Goal: Task Accomplishment & Management: Manage account settings

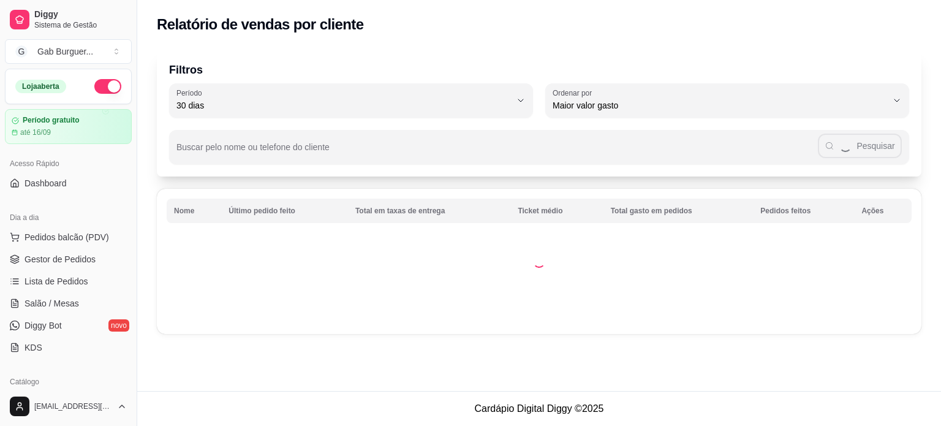
select select "30"
select select "HIGHEST_TOTAL_SPENT_WITH_ORDERS"
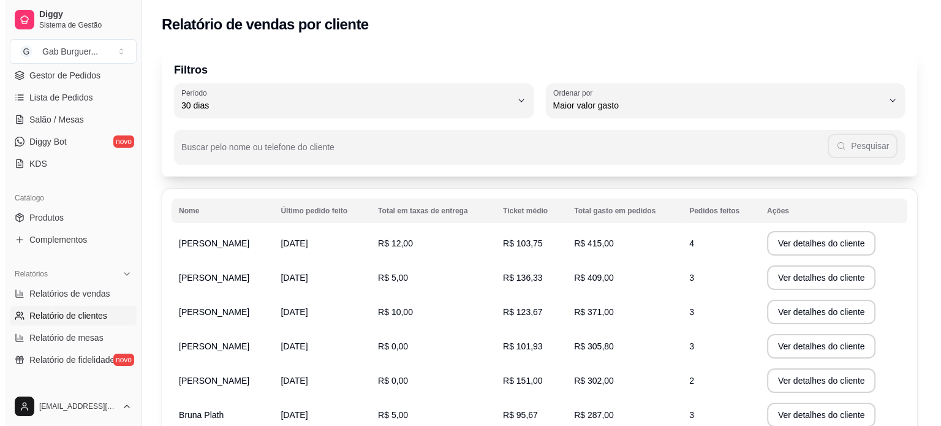
scroll to position [61, 0]
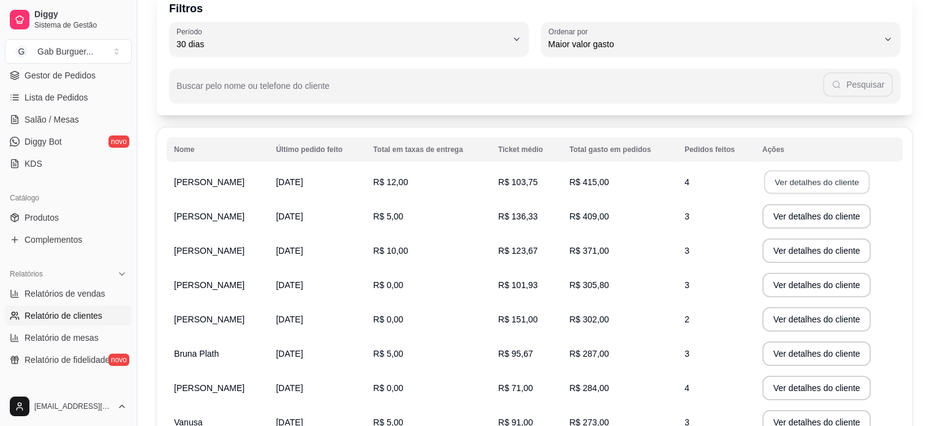
click at [795, 191] on button "Ver detalhes do cliente" at bounding box center [815, 182] width 105 height 24
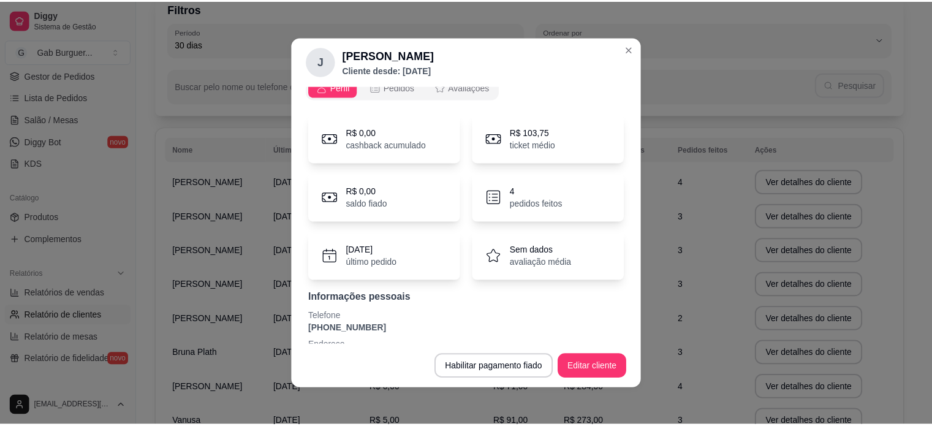
scroll to position [0, 0]
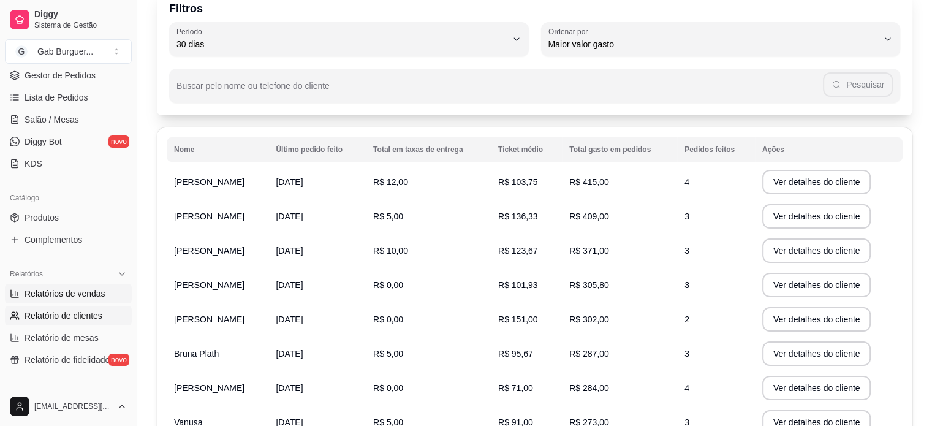
click at [86, 295] on span "Relatórios de vendas" at bounding box center [65, 293] width 81 height 12
select select "ALL"
select select "0"
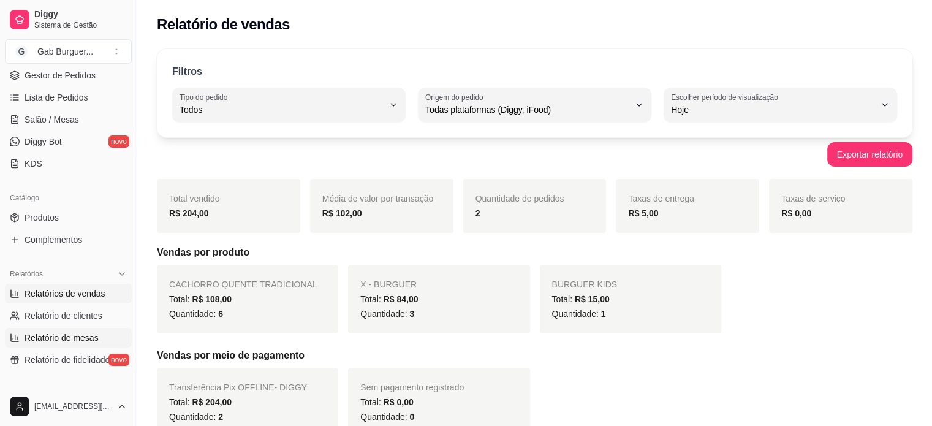
click at [66, 334] on span "Relatório de mesas" at bounding box center [62, 337] width 74 height 12
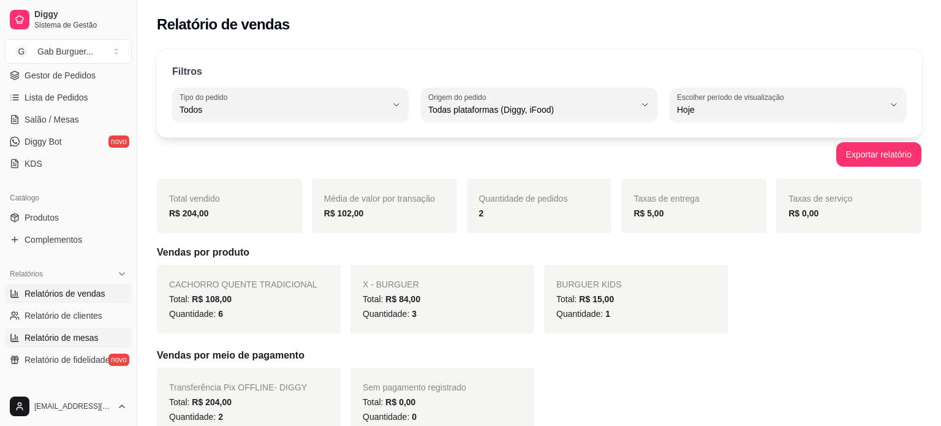
select select "TOTAL_OF_ORDERS"
select select "7"
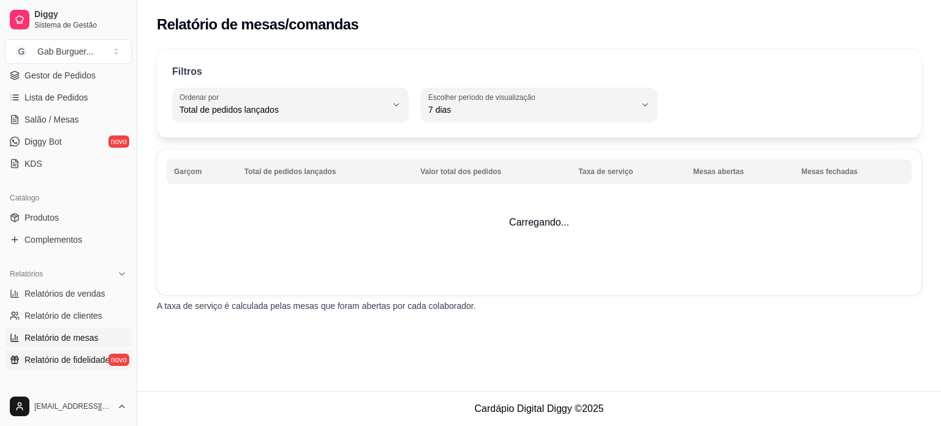
click at [58, 358] on span "Relatório de fidelidade" at bounding box center [67, 359] width 85 height 12
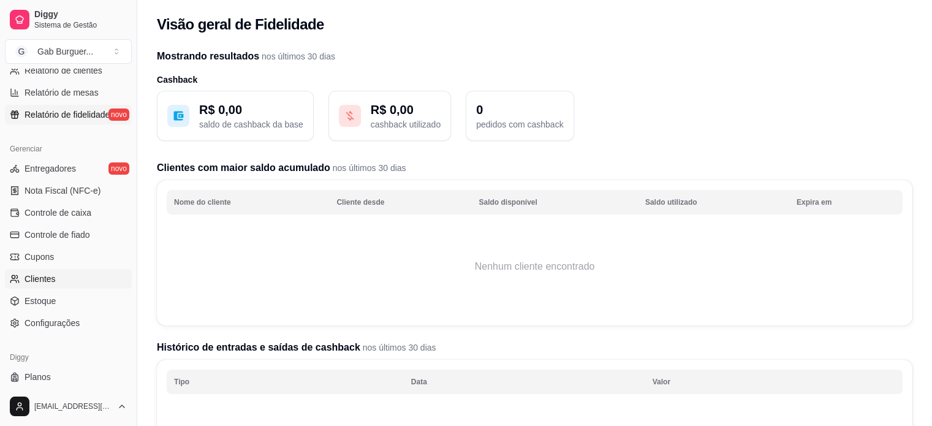
scroll to position [455, 0]
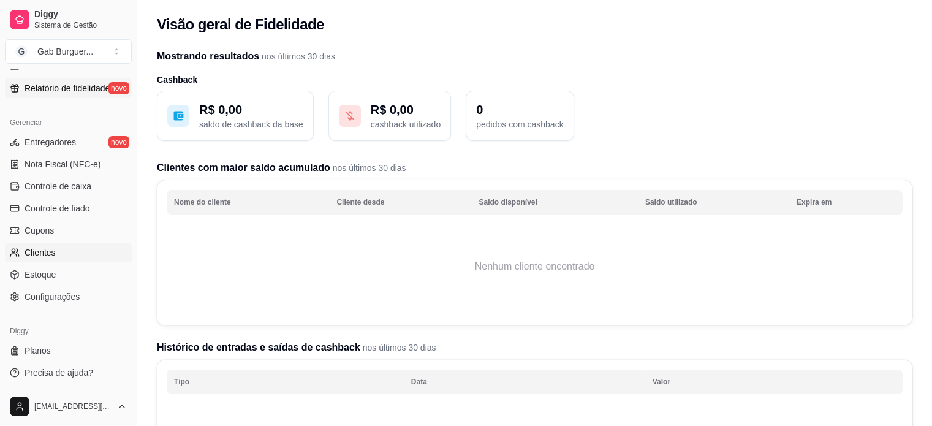
click at [50, 252] on span "Clientes" at bounding box center [40, 252] width 31 height 12
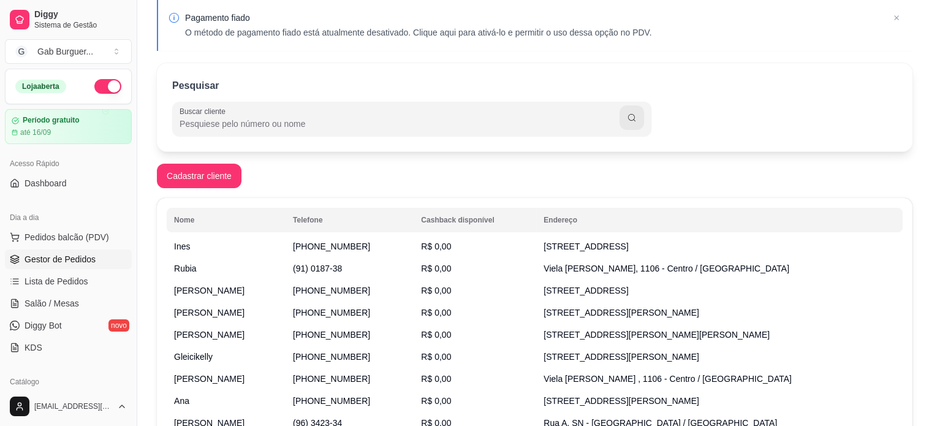
scroll to position [45, 0]
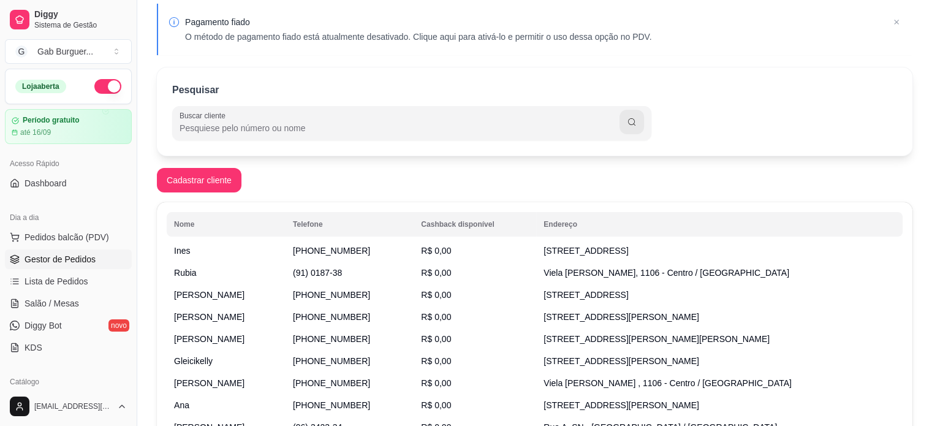
click at [64, 262] on span "Gestor de Pedidos" at bounding box center [60, 259] width 71 height 12
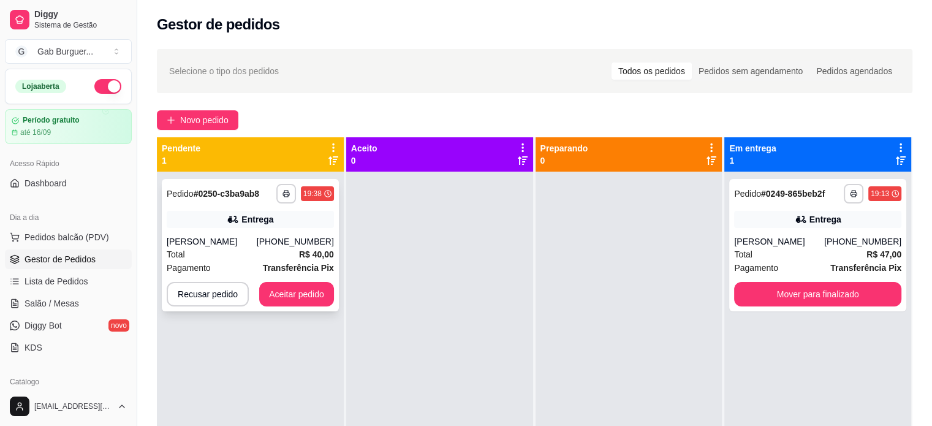
click at [195, 191] on strong "# 0250-c3ba9ab8" at bounding box center [227, 194] width 66 height 10
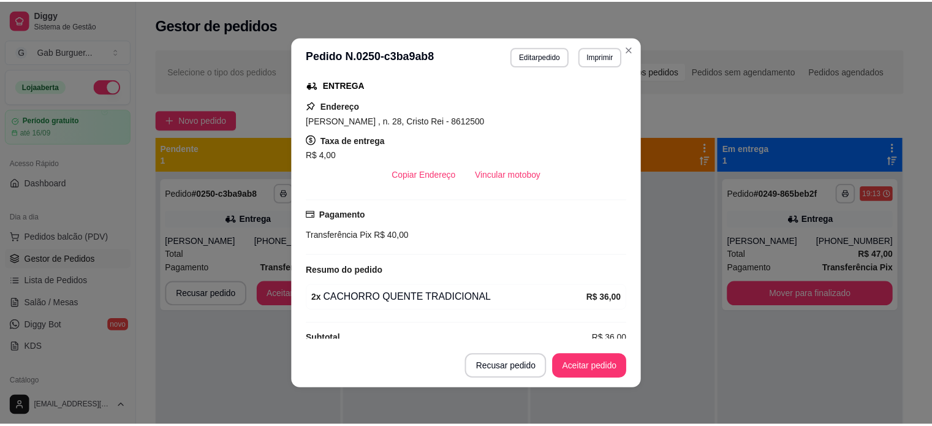
scroll to position [215, 0]
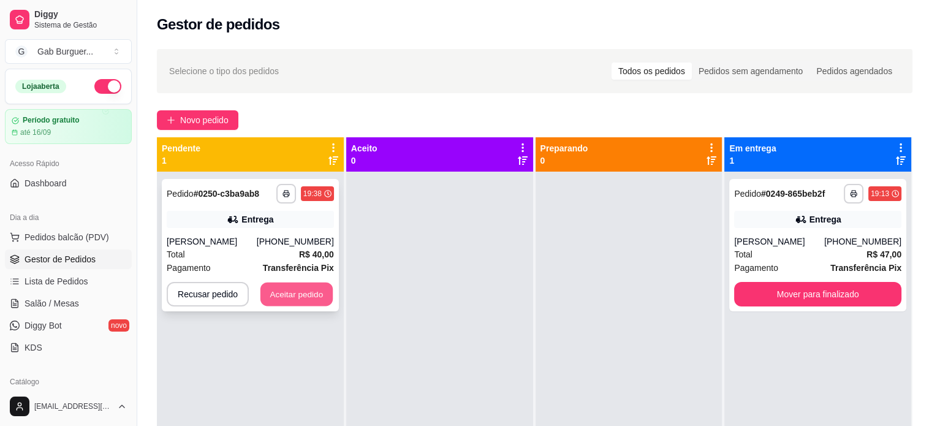
click at [301, 290] on button "Aceitar pedido" at bounding box center [296, 294] width 72 height 24
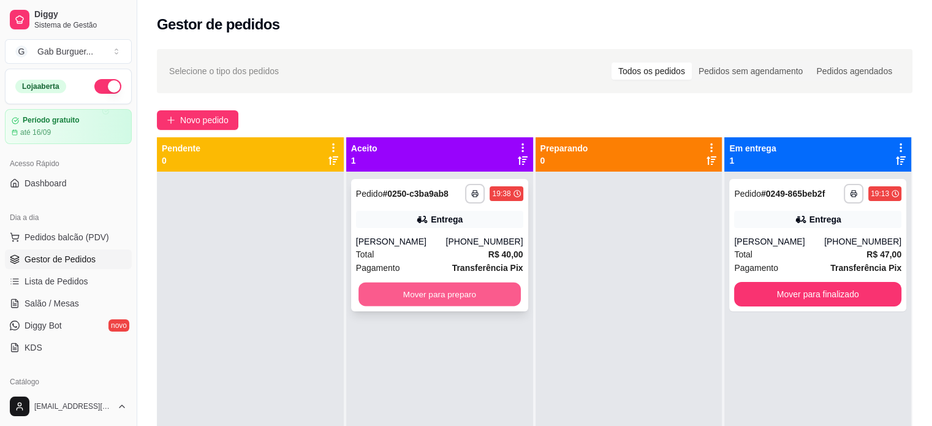
click at [422, 291] on button "Mover para preparo" at bounding box center [439, 294] width 162 height 24
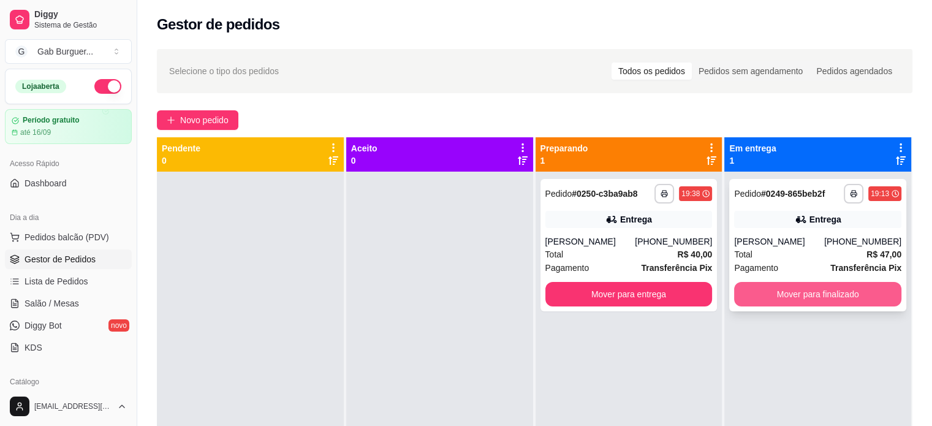
click at [806, 296] on button "Mover para finalizado" at bounding box center [817, 294] width 167 height 25
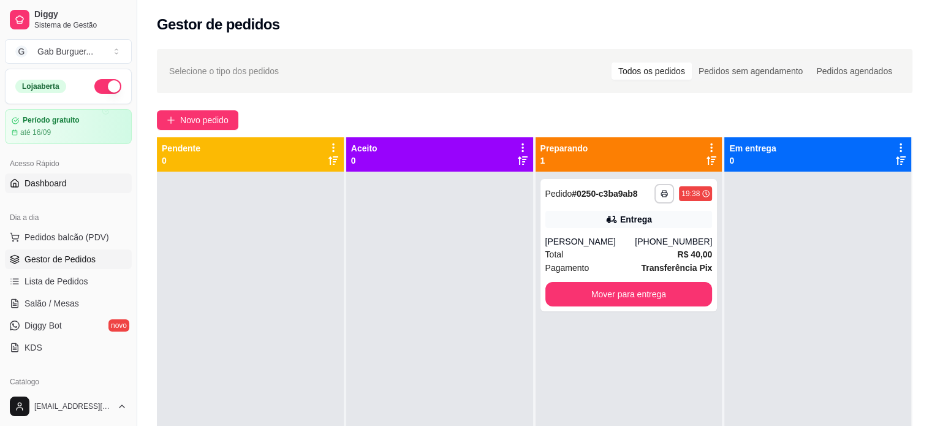
click at [74, 187] on link "Dashboard" at bounding box center [68, 183] width 127 height 20
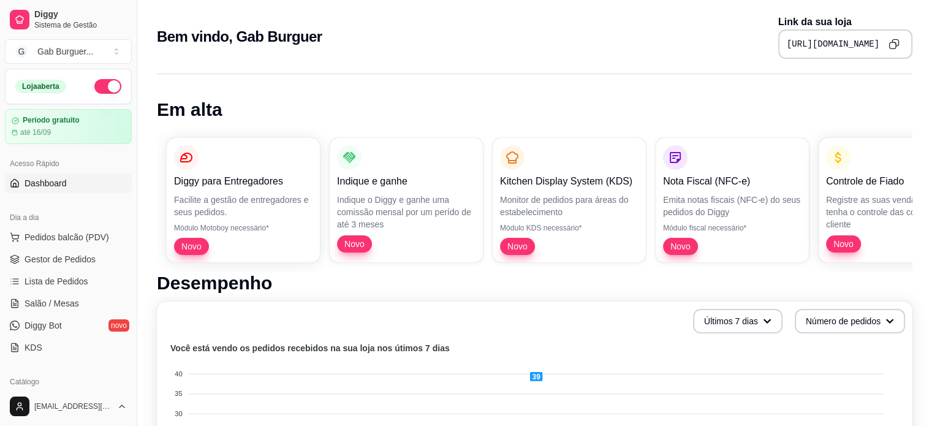
click at [890, 47] on icon "Copy to clipboard" at bounding box center [893, 44] width 11 height 11
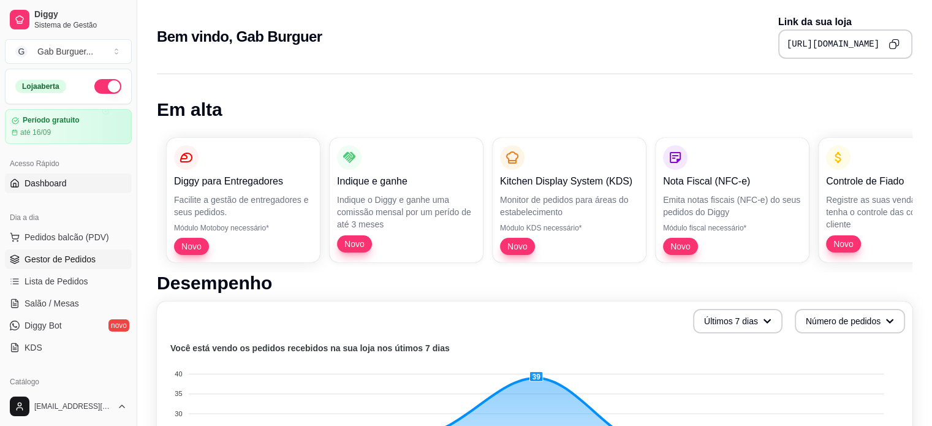
click at [74, 264] on span "Gestor de Pedidos" at bounding box center [60, 259] width 71 height 12
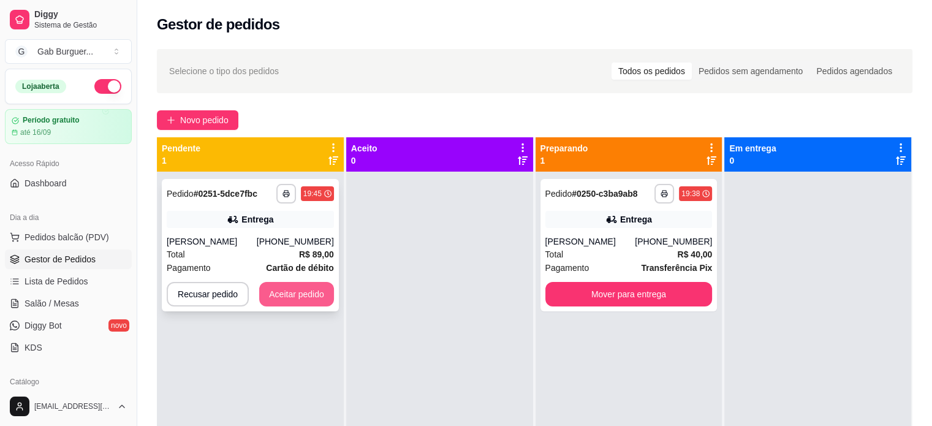
click at [324, 292] on button "Aceitar pedido" at bounding box center [296, 294] width 75 height 25
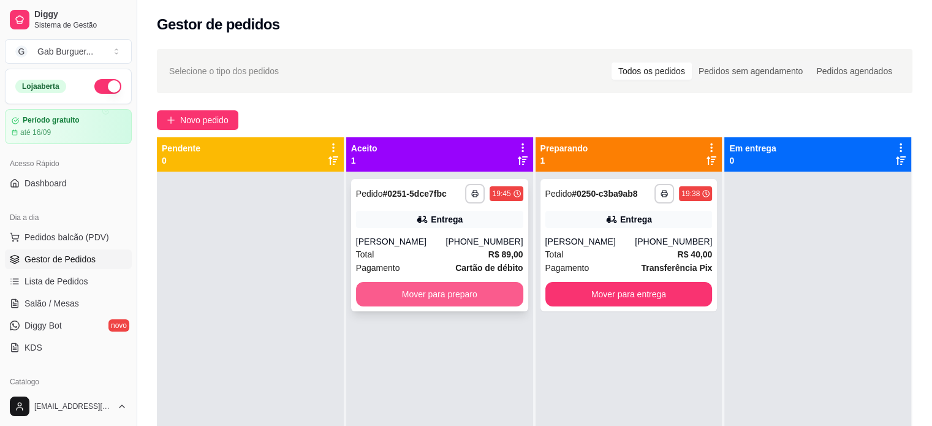
click at [448, 296] on button "Mover para preparo" at bounding box center [439, 294] width 167 height 25
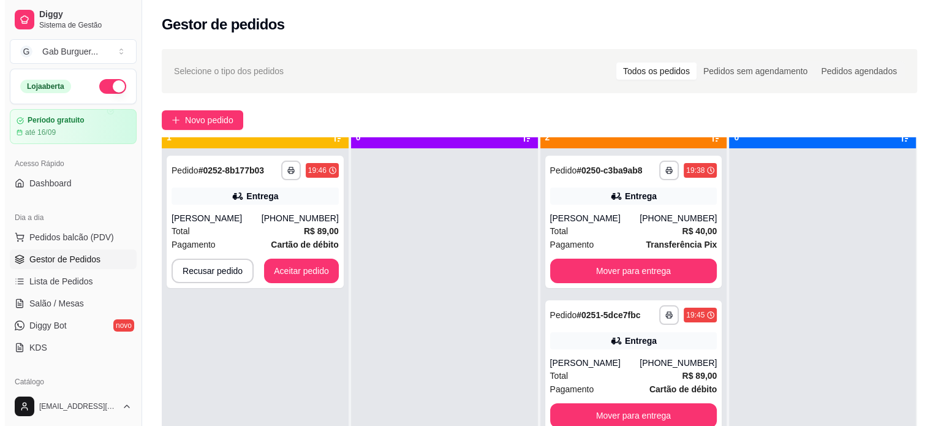
scroll to position [34, 0]
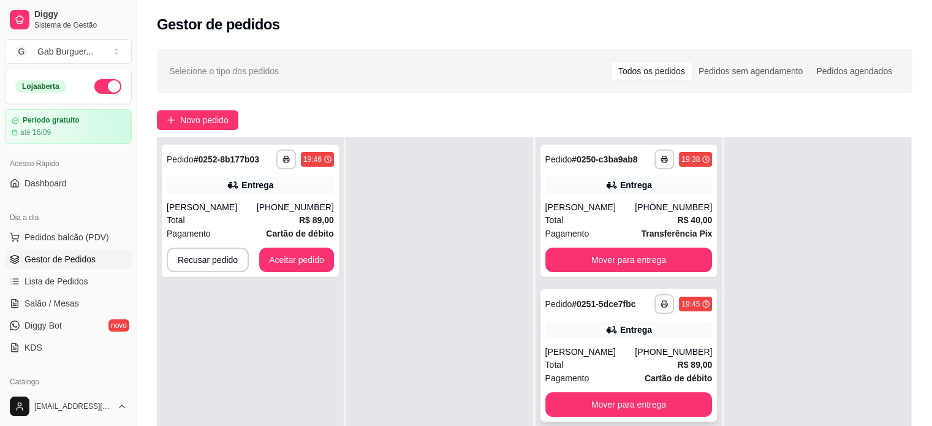
click at [583, 341] on div "**********" at bounding box center [628, 355] width 177 height 132
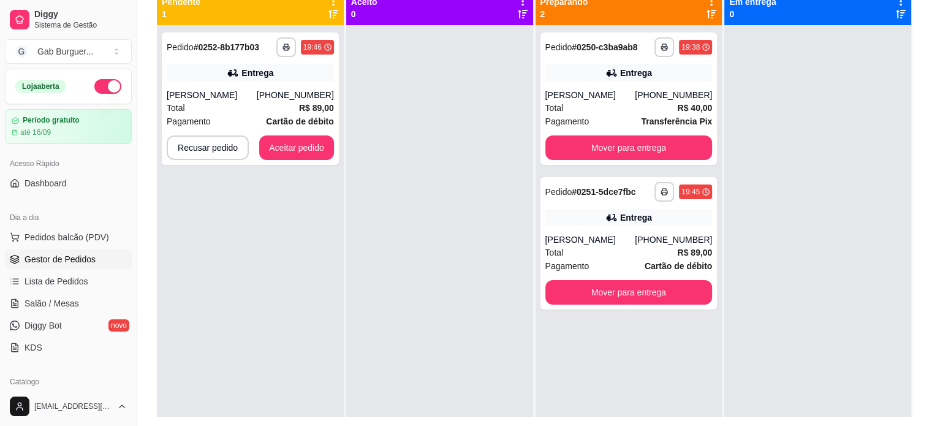
scroll to position [125, 0]
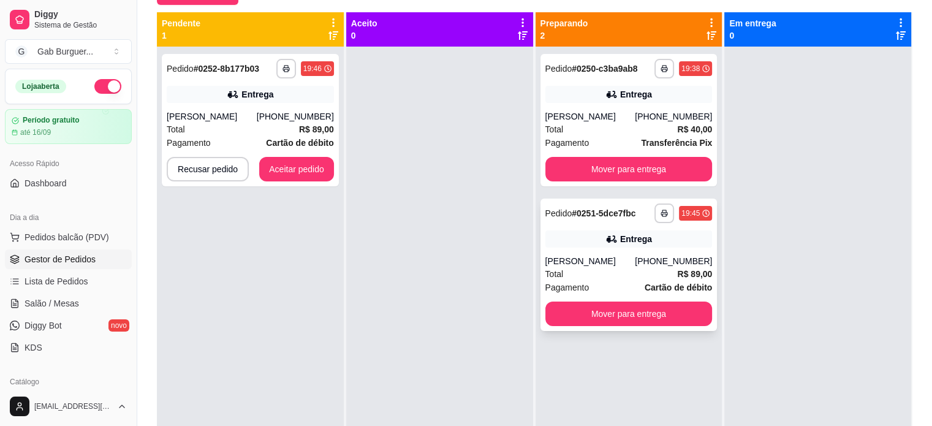
drag, startPoint x: 657, startPoint y: 259, endPoint x: 586, endPoint y: 236, distance: 74.6
click at [586, 236] on div "Entrega" at bounding box center [628, 238] width 167 height 17
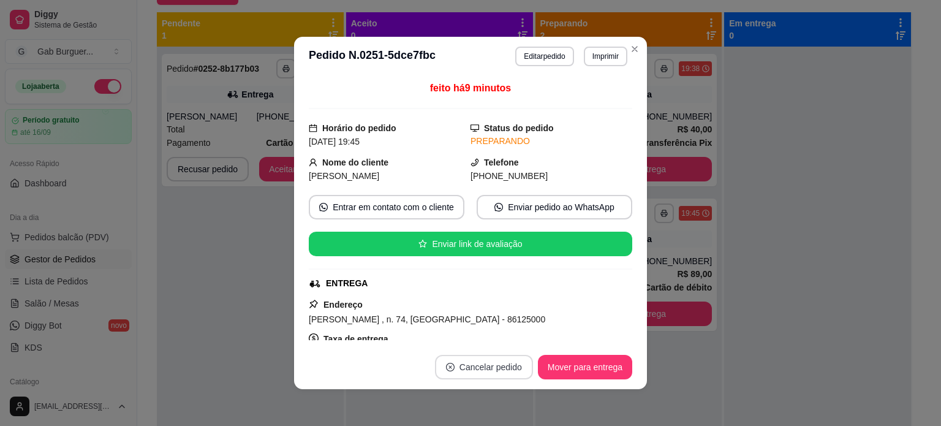
click at [493, 365] on button "Cancelar pedido" at bounding box center [484, 367] width 98 height 25
click at [510, 342] on button "Sim" at bounding box center [513, 337] width 49 height 25
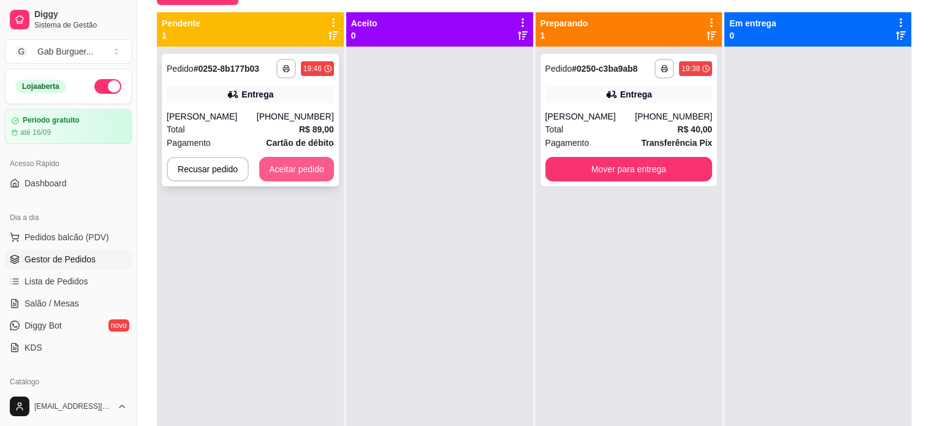
click at [313, 167] on button "Aceitar pedido" at bounding box center [296, 169] width 75 height 25
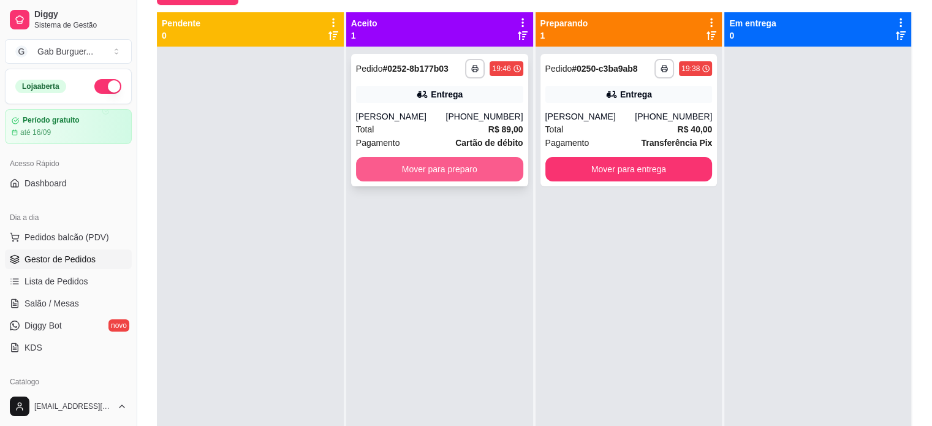
click at [442, 180] on button "Mover para preparo" at bounding box center [439, 169] width 167 height 25
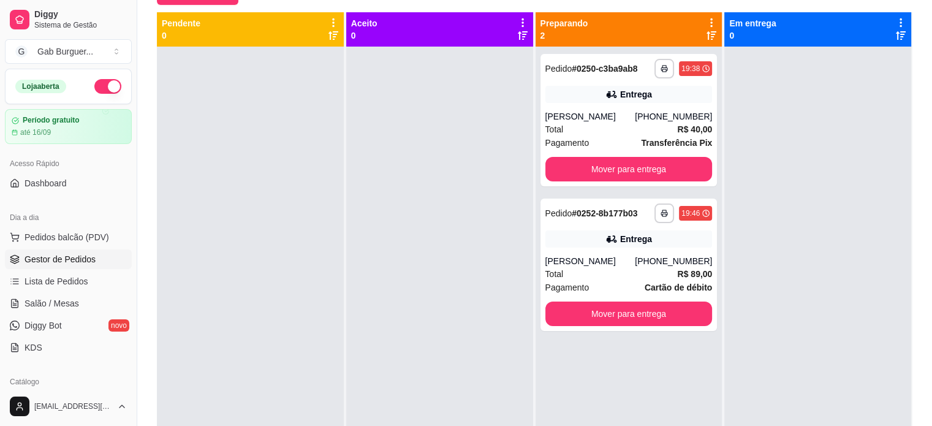
click at [264, 193] on div at bounding box center [250, 260] width 187 height 426
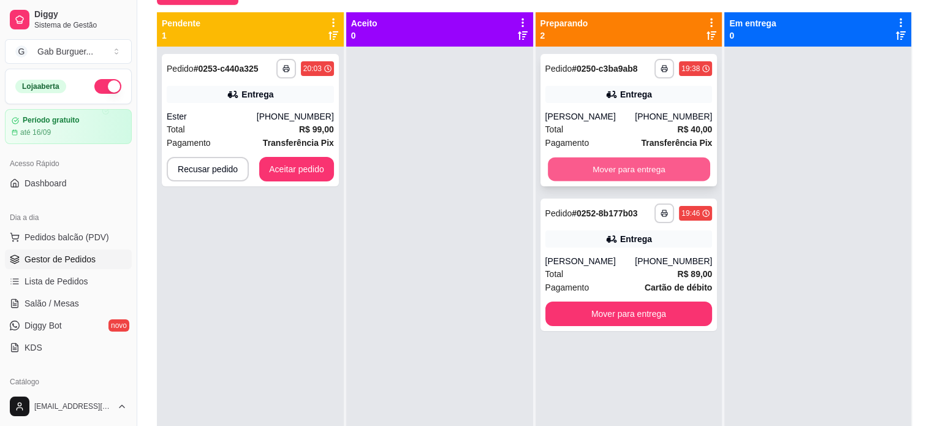
click at [600, 170] on button "Mover para entrega" at bounding box center [629, 169] width 162 height 24
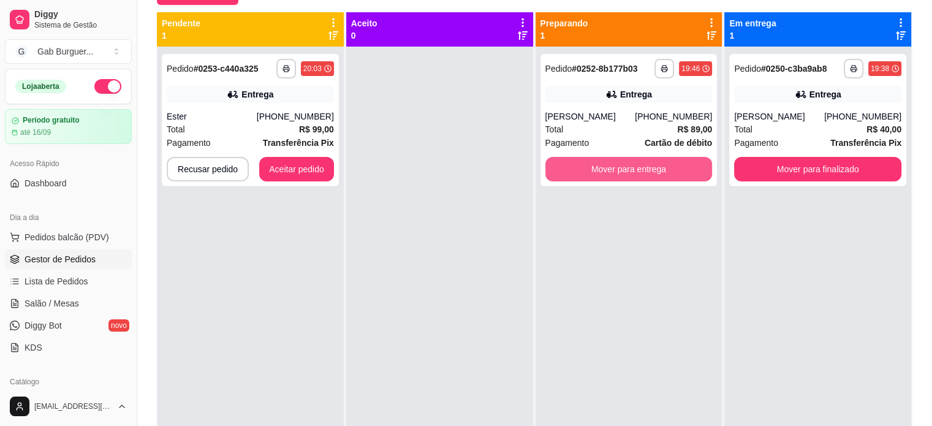
click at [603, 169] on button "Mover para entrega" at bounding box center [628, 169] width 167 height 25
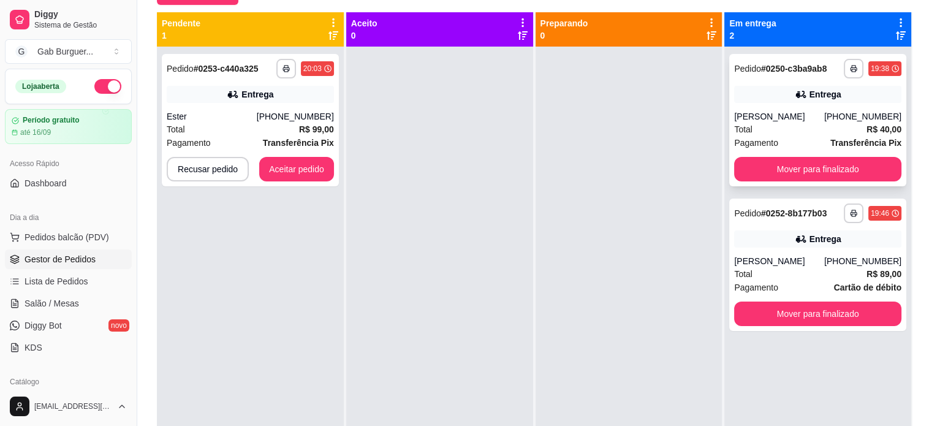
click at [874, 70] on div "19:38" at bounding box center [880, 69] width 18 height 10
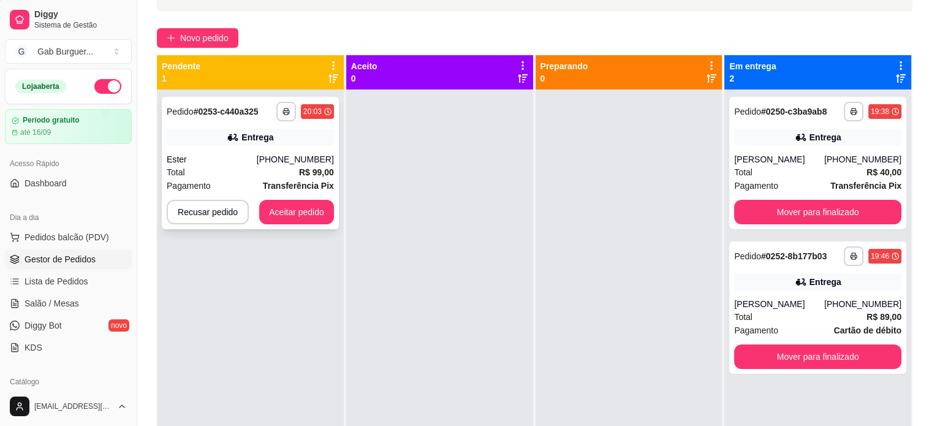
scroll to position [64, 0]
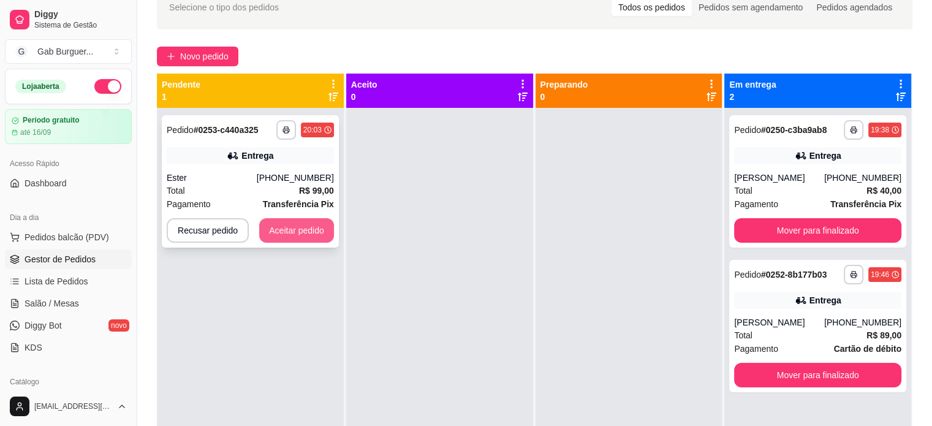
click at [304, 231] on button "Aceitar pedido" at bounding box center [296, 230] width 75 height 25
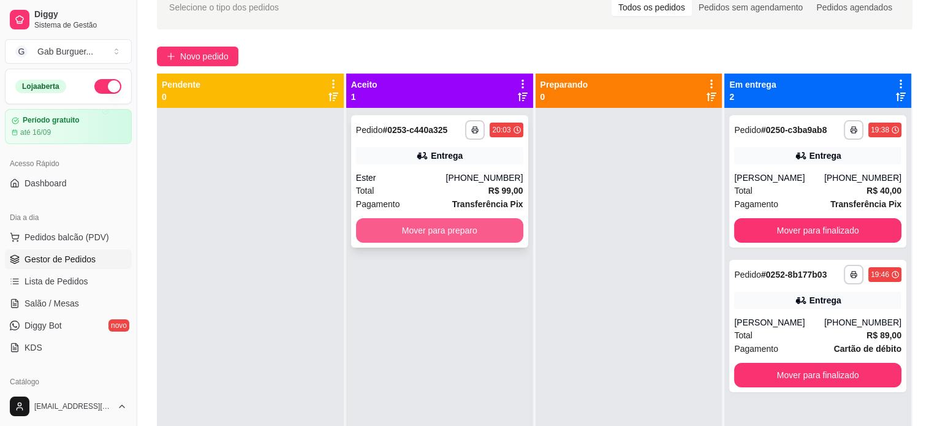
click at [479, 235] on button "Mover para preparo" at bounding box center [439, 230] width 167 height 25
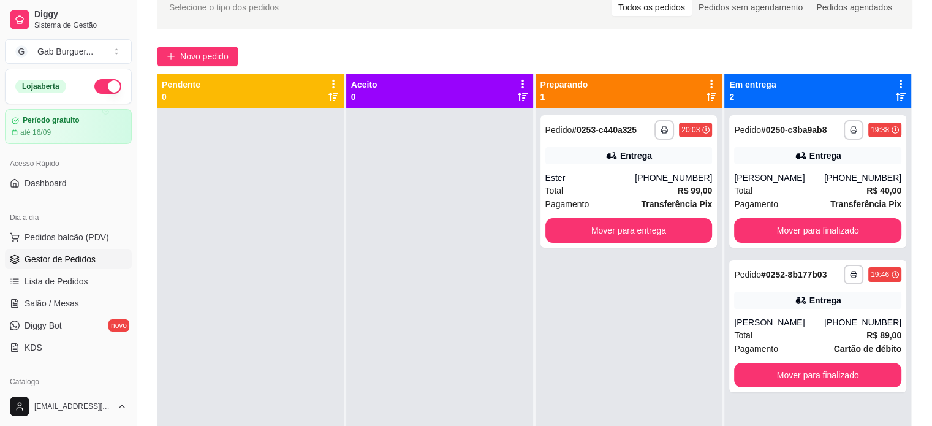
click at [493, 229] on div at bounding box center [439, 321] width 187 height 426
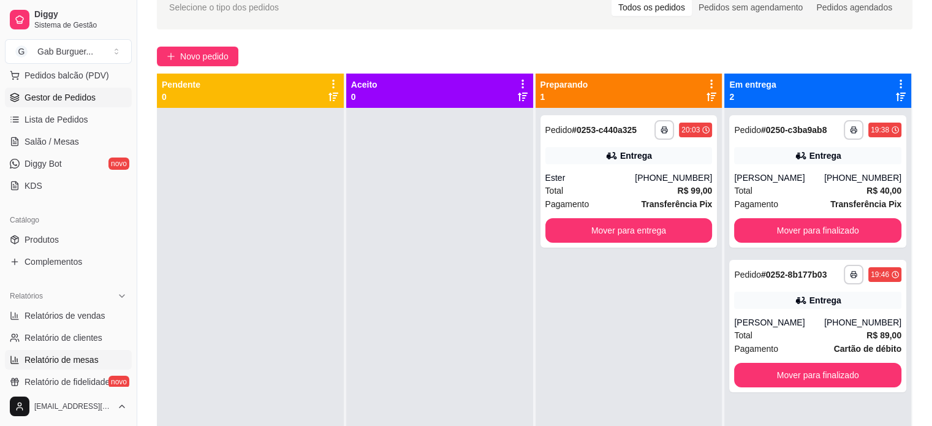
scroll to position [184, 0]
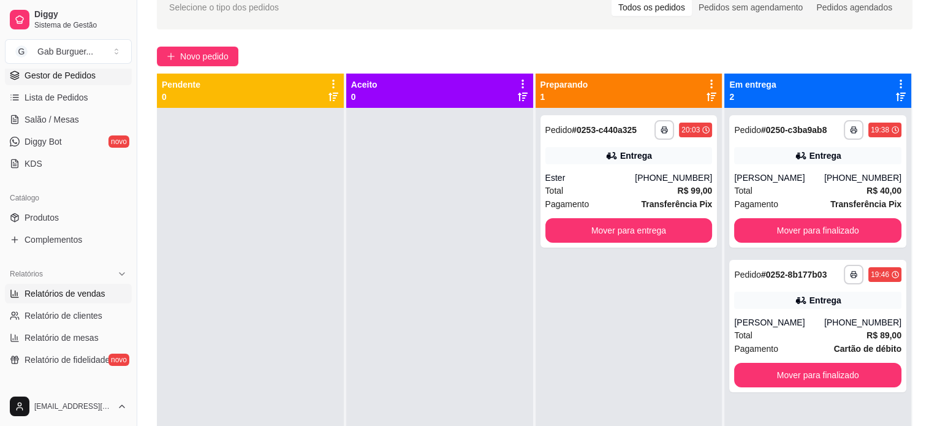
click at [69, 289] on span "Relatórios de vendas" at bounding box center [65, 293] width 81 height 12
select select "ALL"
select select "0"
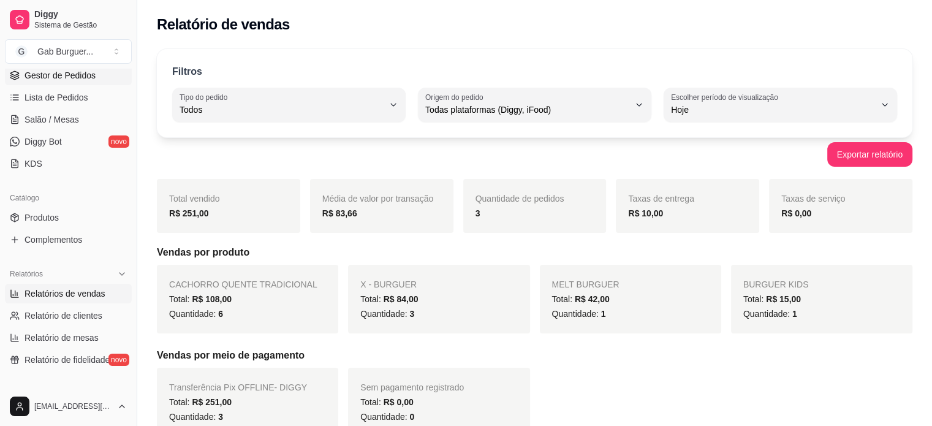
click at [78, 78] on span "Gestor de Pedidos" at bounding box center [60, 75] width 71 height 12
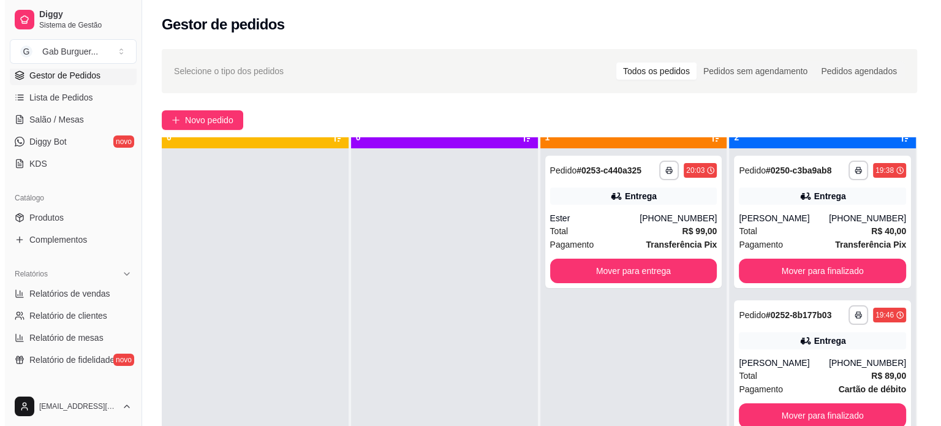
scroll to position [34, 0]
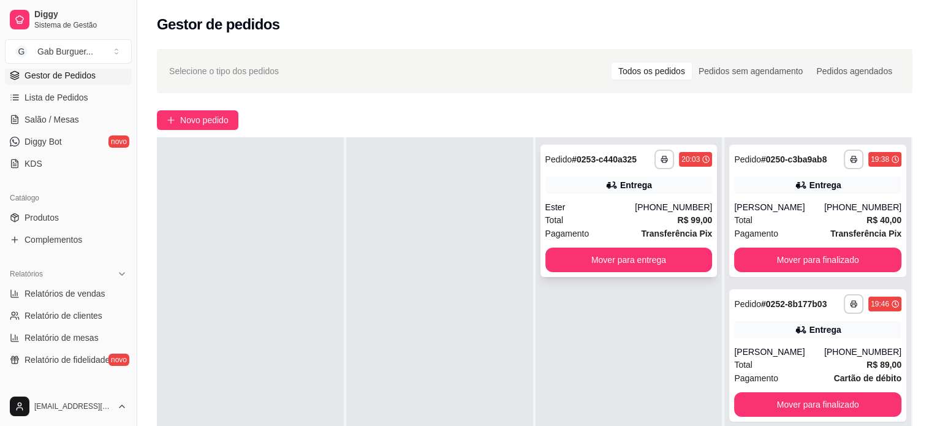
click at [687, 156] on div "20:03" at bounding box center [690, 159] width 18 height 10
click at [818, 211] on div "[PERSON_NAME]" at bounding box center [779, 207] width 90 height 12
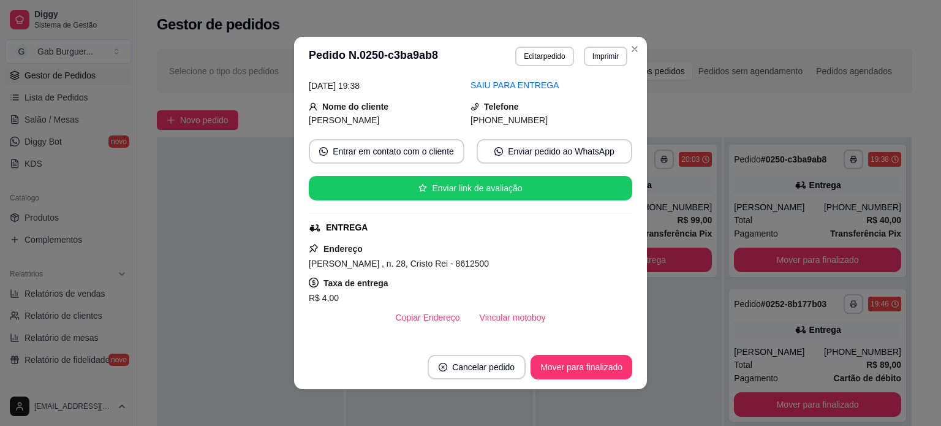
scroll to position [184, 0]
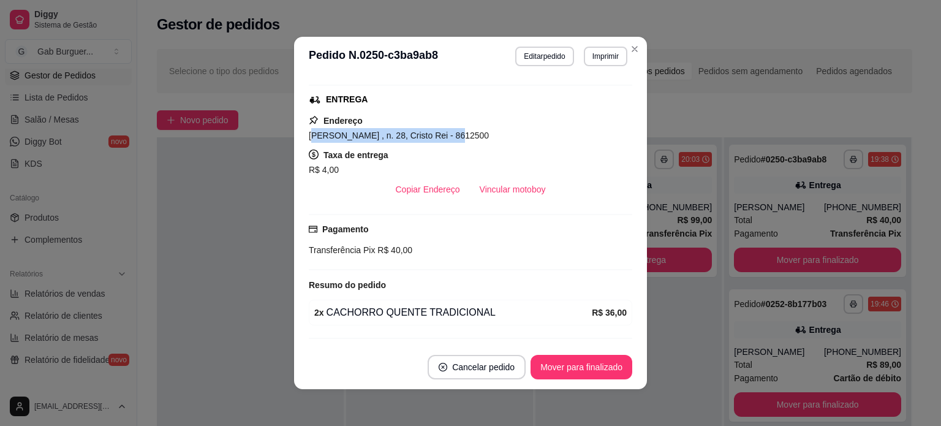
drag, startPoint x: 307, startPoint y: 140, endPoint x: 464, endPoint y: 134, distance: 156.9
click at [451, 134] on span "[PERSON_NAME] , n. 28, Cristo Rei - 8612500" at bounding box center [399, 135] width 180 height 10
click at [470, 134] on span "[PERSON_NAME] , n. 28, Cristo Rei - 8612500" at bounding box center [399, 135] width 180 height 10
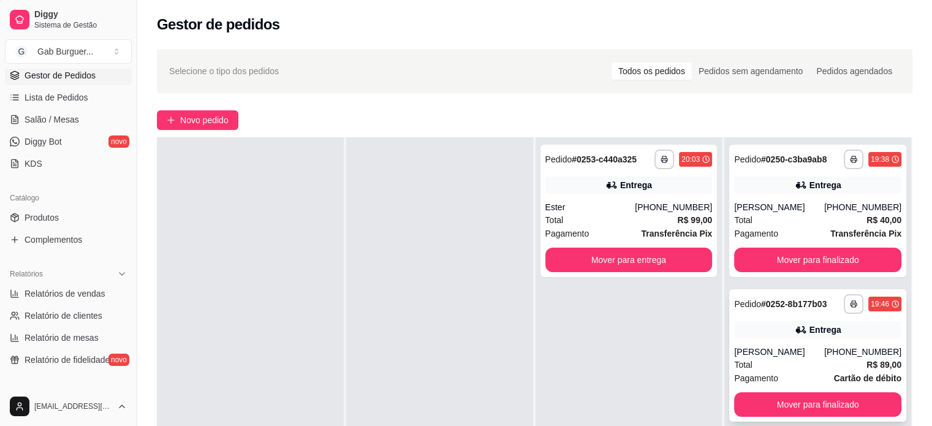
click at [776, 350] on div "[PERSON_NAME]" at bounding box center [779, 352] width 90 height 12
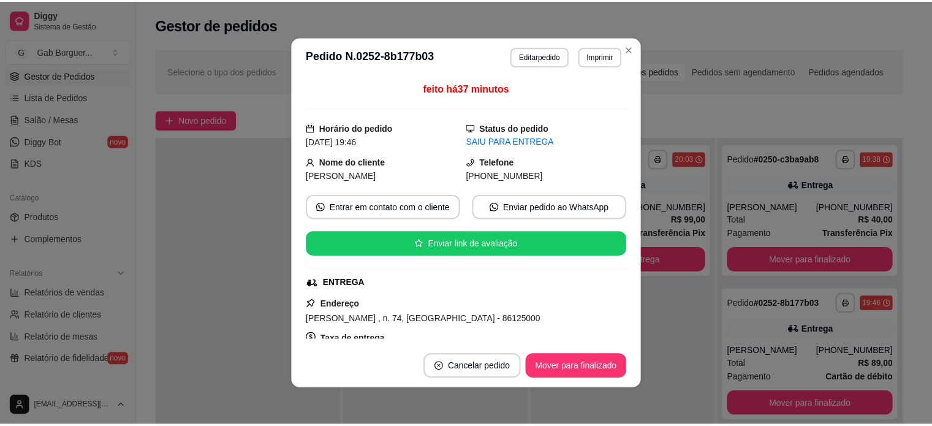
scroll to position [123, 0]
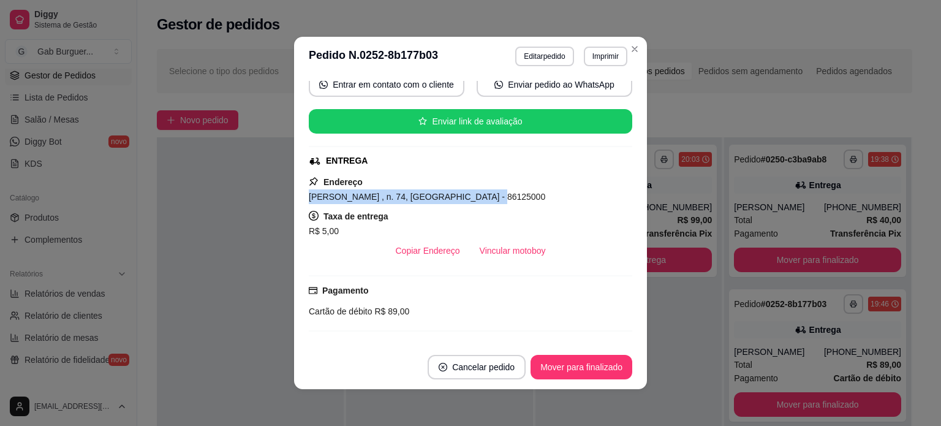
drag, startPoint x: 298, startPoint y: 192, endPoint x: 497, endPoint y: 198, distance: 199.8
click at [468, 192] on div "feito há 37 minutos Horário do pedido [DATE] 19:46 Status do pedido SAIU PARA E…" at bounding box center [470, 210] width 353 height 269
click at [526, 202] on div "[PERSON_NAME] , n. 74, [GEOGRAPHIC_DATA] - 86125000" at bounding box center [470, 196] width 323 height 15
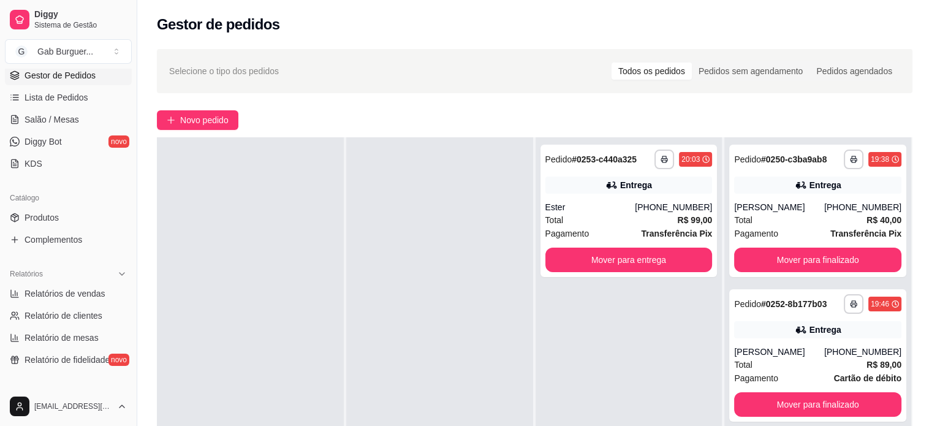
click at [460, 266] on div at bounding box center [439, 350] width 187 height 426
click at [853, 270] on button "Mover para finalizado" at bounding box center [817, 260] width 167 height 25
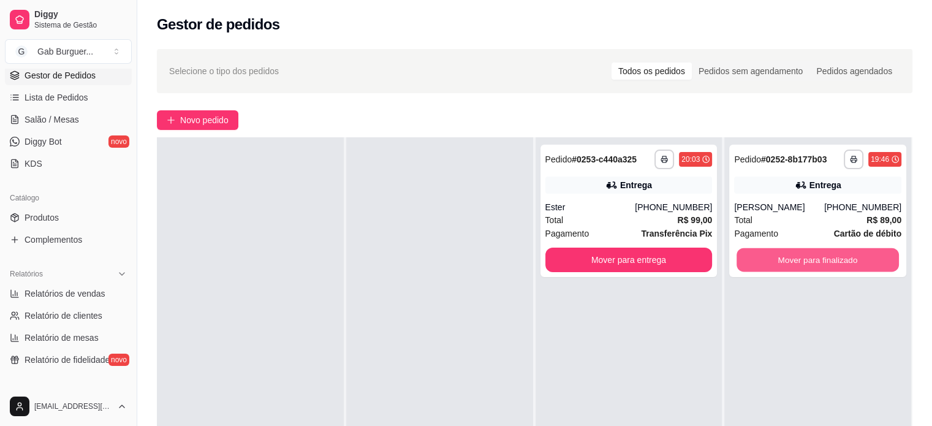
click at [853, 265] on button "Mover para finalizado" at bounding box center [817, 260] width 162 height 24
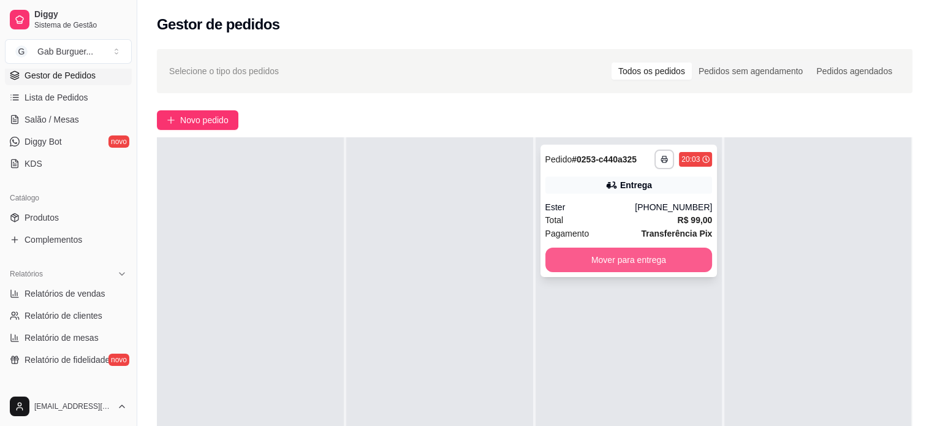
click at [652, 250] on button "Mover para entrega" at bounding box center [628, 260] width 167 height 25
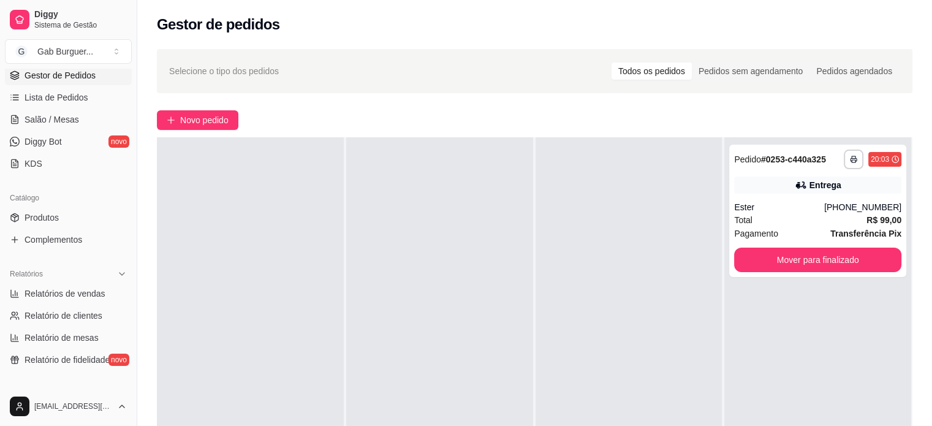
click at [728, 303] on div "**********" at bounding box center [817, 350] width 187 height 426
click at [56, 297] on span "Relatórios de vendas" at bounding box center [65, 293] width 81 height 12
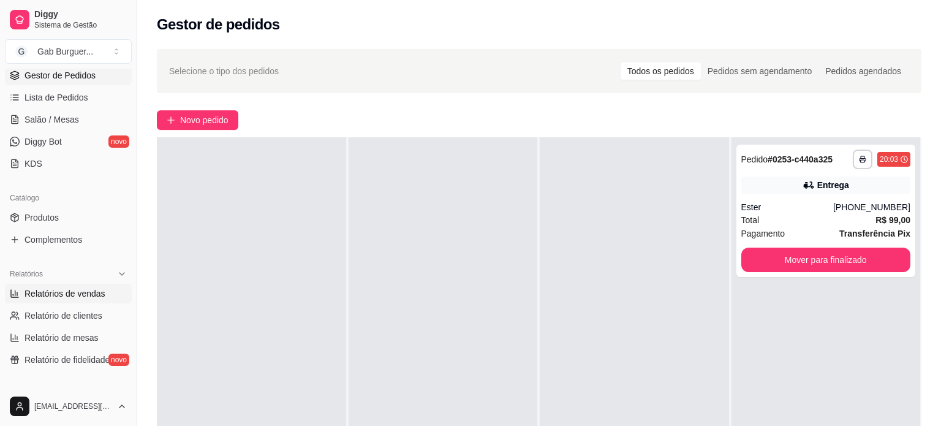
select select "ALL"
select select "0"
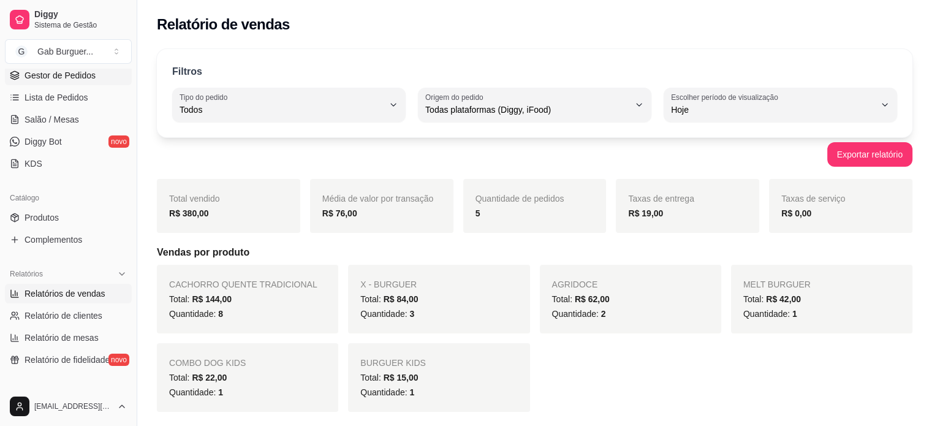
click at [75, 71] on span "Gestor de Pedidos" at bounding box center [60, 75] width 71 height 12
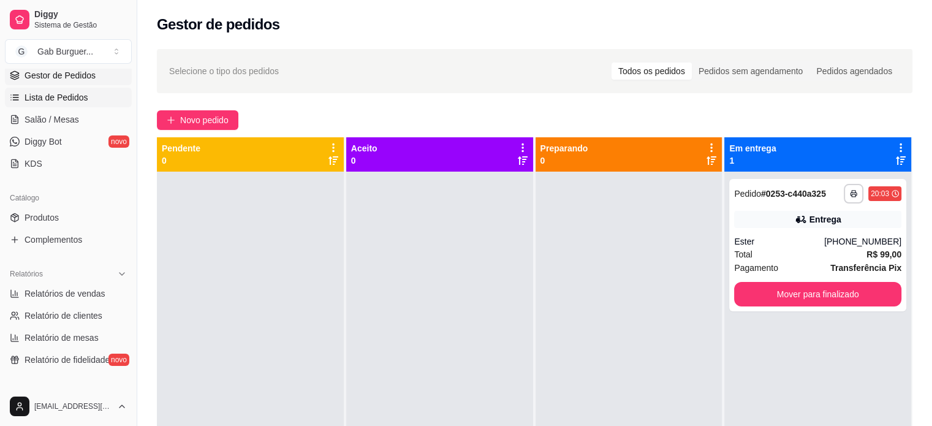
click at [35, 102] on span "Lista de Pedidos" at bounding box center [57, 97] width 64 height 12
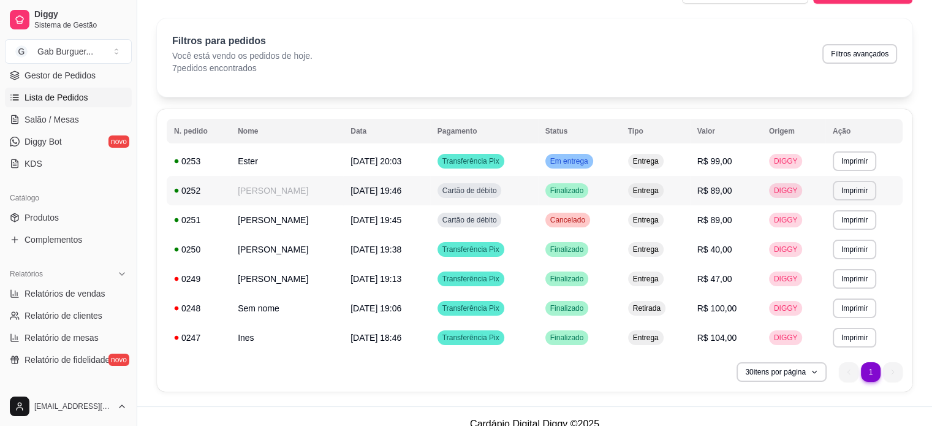
scroll to position [45, 0]
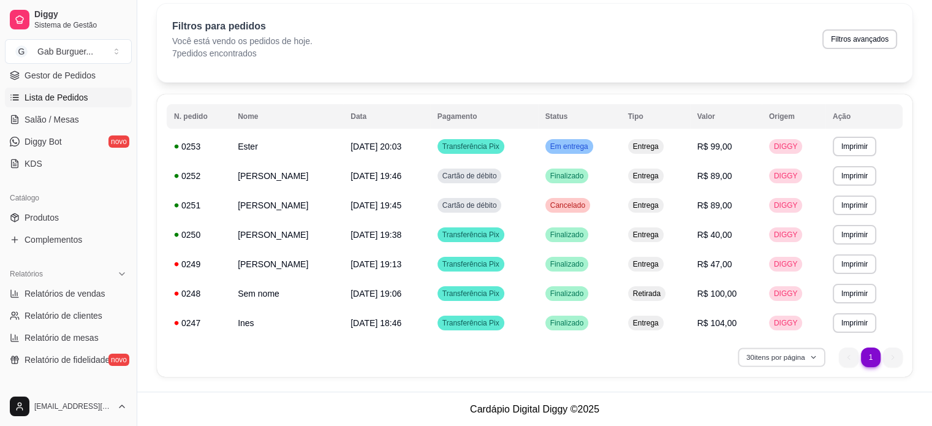
click at [804, 361] on button "30 itens por página" at bounding box center [781, 356] width 87 height 19
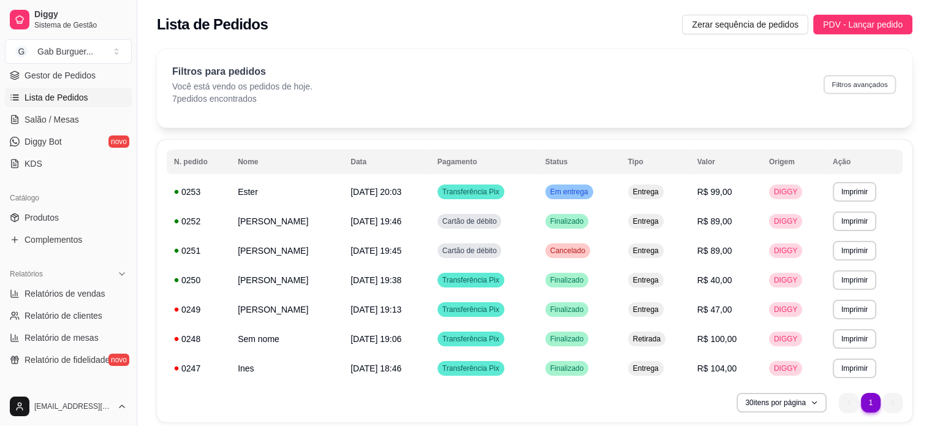
click at [844, 83] on button "Filtros avançados" at bounding box center [859, 84] width 72 height 19
select select "0"
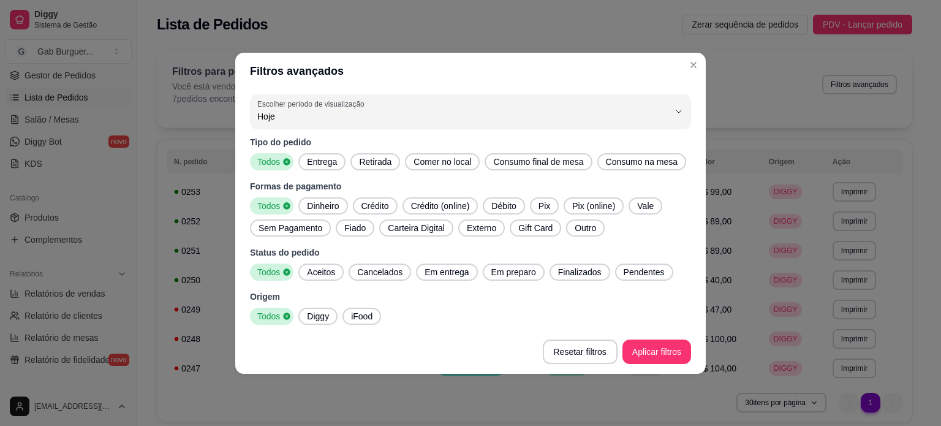
click at [490, 107] on div "Hoje" at bounding box center [463, 111] width 412 height 25
click at [333, 184] on span "7 dias" at bounding box center [464, 186] width 393 height 12
type input "7"
select select "7"
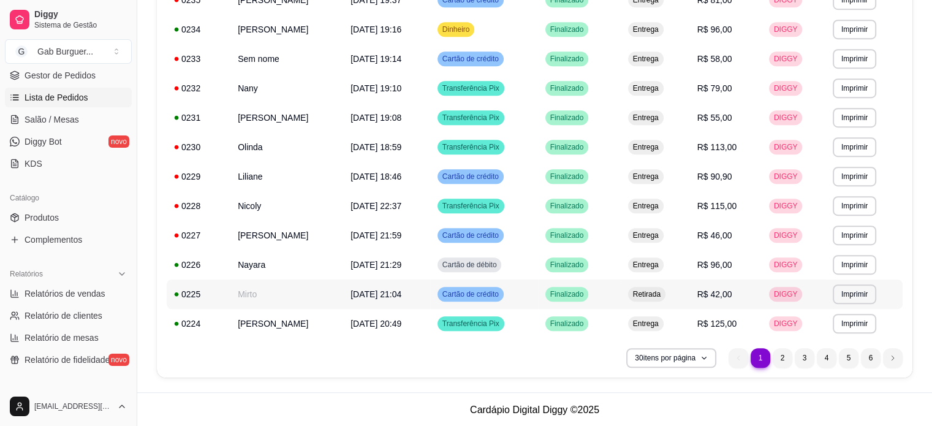
scroll to position [722, 0]
click at [678, 358] on button "30 itens por página" at bounding box center [670, 356] width 87 height 19
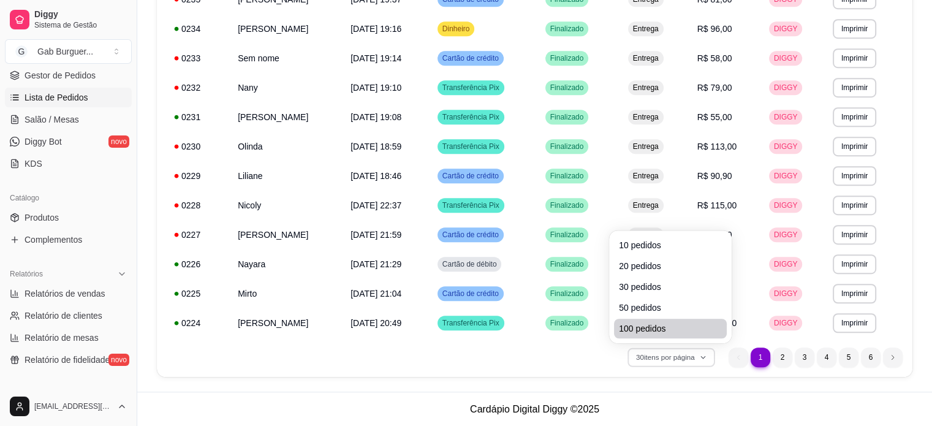
click at [667, 330] on span "100 pedidos" at bounding box center [670, 328] width 103 height 12
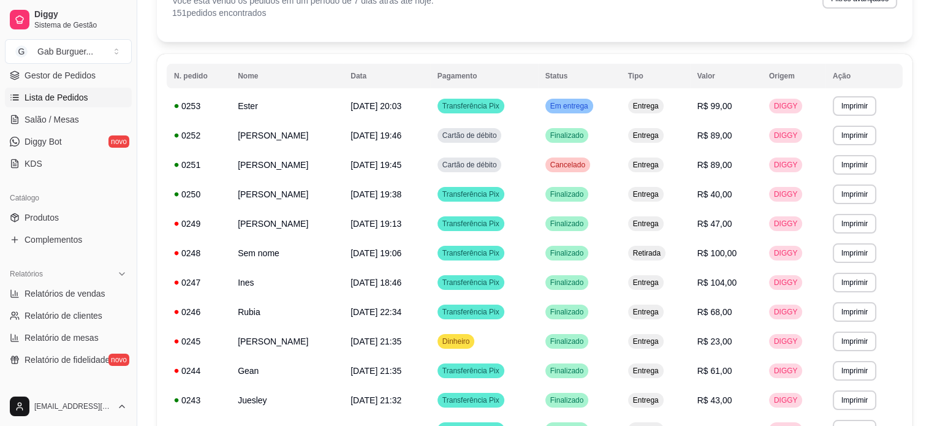
scroll to position [0, 0]
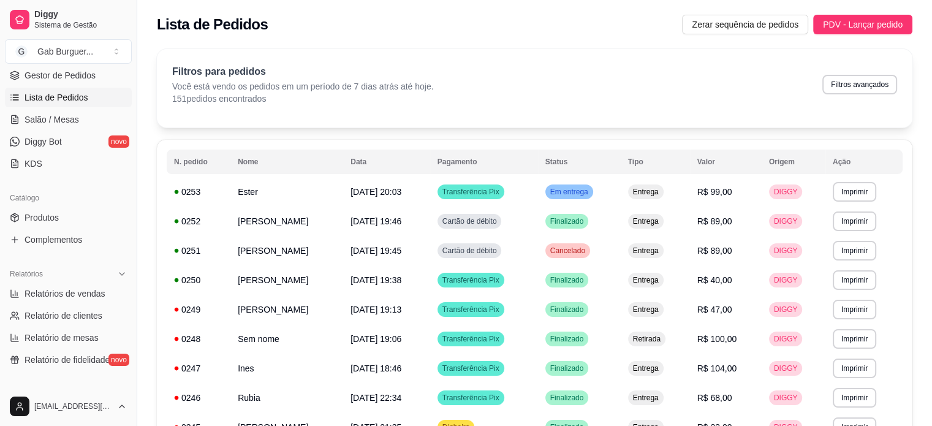
click at [713, 94] on div "Filtros para pedidos Você está vendo os pedidos em um período de 7 dias atrás a…" at bounding box center [534, 84] width 725 height 40
click at [865, 194] on button "Imprimir" at bounding box center [854, 192] width 43 height 20
click at [851, 237] on button "TOMATE MDK-080" at bounding box center [842, 234] width 86 height 19
click at [863, 221] on button "Imprimir" at bounding box center [854, 221] width 43 height 20
click at [842, 264] on button "TOMATE MDK-080" at bounding box center [842, 264] width 89 height 20
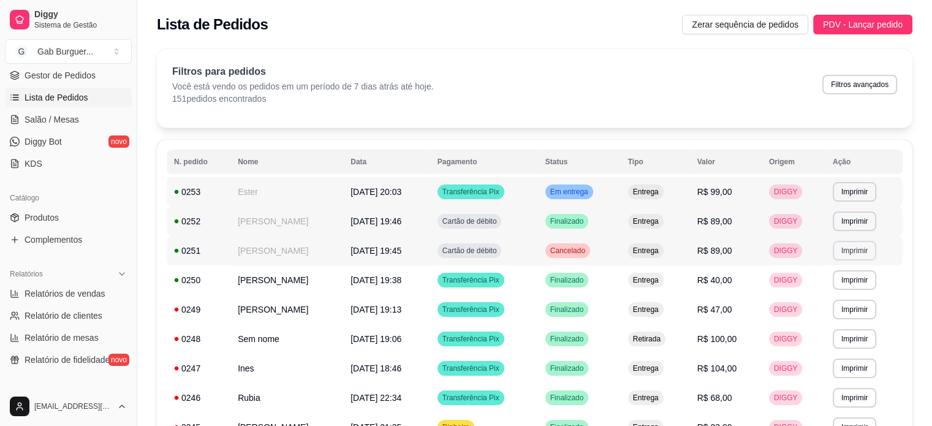
click at [864, 247] on button "Imprimir" at bounding box center [854, 251] width 43 height 20
click at [856, 294] on button "TOMATE MDK-080" at bounding box center [842, 294] width 89 height 20
click at [866, 280] on button "Imprimir" at bounding box center [854, 280] width 43 height 20
click at [841, 323] on button "TOMATE MDK-080" at bounding box center [842, 323] width 89 height 20
click at [865, 306] on button "Imprimir" at bounding box center [854, 310] width 43 height 20
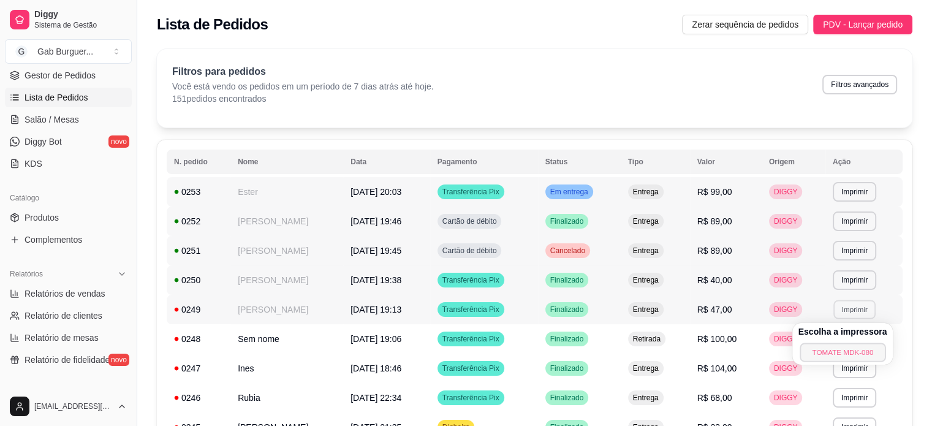
click at [834, 351] on button "TOMATE MDK-080" at bounding box center [842, 351] width 86 height 19
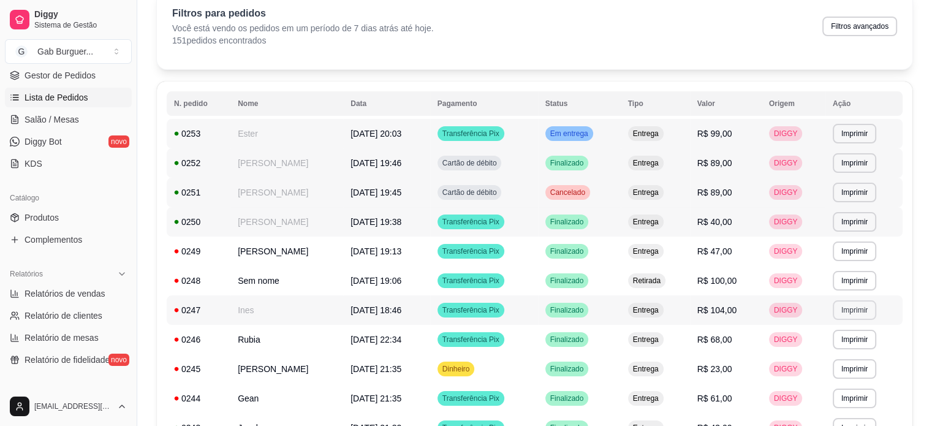
scroll to position [61, 0]
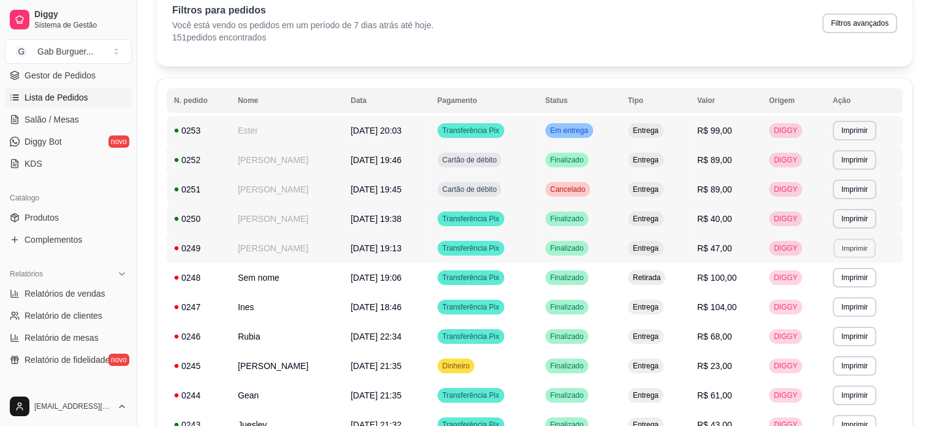
click at [865, 247] on button "Imprimir" at bounding box center [854, 247] width 42 height 19
click at [850, 295] on button "TOMATE MDK-080" at bounding box center [842, 290] width 86 height 19
click at [863, 276] on button "Imprimir" at bounding box center [854, 277] width 42 height 19
click at [829, 324] on button "TOMATE MDK-080" at bounding box center [842, 321] width 89 height 20
click at [864, 308] on button "Imprimir" at bounding box center [854, 307] width 43 height 20
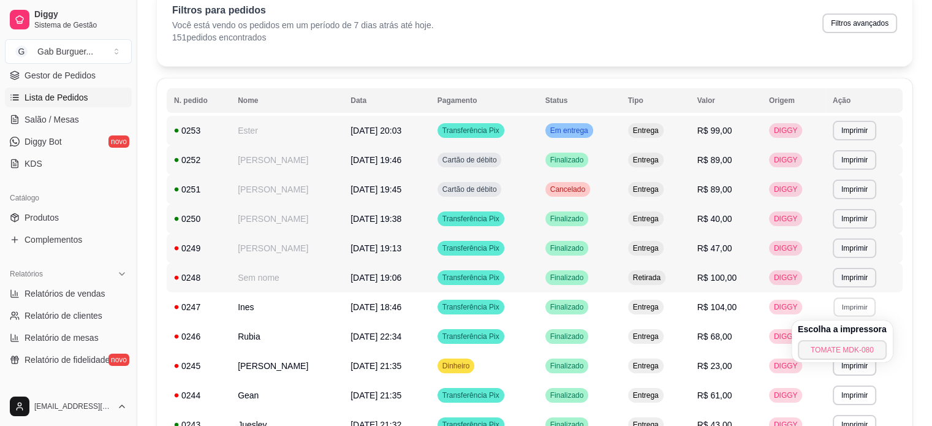
click at [826, 346] on button "TOMATE MDK-080" at bounding box center [842, 350] width 89 height 20
click at [857, 300] on button "Imprimir" at bounding box center [854, 306] width 42 height 19
click at [814, 352] on button "TOMATE MDK-080" at bounding box center [842, 350] width 89 height 20
click at [864, 335] on button "Imprimir" at bounding box center [854, 337] width 43 height 20
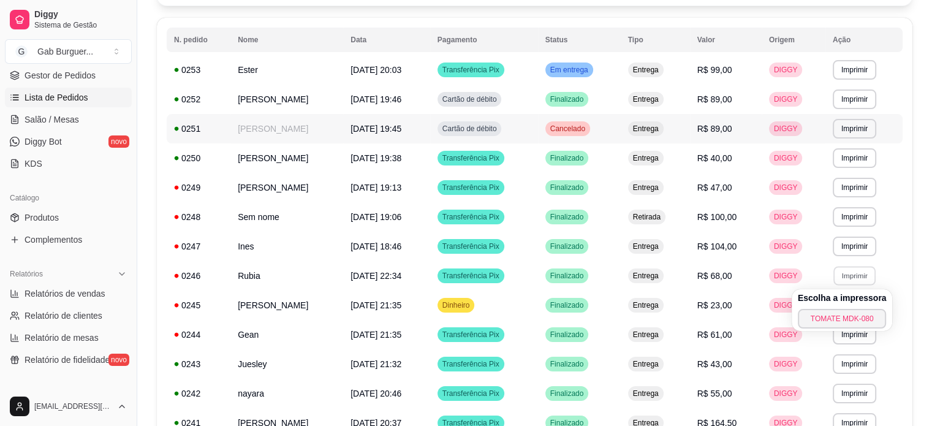
scroll to position [123, 0]
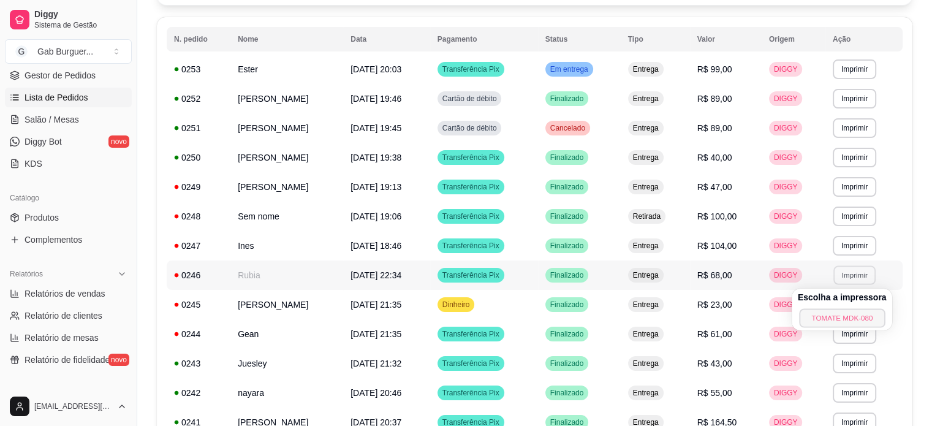
click at [854, 316] on button "TOMATE MDK-080" at bounding box center [842, 317] width 86 height 19
click at [862, 301] on button "Imprimir" at bounding box center [854, 305] width 43 height 20
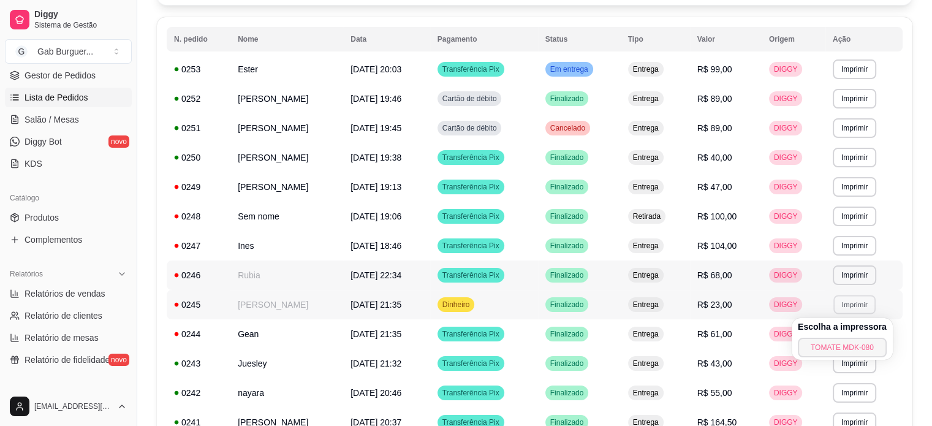
click at [841, 342] on button "TOMATE MDK-080" at bounding box center [842, 348] width 89 height 20
click at [852, 330] on button "Imprimir" at bounding box center [854, 334] width 43 height 20
click at [847, 369] on button "TOMATE MDK-080" at bounding box center [842, 376] width 86 height 19
click at [855, 362] on button "Imprimir" at bounding box center [854, 362] width 42 height 19
click at [852, 336] on button "TOMATE MDK-080" at bounding box center [842, 337] width 89 height 20
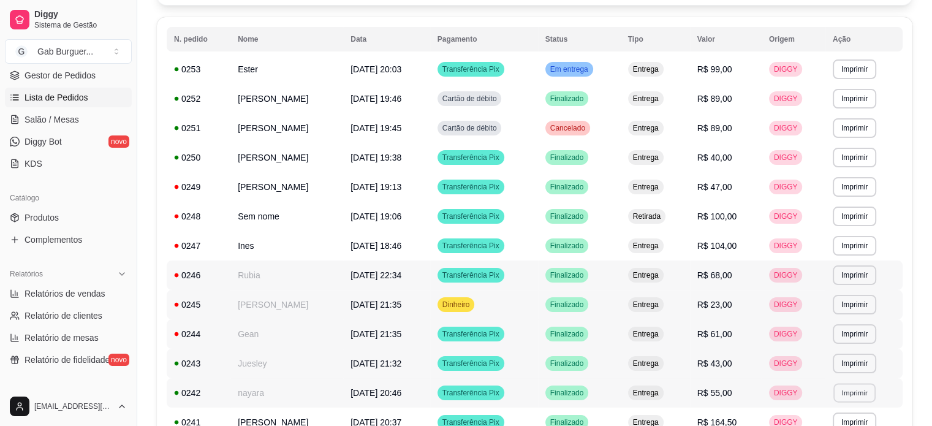
click at [872, 390] on button "Imprimir" at bounding box center [854, 392] width 42 height 19
click at [814, 367] on button "TOMATE MDK-080" at bounding box center [842, 367] width 89 height 20
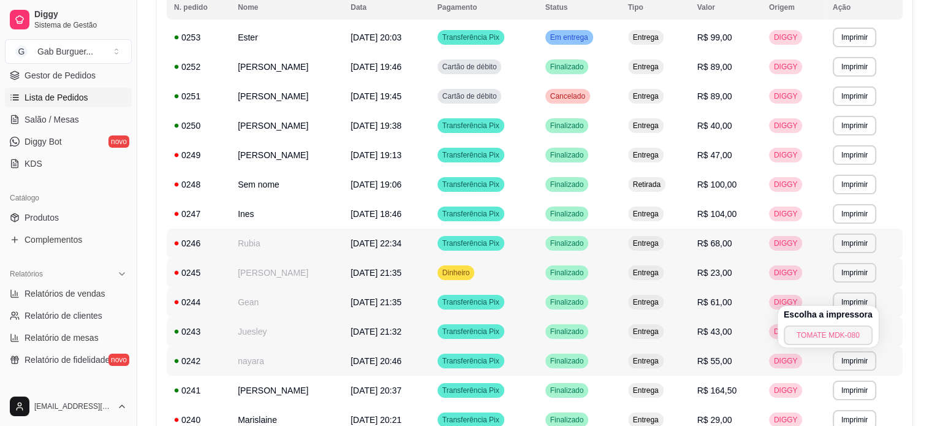
scroll to position [245, 0]
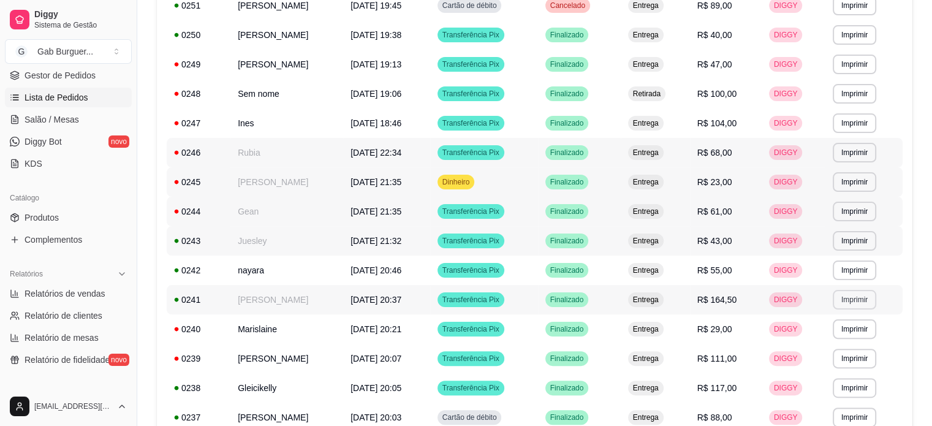
click at [864, 292] on button "Imprimir" at bounding box center [854, 300] width 43 height 20
click at [855, 336] on button "TOMATE MDK-080" at bounding box center [842, 342] width 86 height 19
click at [860, 333] on button "Imprimir" at bounding box center [854, 329] width 43 height 20
click at [844, 371] on button "TOMATE MDK-080" at bounding box center [842, 371] width 86 height 19
click at [859, 361] on button "Imprimir" at bounding box center [854, 359] width 43 height 20
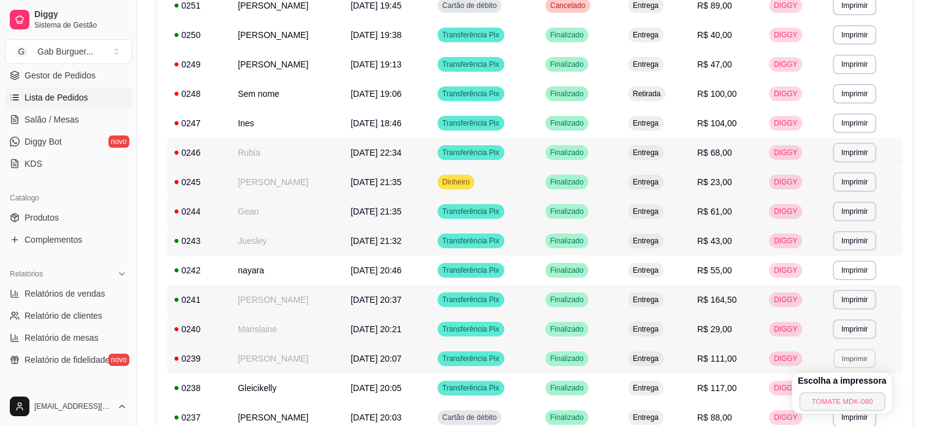
click at [861, 394] on button "TOMATE MDK-080" at bounding box center [842, 400] width 86 height 19
click at [868, 390] on button "Imprimir" at bounding box center [854, 388] width 43 height 20
click at [855, 355] on button "TOMATE MDK-080" at bounding box center [842, 362] width 89 height 20
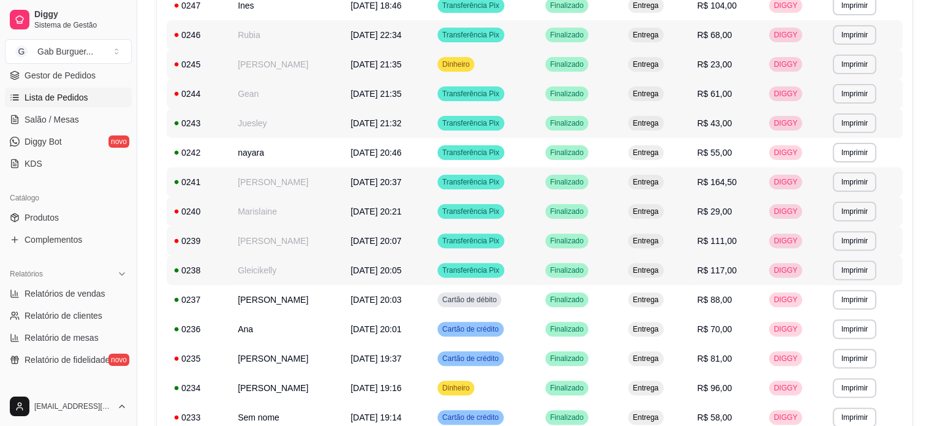
scroll to position [368, 0]
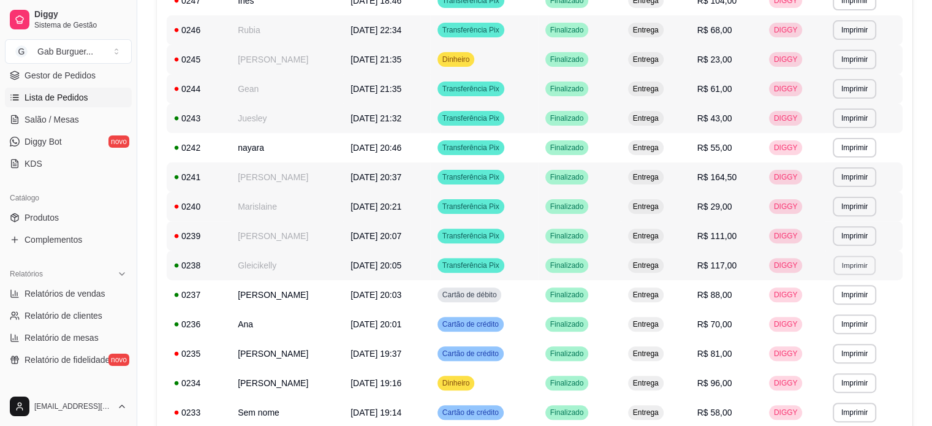
click at [860, 273] on button "Imprimir" at bounding box center [854, 264] width 42 height 19
click at [856, 318] on div "Escolha a impressora TOMATE MDK-080" at bounding box center [842, 300] width 101 height 42
click at [860, 313] on button "TOMATE MDK-080" at bounding box center [842, 308] width 89 height 20
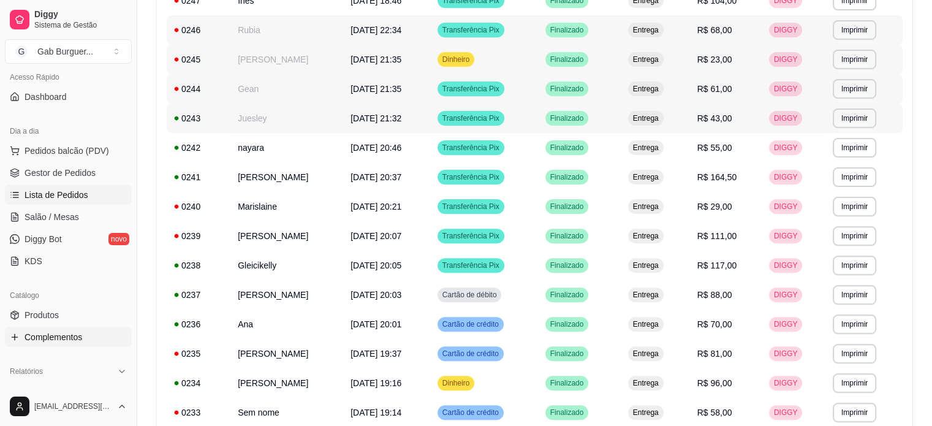
scroll to position [0, 0]
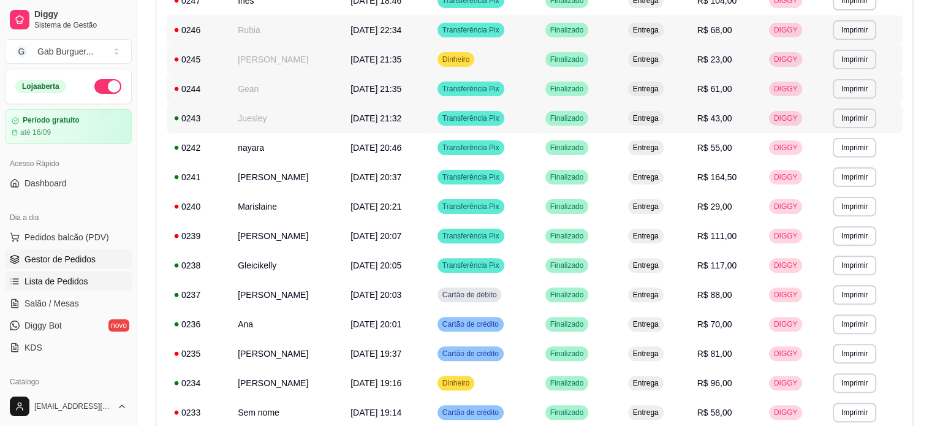
click at [61, 251] on link "Gestor de Pedidos" at bounding box center [68, 259] width 127 height 20
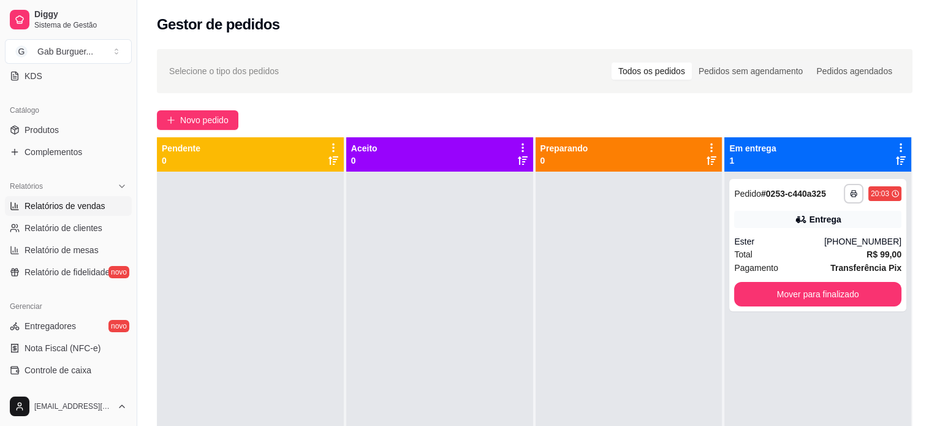
scroll to position [210, 0]
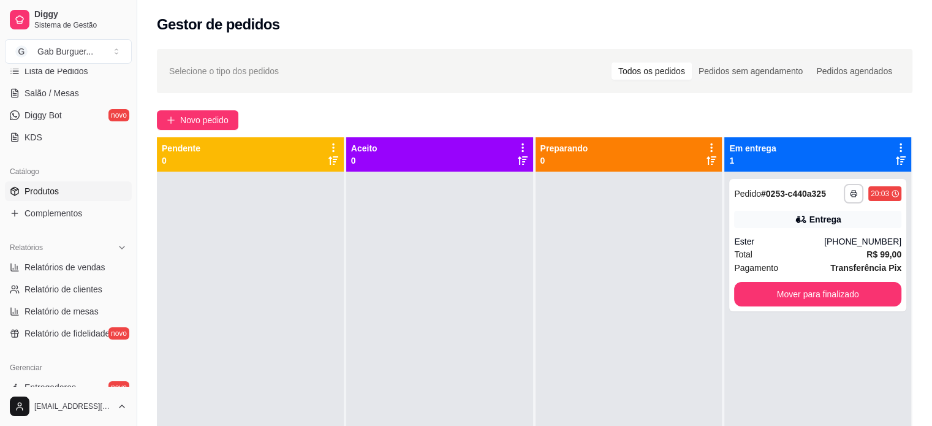
click at [89, 192] on link "Produtos" at bounding box center [68, 191] width 127 height 20
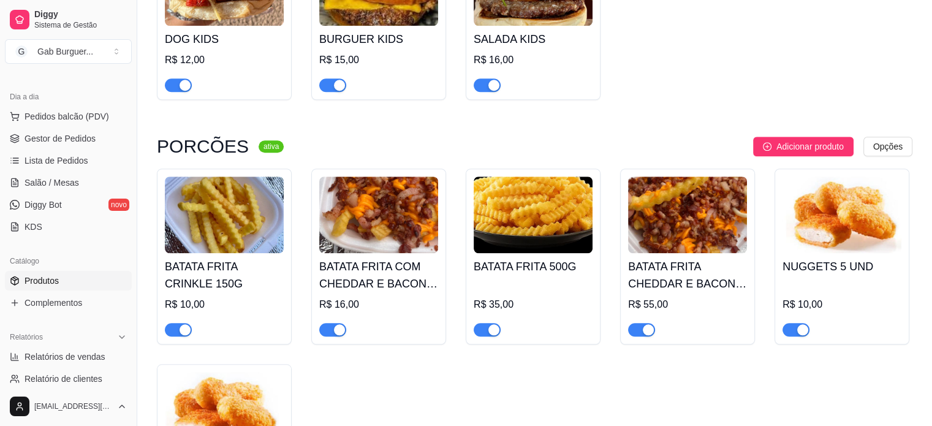
scroll to position [26, 0]
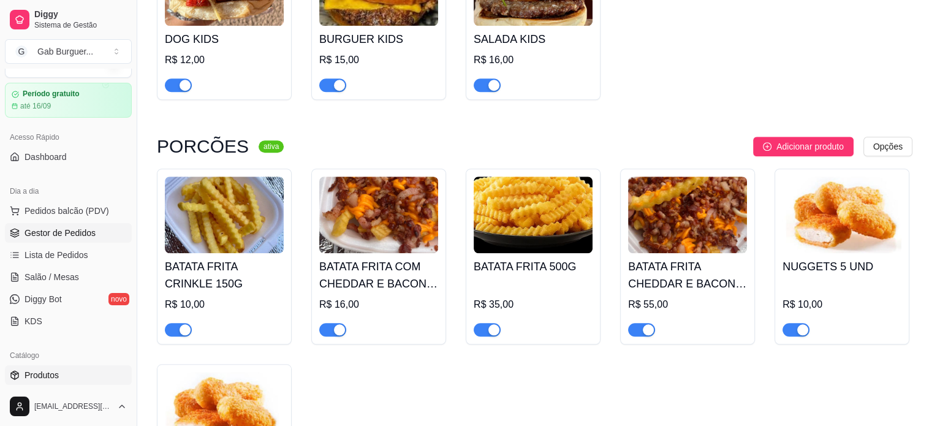
click at [47, 230] on span "Gestor de Pedidos" at bounding box center [60, 233] width 71 height 12
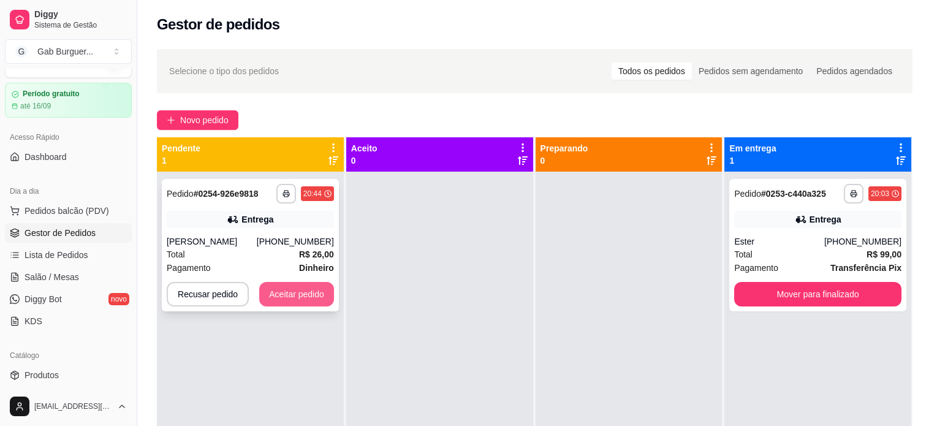
click at [307, 295] on button "Aceitar pedido" at bounding box center [296, 294] width 75 height 25
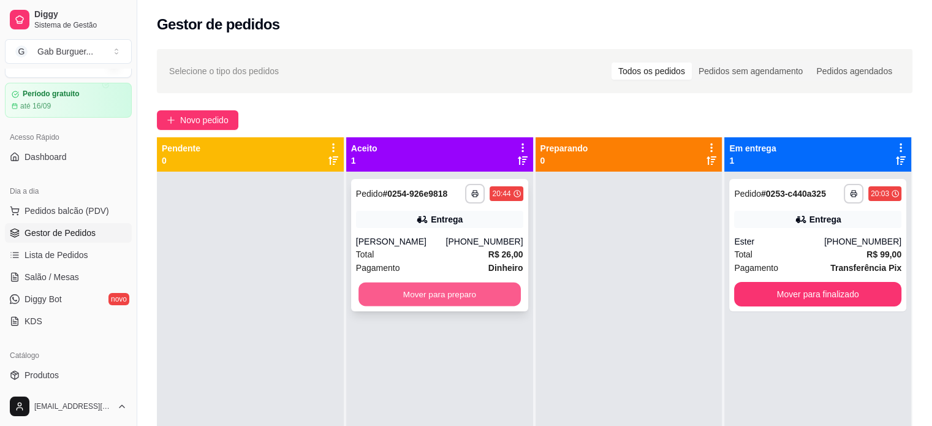
click at [407, 296] on button "Mover para preparo" at bounding box center [439, 294] width 162 height 24
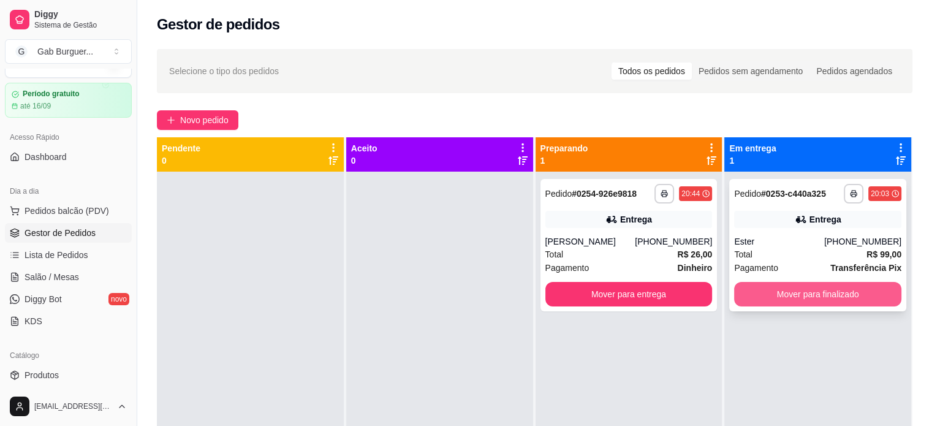
click at [772, 301] on button "Mover para finalizado" at bounding box center [817, 294] width 167 height 25
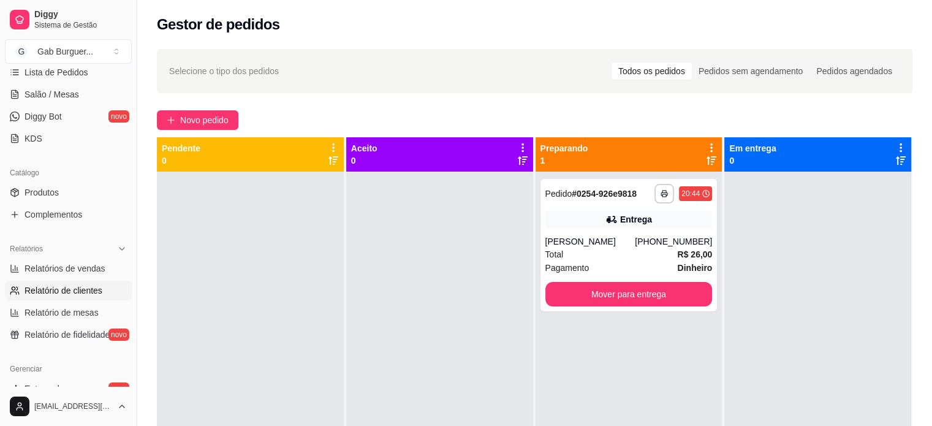
scroll to position [210, 0]
click at [79, 266] on span "Relatórios de vendas" at bounding box center [65, 267] width 81 height 12
select select "ALL"
select select "0"
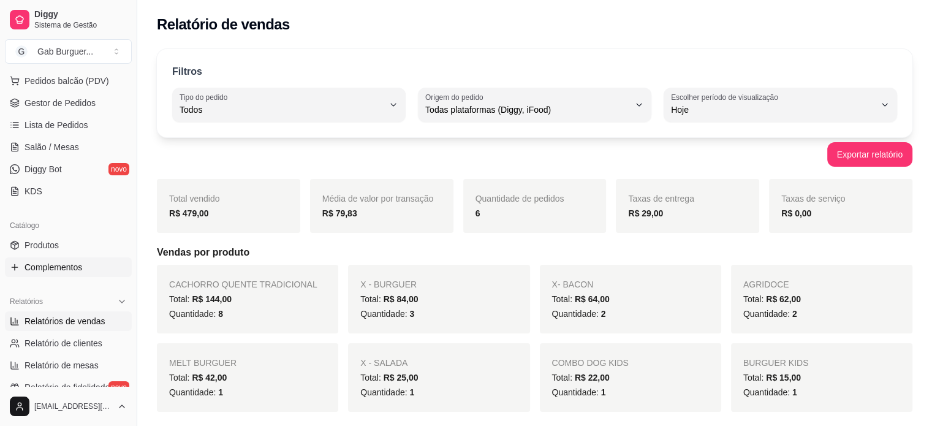
scroll to position [88, 0]
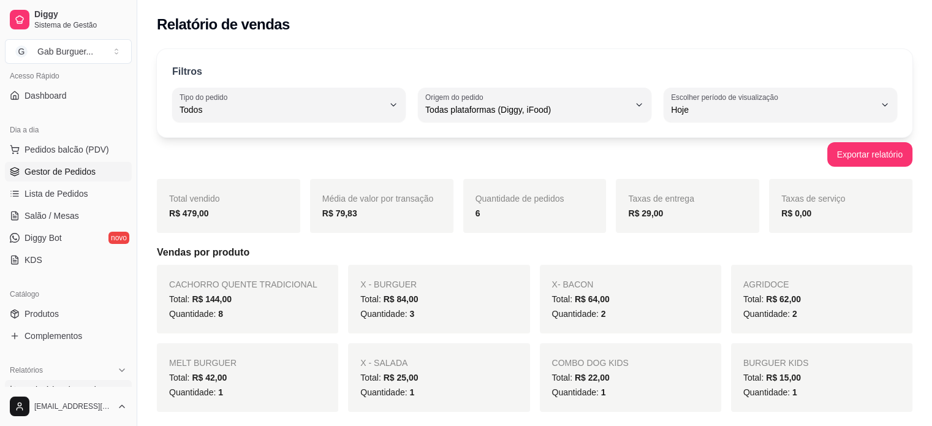
click at [64, 170] on span "Gestor de Pedidos" at bounding box center [60, 171] width 71 height 12
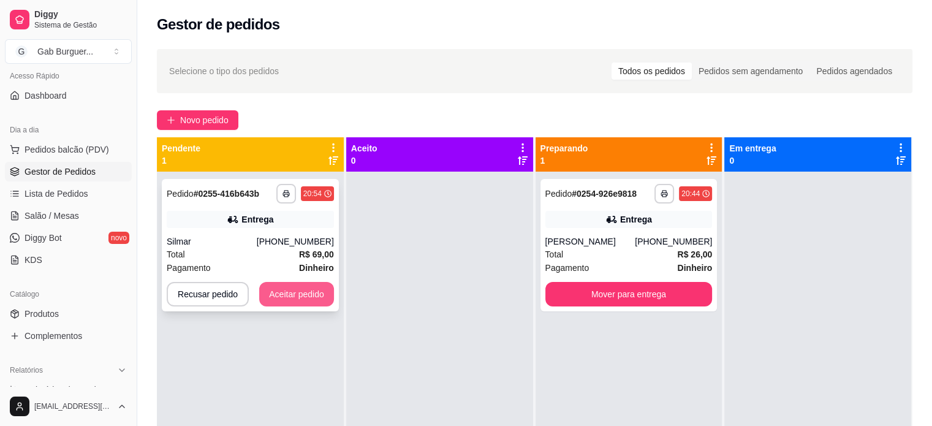
click at [315, 284] on button "Aceitar pedido" at bounding box center [296, 294] width 75 height 25
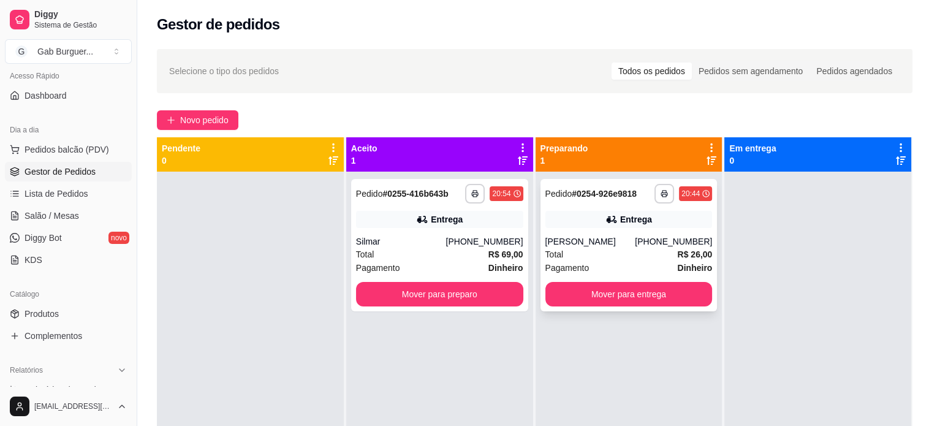
click at [687, 195] on div "20:44" at bounding box center [690, 194] width 18 height 10
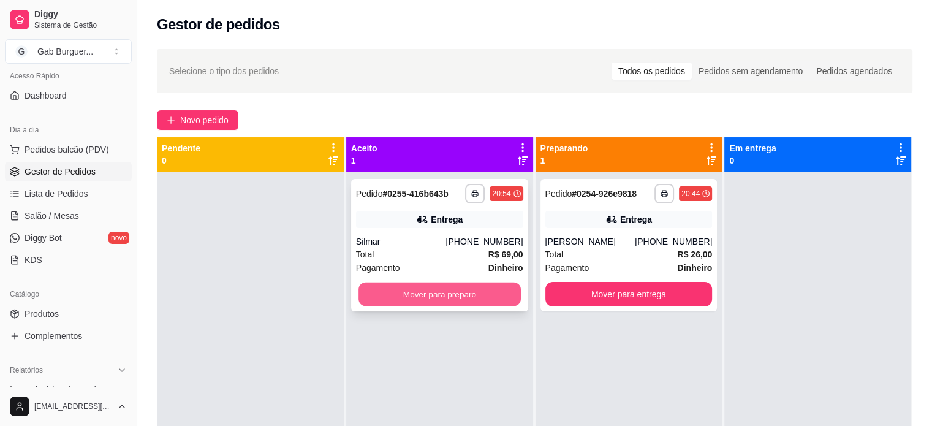
click at [461, 302] on button "Mover para preparo" at bounding box center [439, 294] width 162 height 24
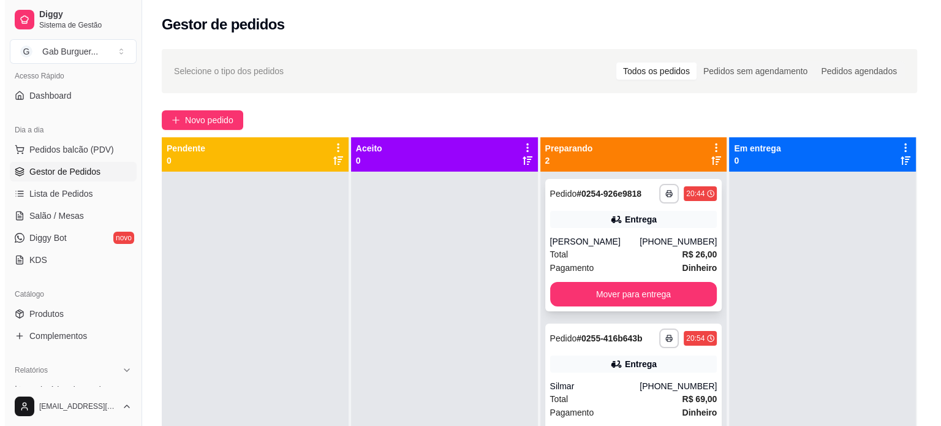
scroll to position [34, 0]
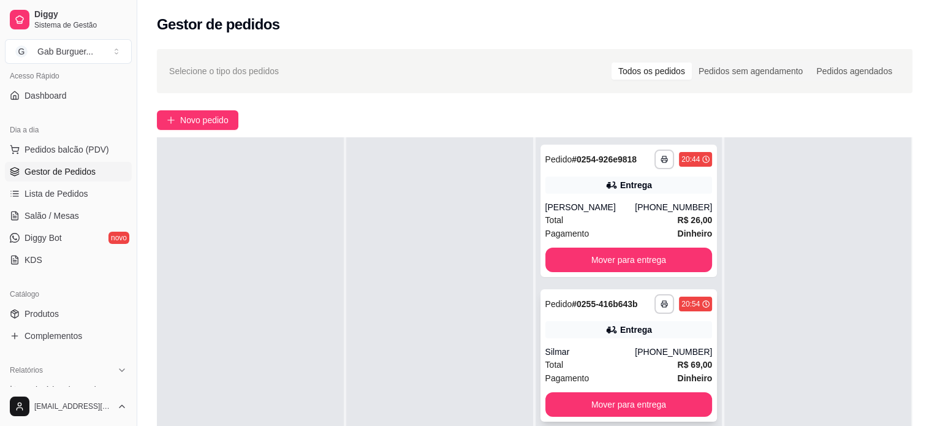
click at [679, 355] on div "[PHONE_NUMBER]" at bounding box center [673, 352] width 77 height 12
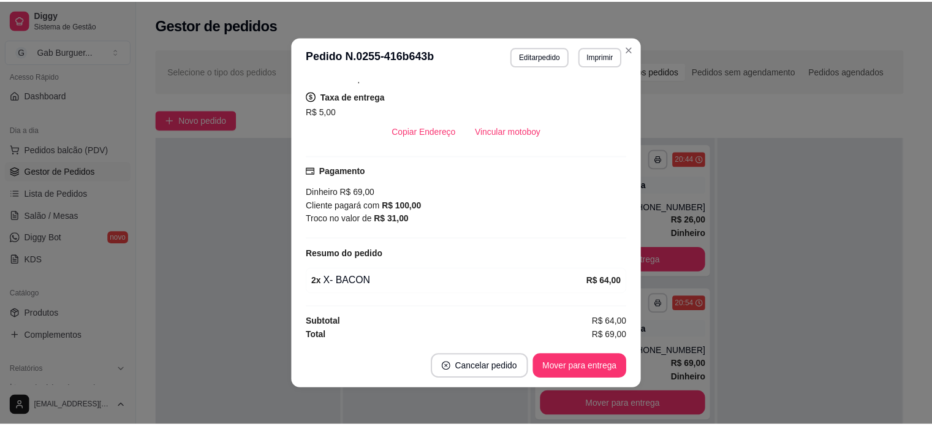
scroll to position [2, 0]
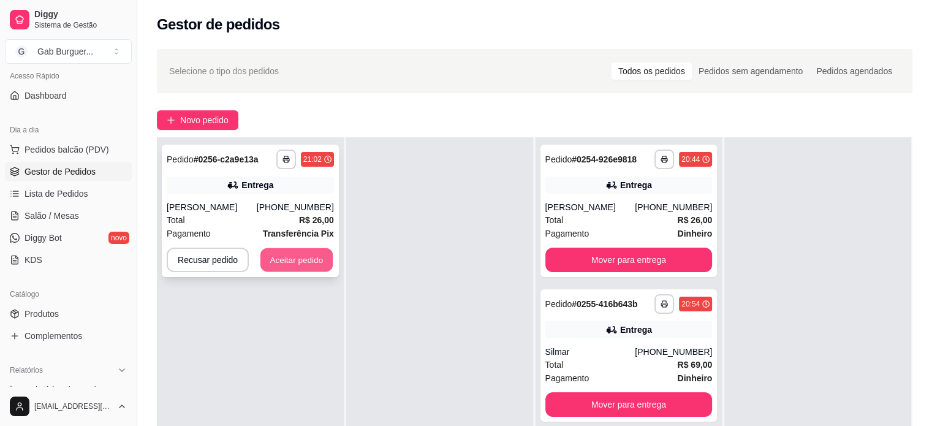
click at [306, 264] on button "Aceitar pedido" at bounding box center [296, 260] width 72 height 24
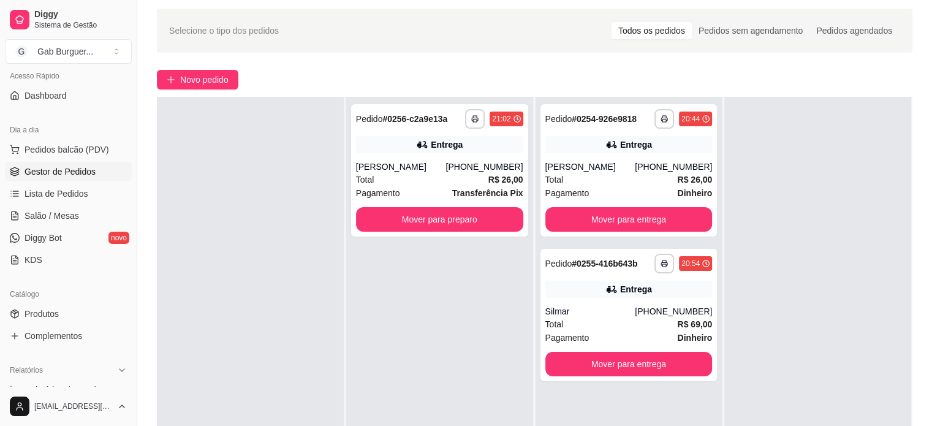
scroll to position [61, 0]
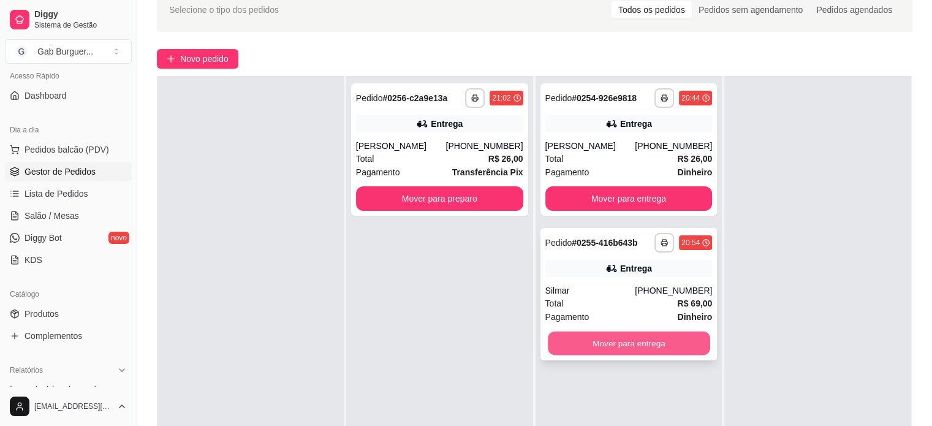
click at [613, 346] on button "Mover para entrega" at bounding box center [629, 343] width 162 height 24
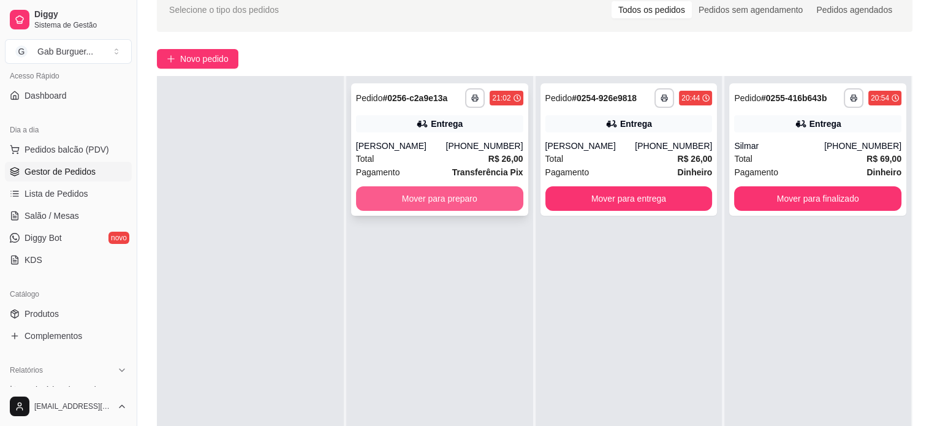
click at [429, 203] on button "Mover para preparo" at bounding box center [439, 198] width 167 height 25
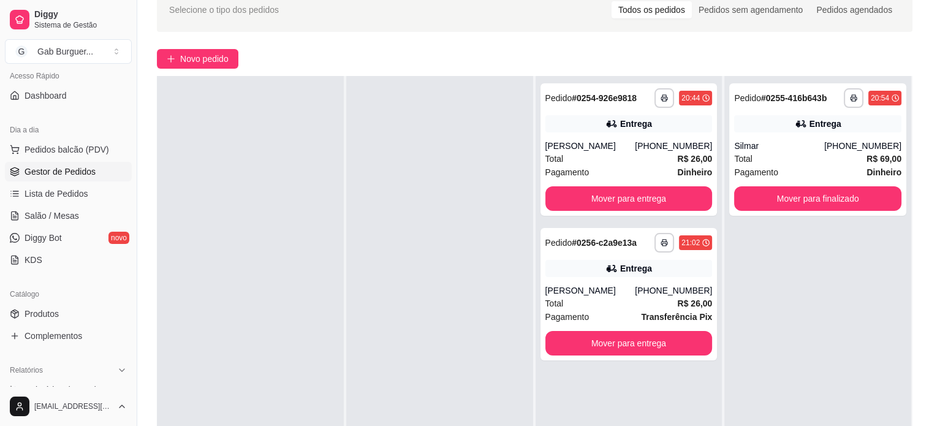
scroll to position [0, 0]
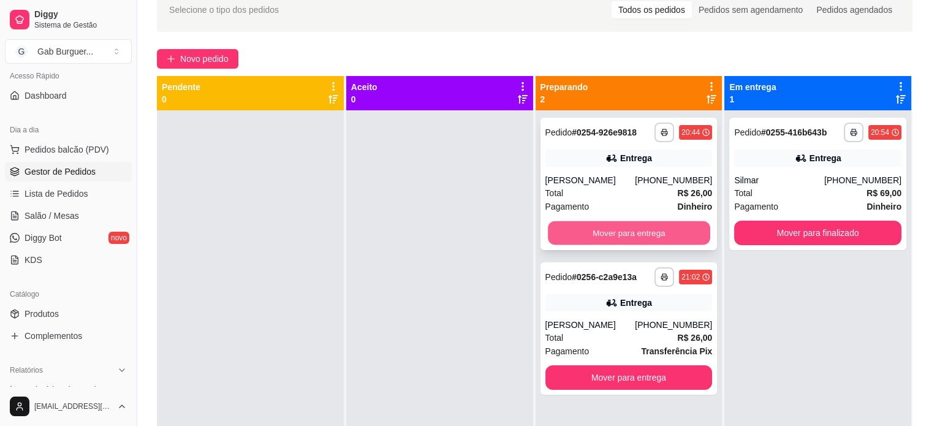
click at [647, 235] on button "Mover para entrega" at bounding box center [629, 233] width 162 height 24
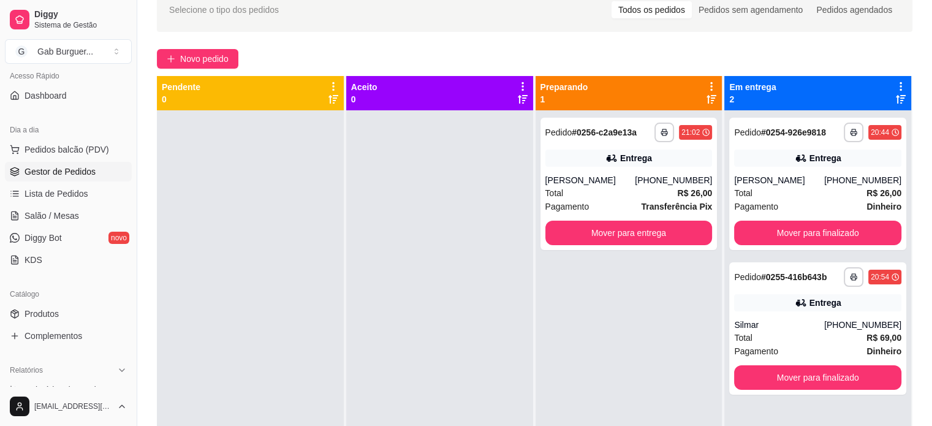
click at [485, 211] on div at bounding box center [439, 323] width 187 height 426
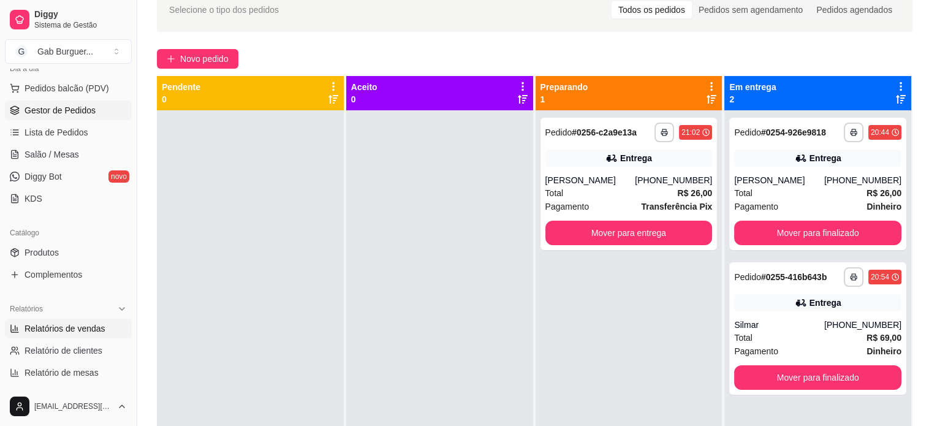
click at [74, 323] on span "Relatórios de vendas" at bounding box center [65, 328] width 81 height 12
select select "ALL"
select select "0"
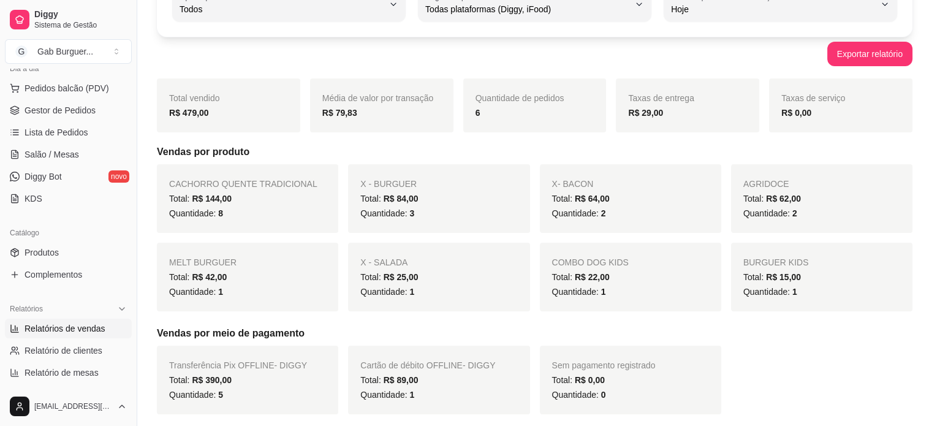
scroll to position [123, 0]
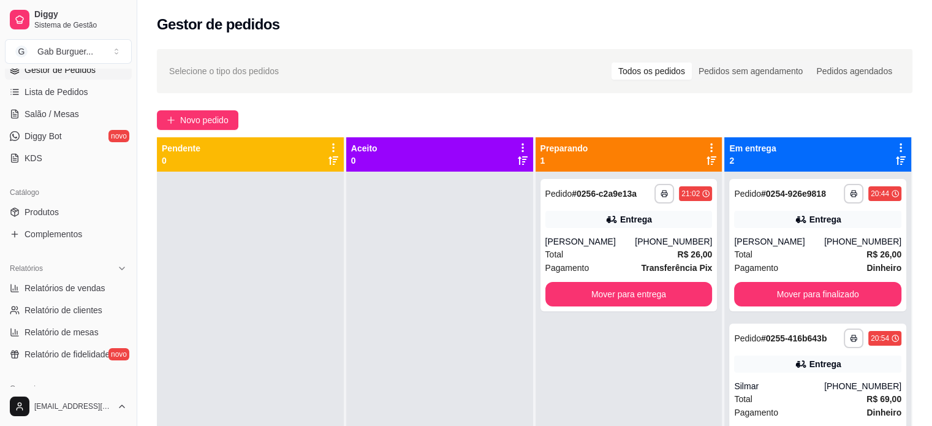
scroll to position [210, 0]
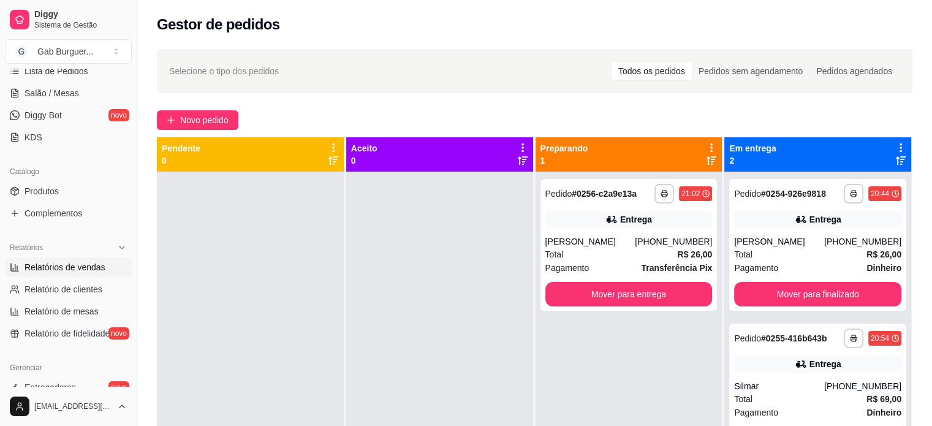
click at [66, 273] on link "Relatórios de vendas" at bounding box center [68, 267] width 127 height 20
select select "ALL"
select select "0"
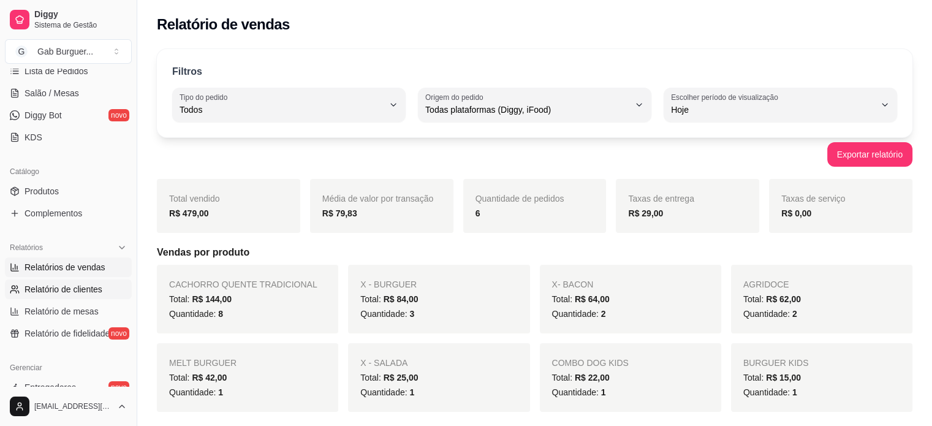
click at [88, 286] on span "Relatório de clientes" at bounding box center [64, 289] width 78 height 12
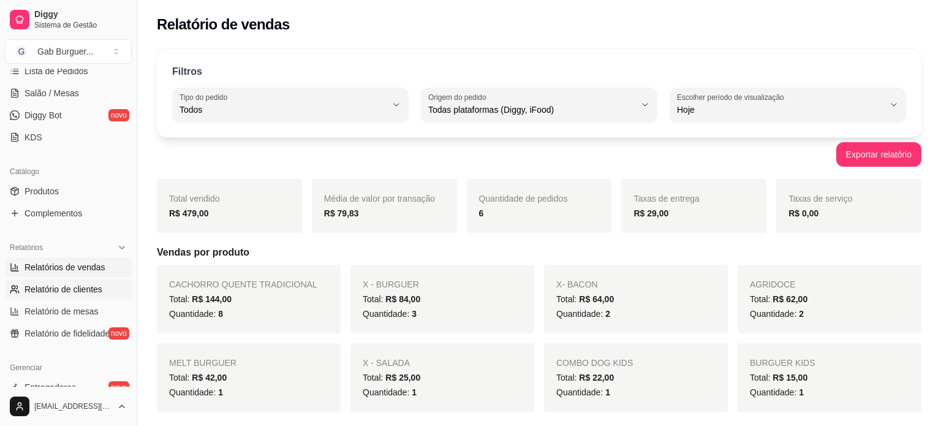
select select "30"
select select "HIGHEST_TOTAL_SPENT_WITH_ORDERS"
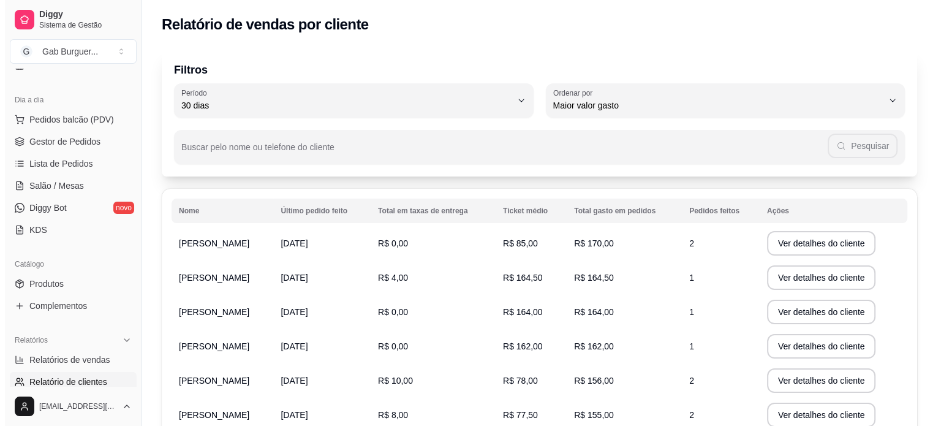
scroll to position [88, 0]
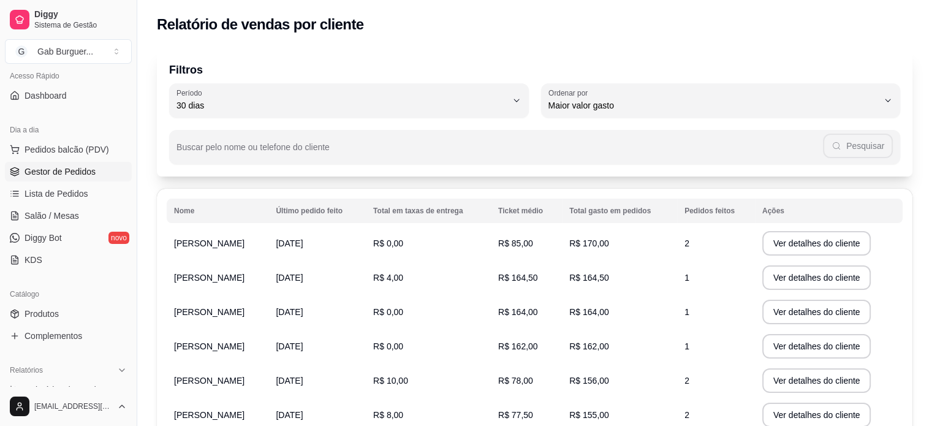
click at [64, 170] on span "Gestor de Pedidos" at bounding box center [60, 171] width 71 height 12
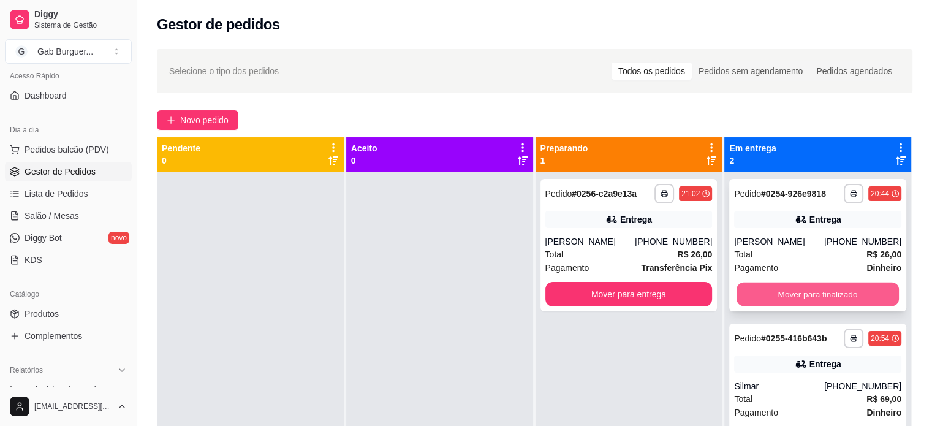
click at [863, 303] on button "Mover para finalizado" at bounding box center [817, 294] width 162 height 24
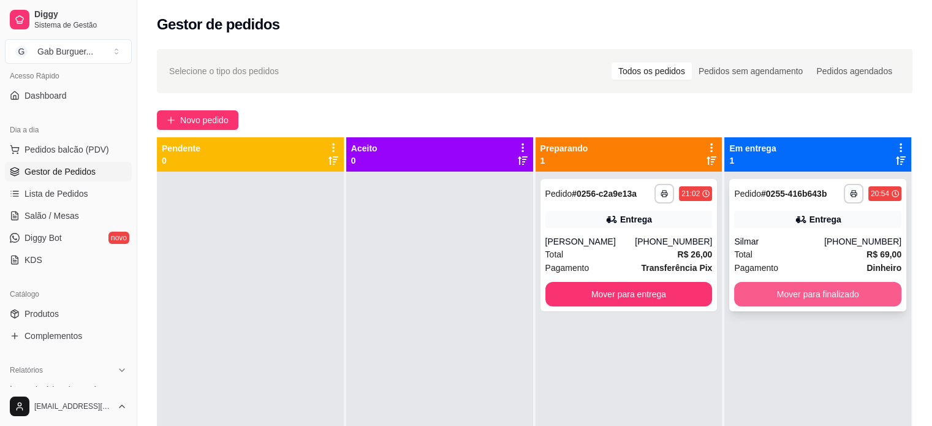
click at [836, 298] on button "Mover para finalizado" at bounding box center [817, 294] width 167 height 25
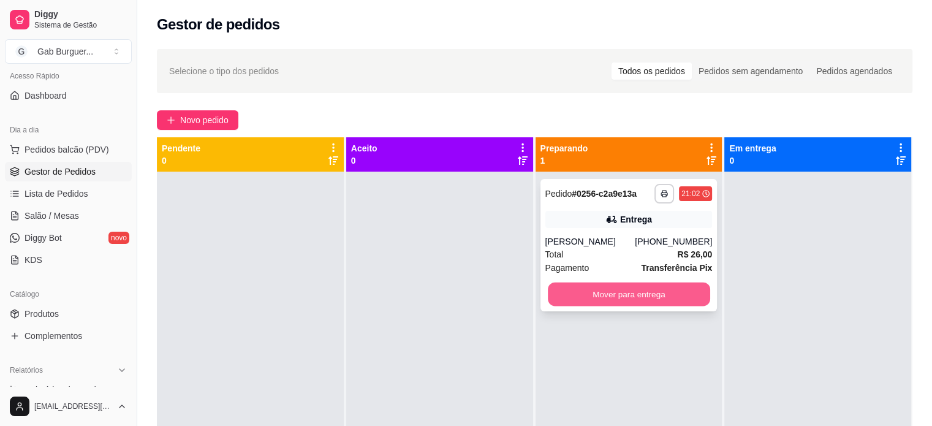
click at [657, 289] on button "Mover para entrega" at bounding box center [629, 294] width 162 height 24
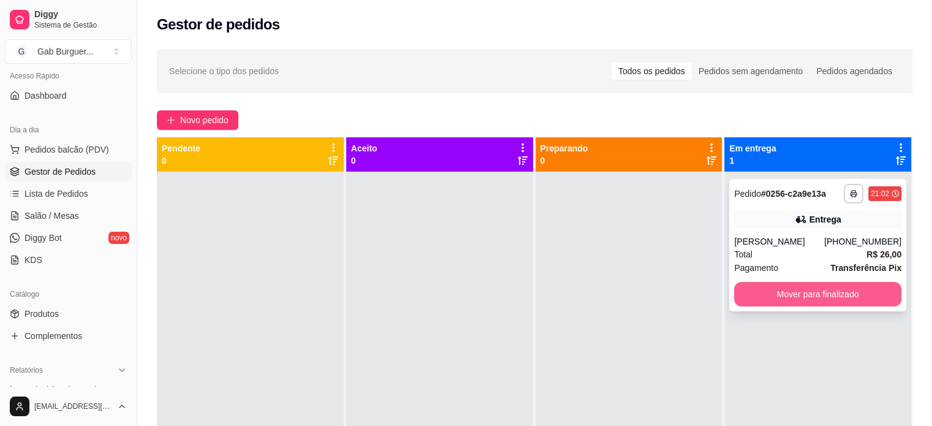
click at [770, 291] on button "Mover para finalizado" at bounding box center [817, 294] width 167 height 25
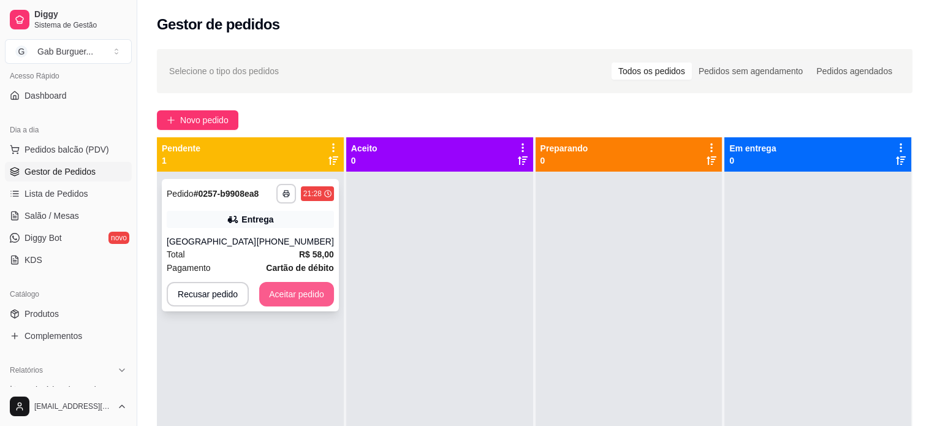
click at [304, 296] on button "Aceitar pedido" at bounding box center [296, 294] width 75 height 25
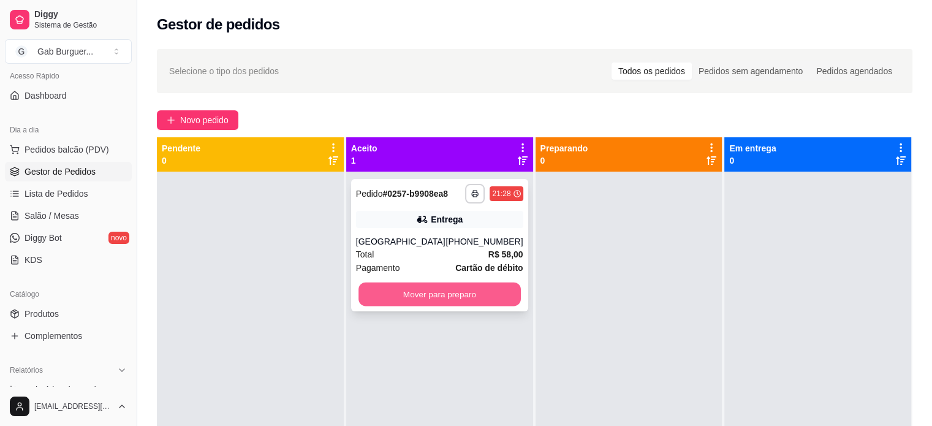
click at [380, 286] on button "Mover para preparo" at bounding box center [439, 294] width 162 height 24
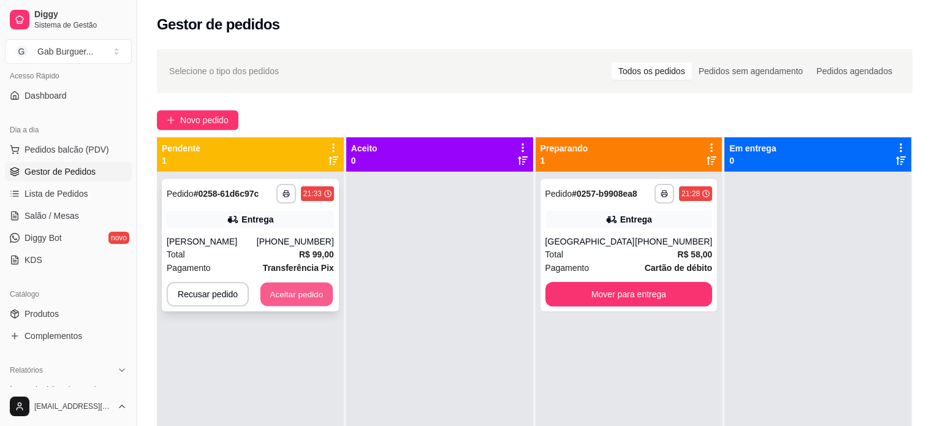
click at [312, 295] on button "Aceitar pedido" at bounding box center [296, 294] width 72 height 24
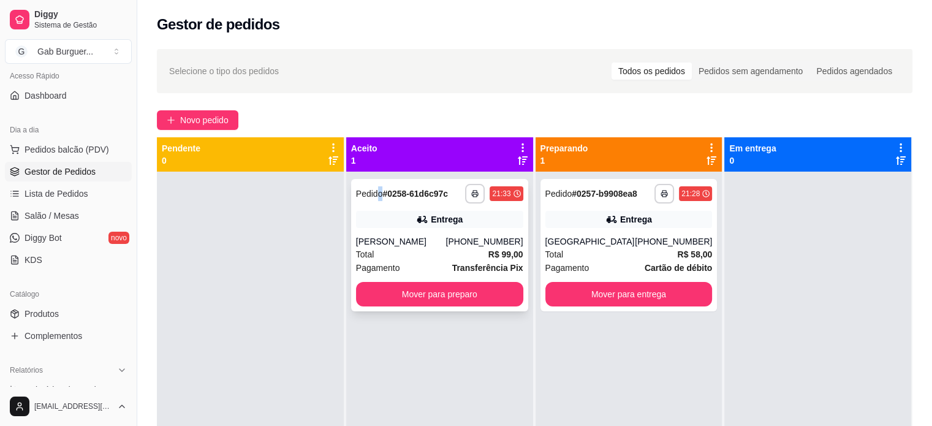
click at [376, 187] on div "Pedido # 0258-61d6c97c" at bounding box center [402, 193] width 92 height 15
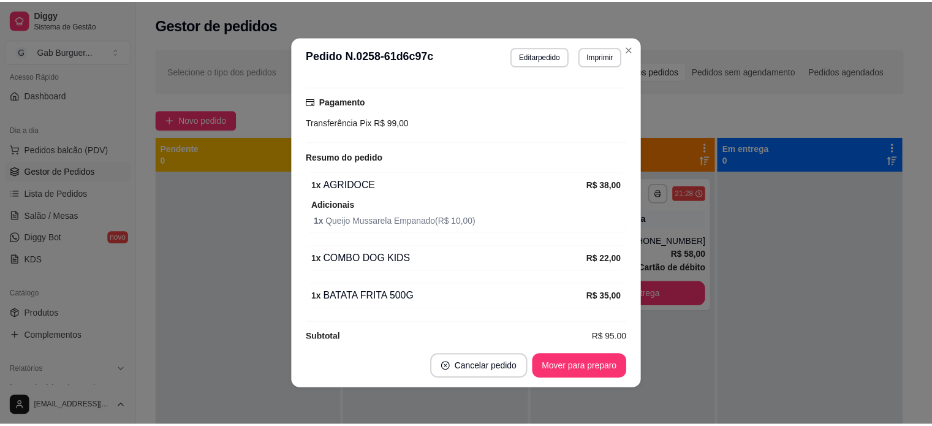
scroll to position [326, 0]
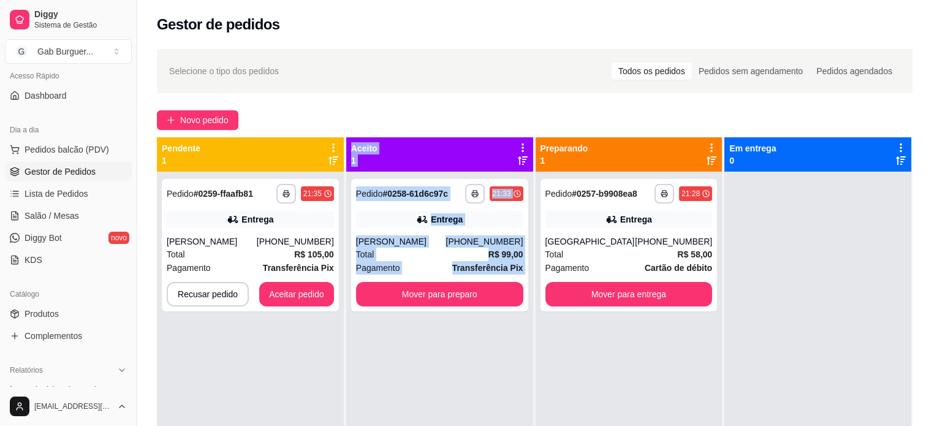
click at [343, 329] on div "**********" at bounding box center [534, 350] width 755 height 426
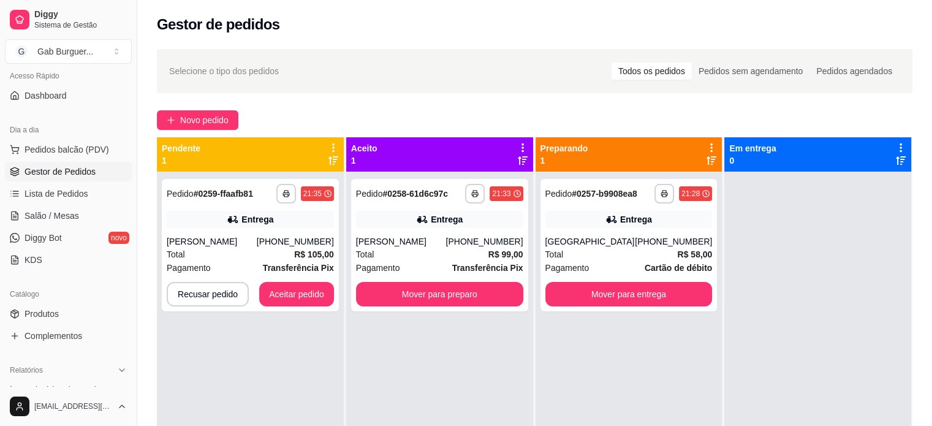
drag, startPoint x: 296, startPoint y: 342, endPoint x: 291, endPoint y: 330, distance: 13.2
click at [291, 330] on div "**********" at bounding box center [250, 385] width 187 height 426
click at [285, 287] on button "Aceitar pedido" at bounding box center [296, 294] width 72 height 24
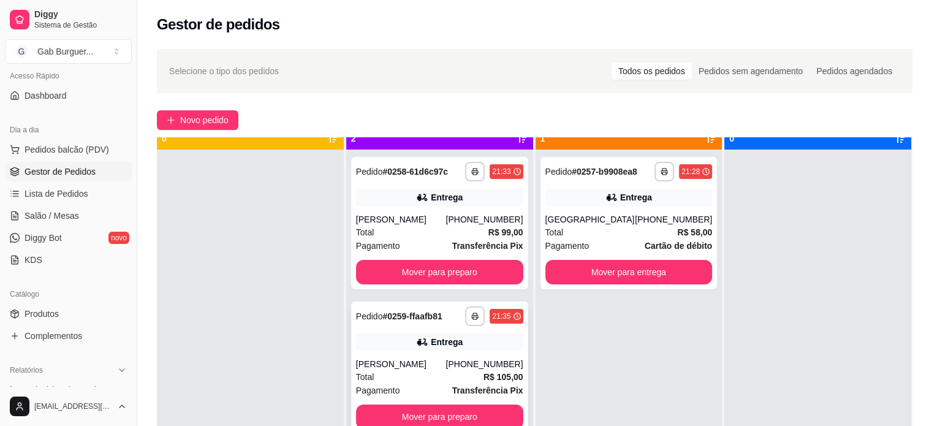
scroll to position [34, 0]
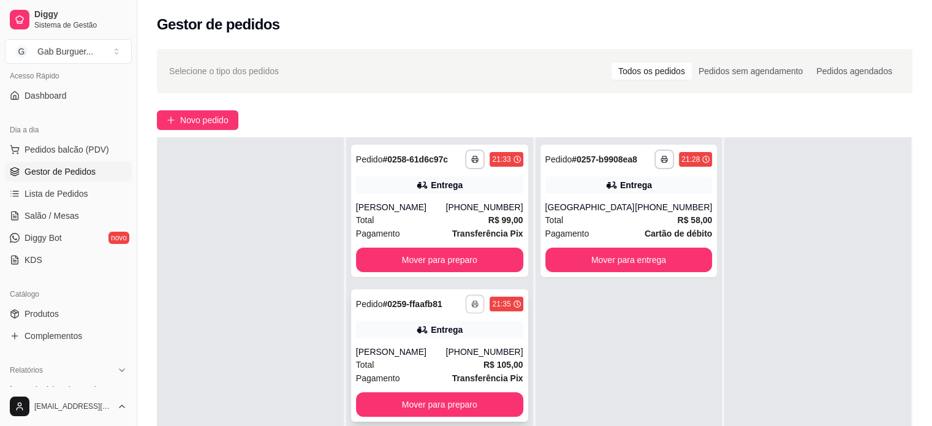
click at [472, 306] on icon "button" at bounding box center [475, 303] width 7 height 7
click at [461, 345] on button "TOMATE MDK-080" at bounding box center [438, 347] width 89 height 20
click at [470, 298] on button "button" at bounding box center [475, 303] width 19 height 19
click at [441, 349] on button "TOMATE MDK-080" at bounding box center [438, 346] width 86 height 19
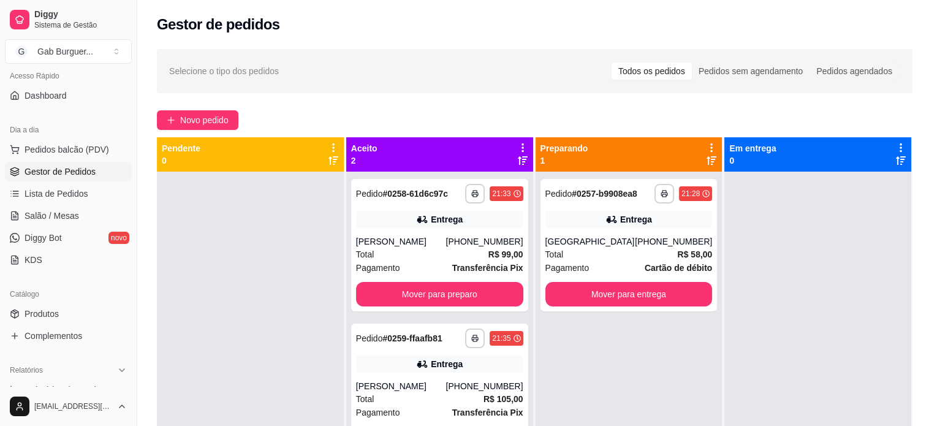
scroll to position [0, 0]
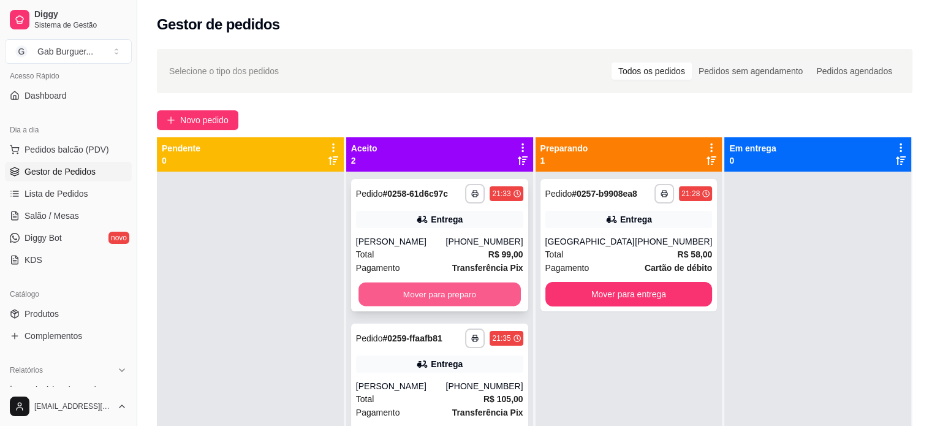
click at [480, 290] on button "Mover para preparo" at bounding box center [439, 294] width 162 height 24
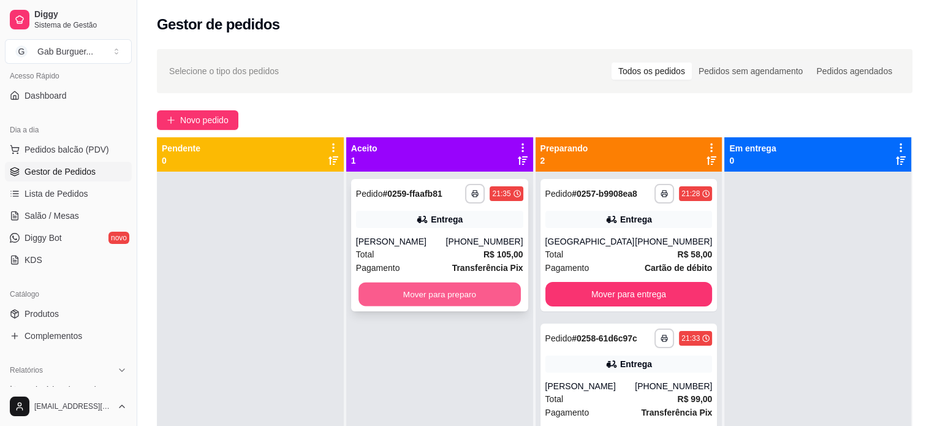
click at [479, 290] on button "Mover para preparo" at bounding box center [439, 294] width 162 height 24
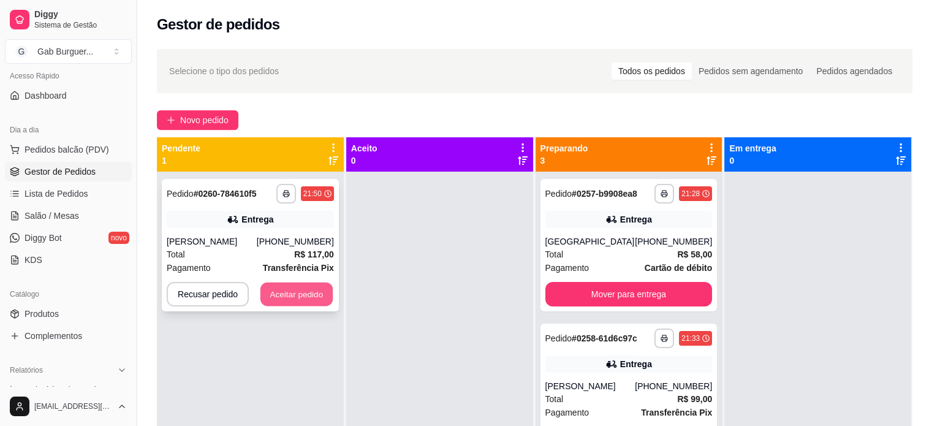
click at [301, 298] on button "Aceitar pedido" at bounding box center [296, 294] width 72 height 24
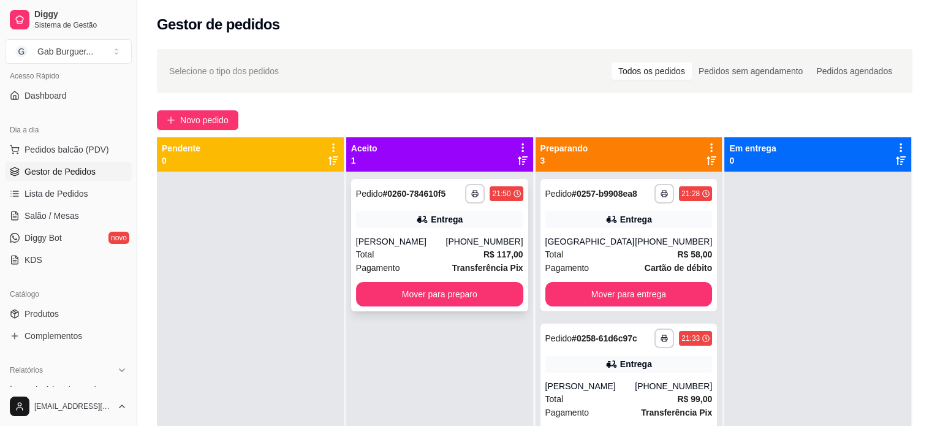
click at [465, 184] on div "**********" at bounding box center [494, 194] width 58 height 20
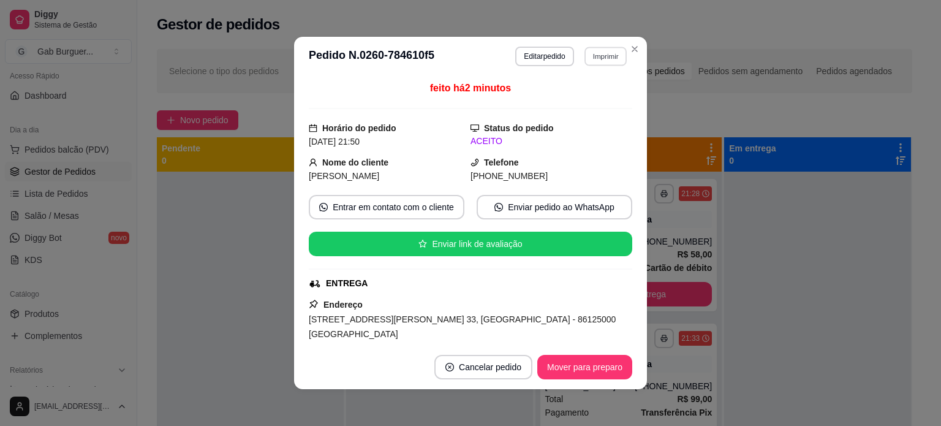
click at [605, 54] on button "Imprimir" at bounding box center [605, 56] width 42 height 19
click at [597, 93] on button "TOMATE MDK-080" at bounding box center [579, 99] width 89 height 20
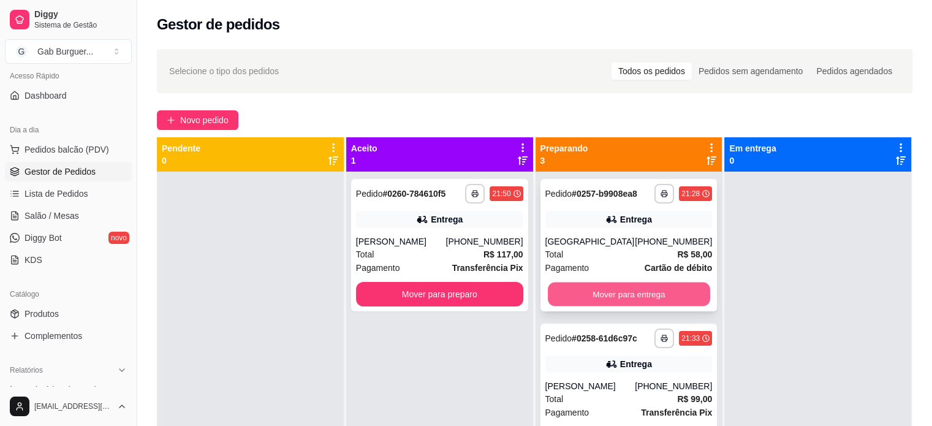
click at [652, 298] on button "Mover para entrega" at bounding box center [629, 294] width 162 height 24
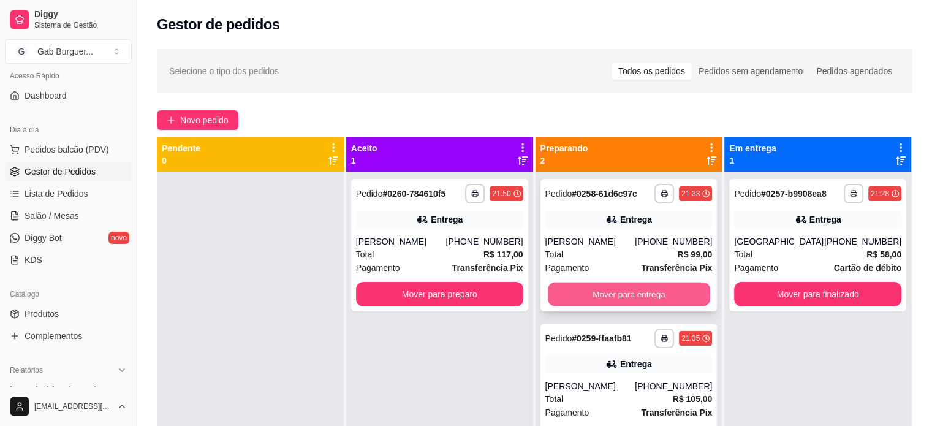
click at [651, 290] on button "Mover para entrega" at bounding box center [629, 294] width 162 height 24
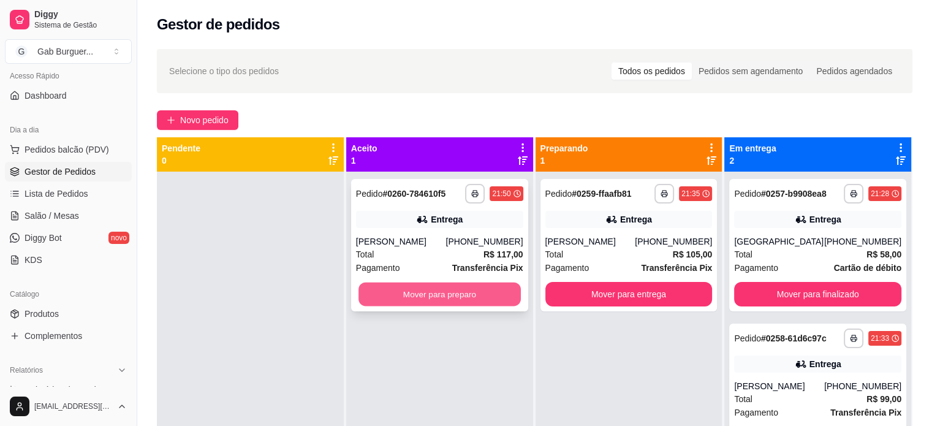
click at [446, 296] on button "Mover para preparo" at bounding box center [439, 294] width 162 height 24
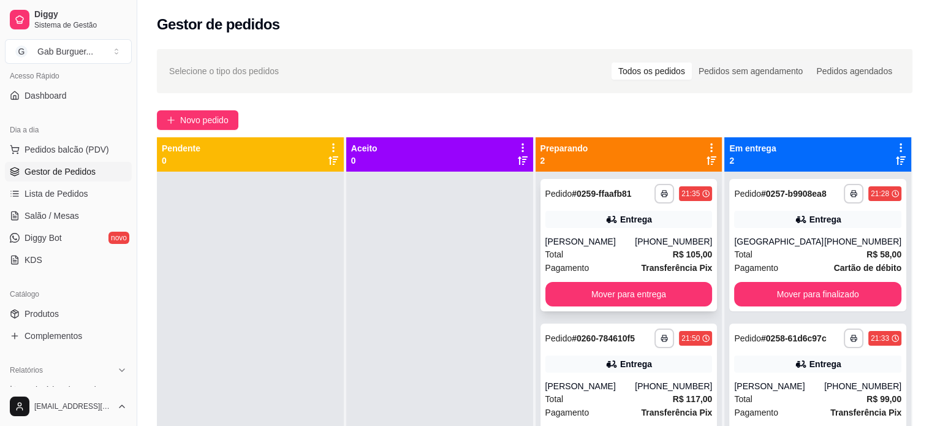
scroll to position [34, 0]
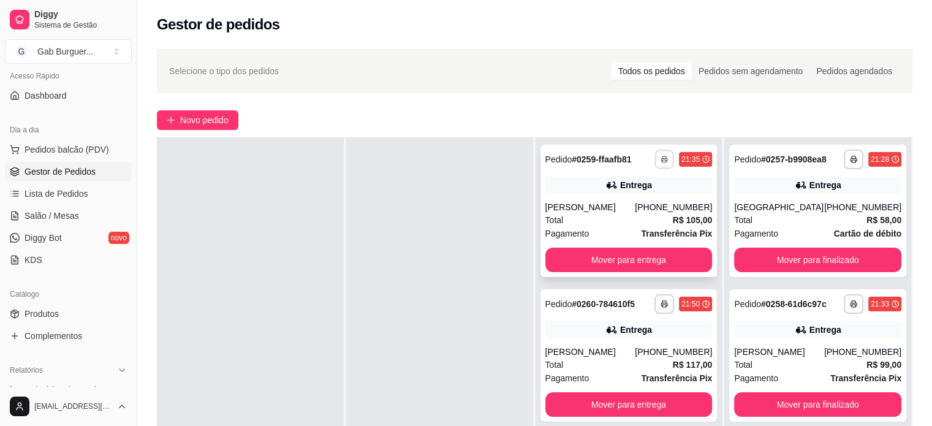
click at [655, 157] on button "button" at bounding box center [664, 158] width 19 height 19
click at [649, 205] on button "TOMATE MDK-080" at bounding box center [625, 201] width 86 height 19
click at [660, 300] on icon "button" at bounding box center [663, 303] width 7 height 7
click at [628, 345] on button "TOMATE MDK-080" at bounding box center [625, 347] width 89 height 20
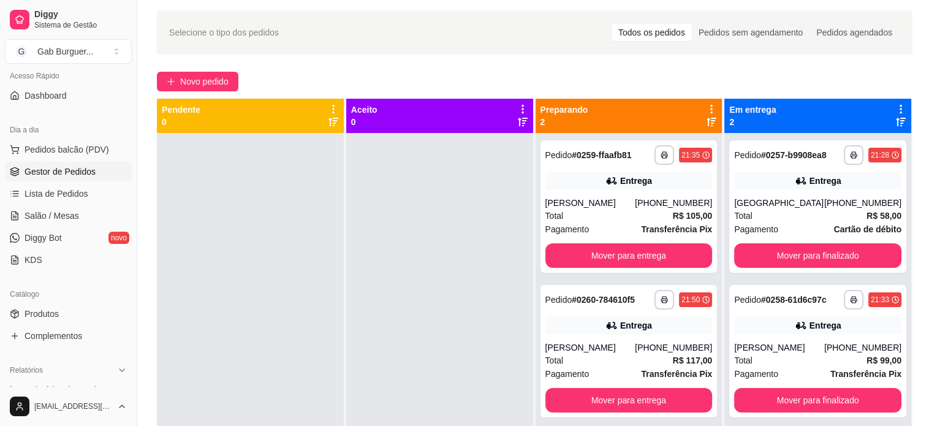
scroll to position [0, 0]
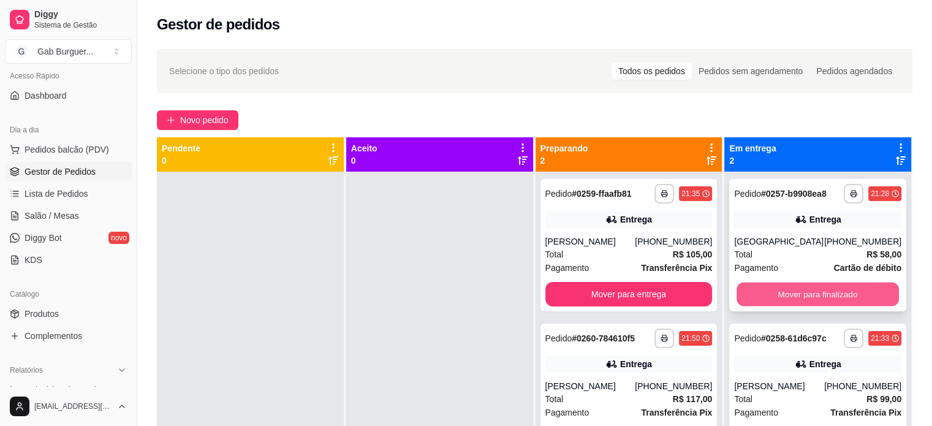
click at [801, 300] on button "Mover para finalizado" at bounding box center [817, 294] width 162 height 24
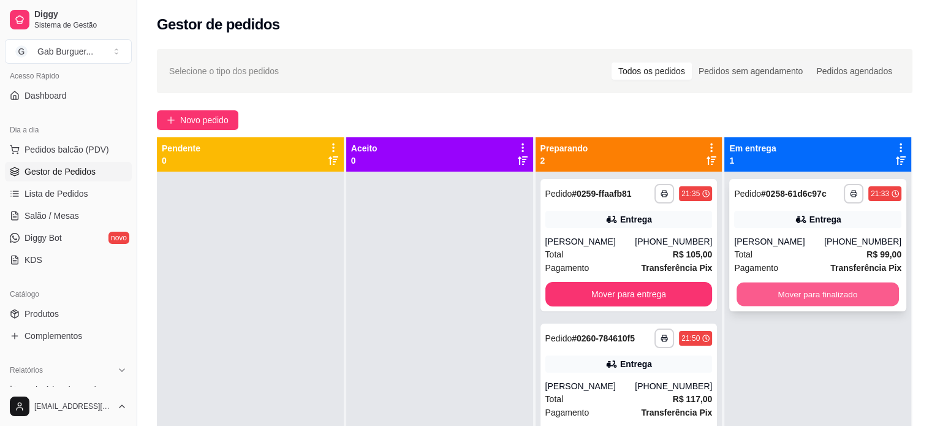
click at [792, 293] on button "Mover para finalizado" at bounding box center [817, 294] width 162 height 24
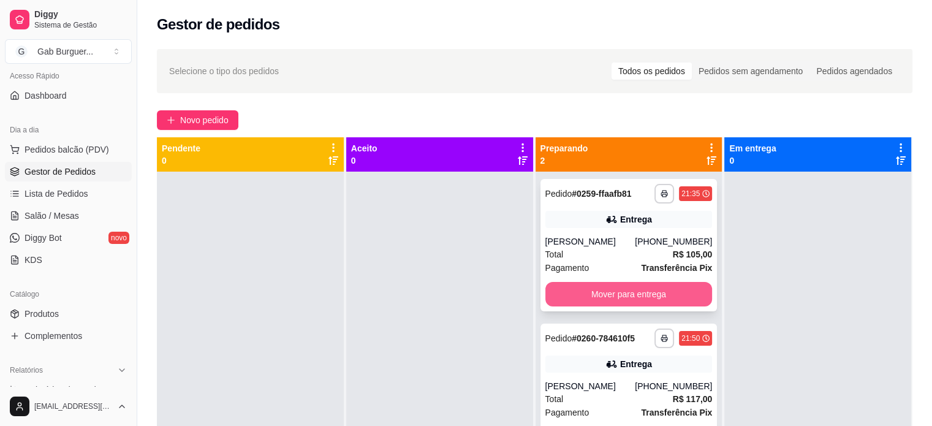
click at [662, 296] on button "Mover para entrega" at bounding box center [628, 294] width 167 height 25
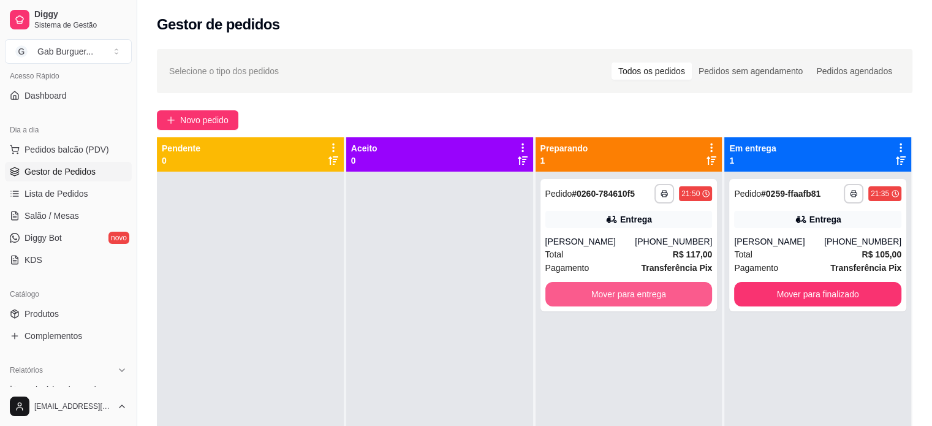
click at [662, 296] on button "Mover para entrega" at bounding box center [628, 294] width 167 height 25
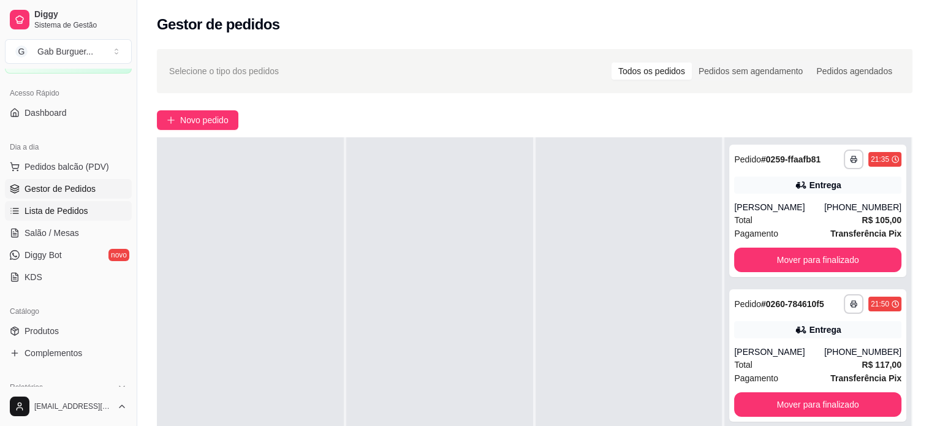
scroll to position [184, 0]
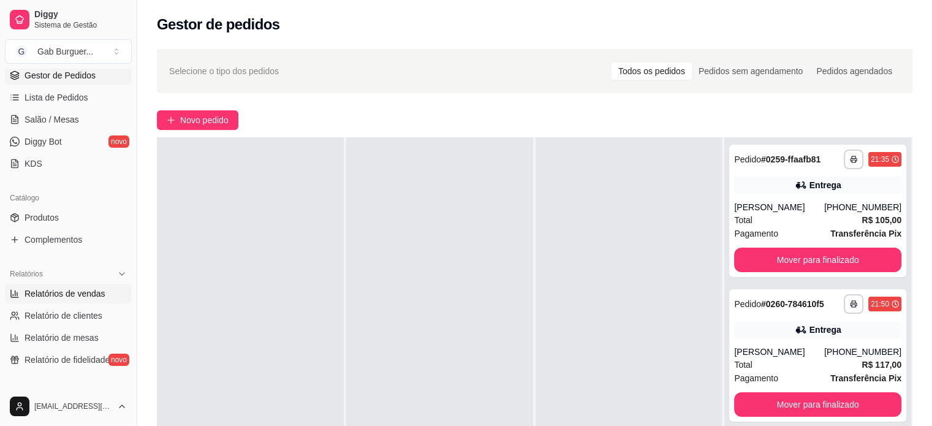
click at [56, 292] on span "Relatórios de vendas" at bounding box center [65, 293] width 81 height 12
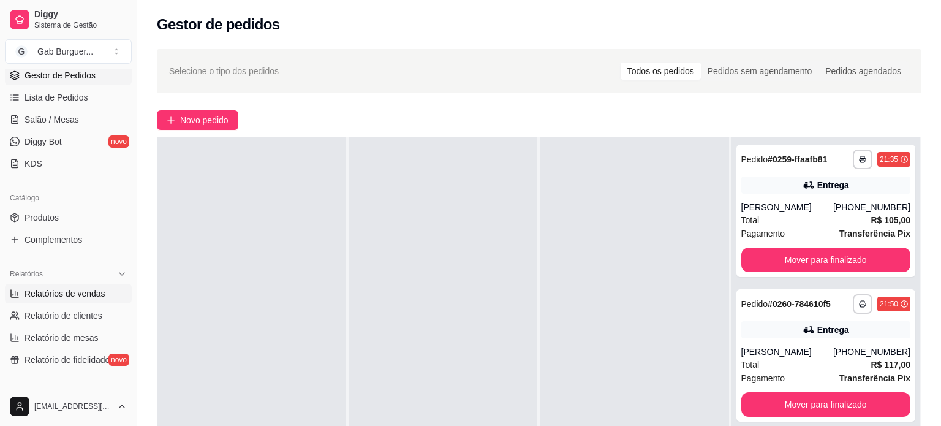
select select "ALL"
select select "0"
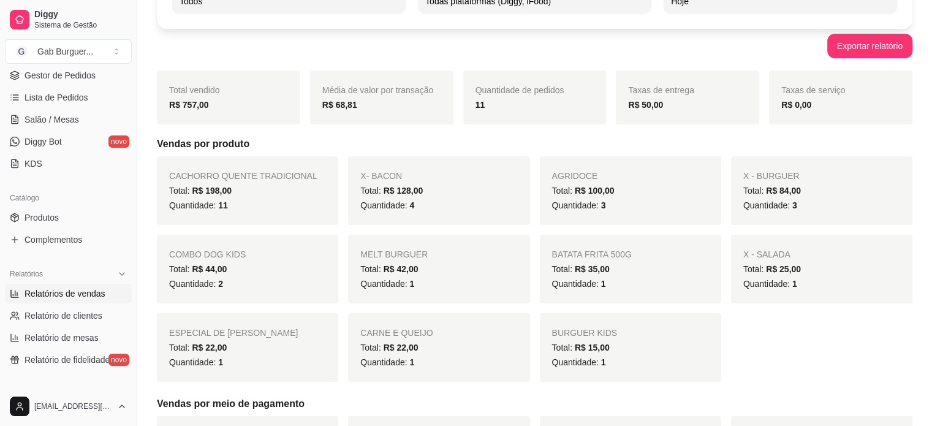
scroll to position [123, 0]
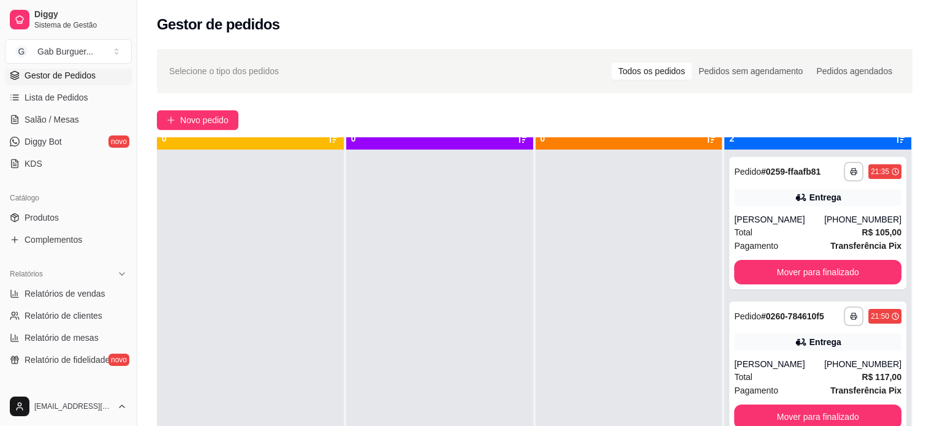
scroll to position [34, 0]
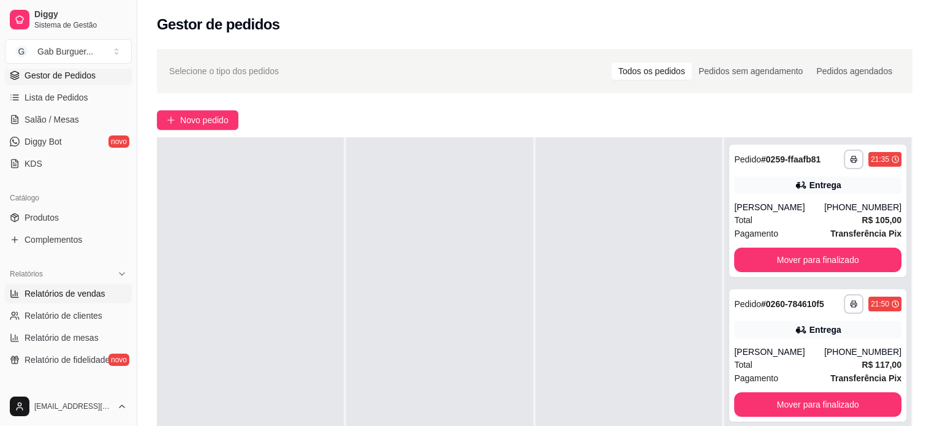
click at [53, 288] on span "Relatórios de vendas" at bounding box center [65, 293] width 81 height 12
select select "ALL"
select select "0"
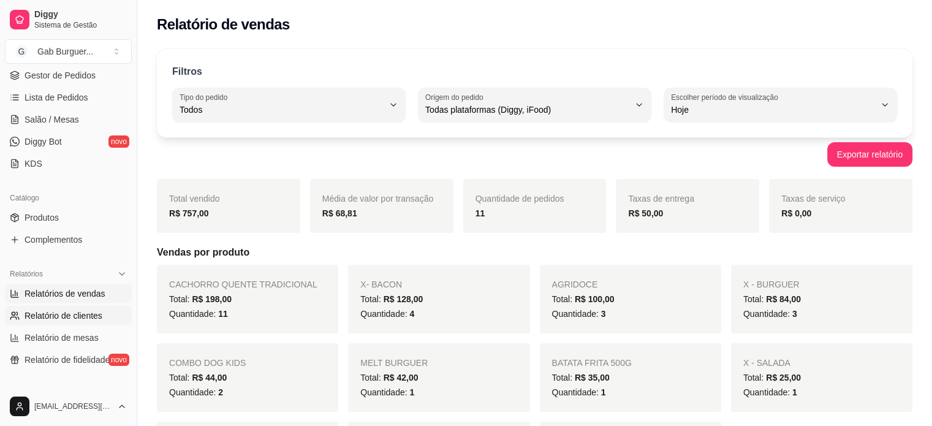
click at [47, 318] on span "Relatório de clientes" at bounding box center [64, 315] width 78 height 12
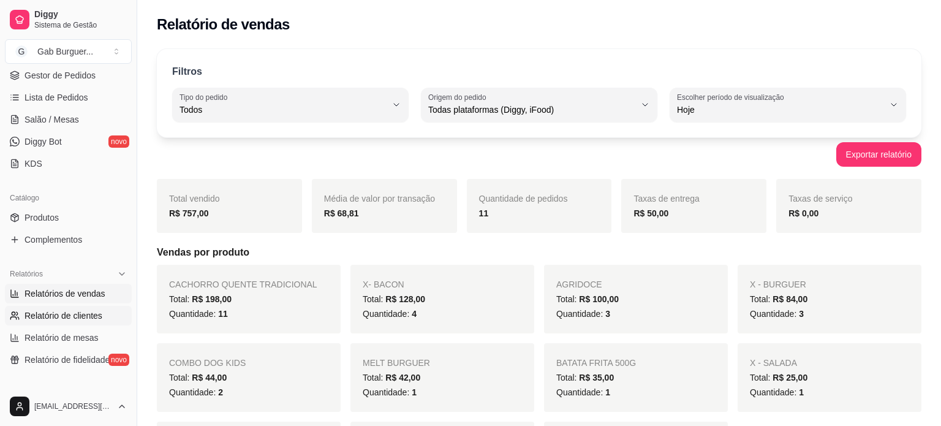
select select "30"
select select "HIGHEST_TOTAL_SPENT_WITH_ORDERS"
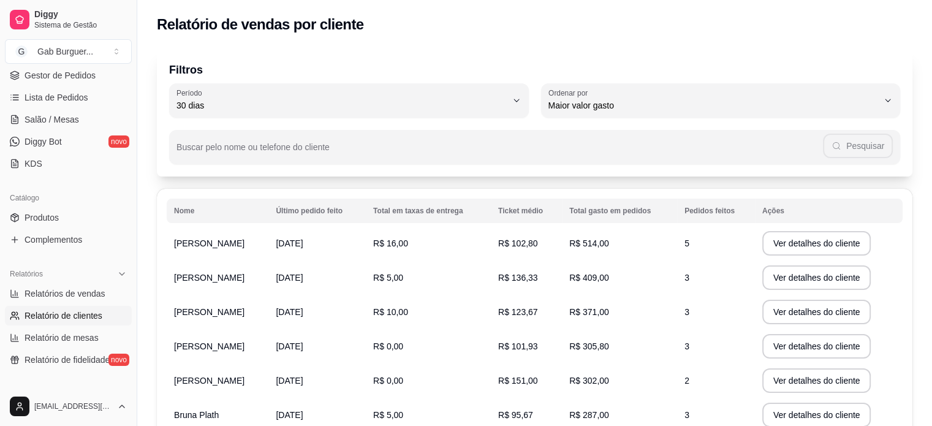
scroll to position [123, 0]
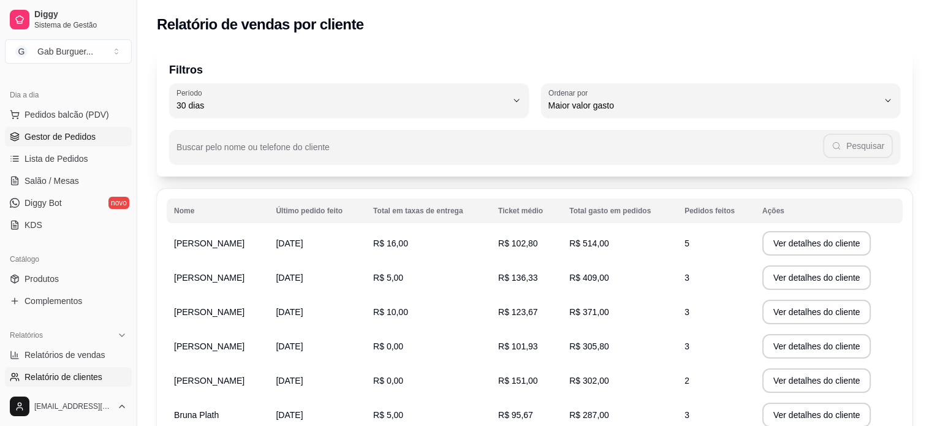
click at [66, 141] on span "Gestor de Pedidos" at bounding box center [60, 136] width 71 height 12
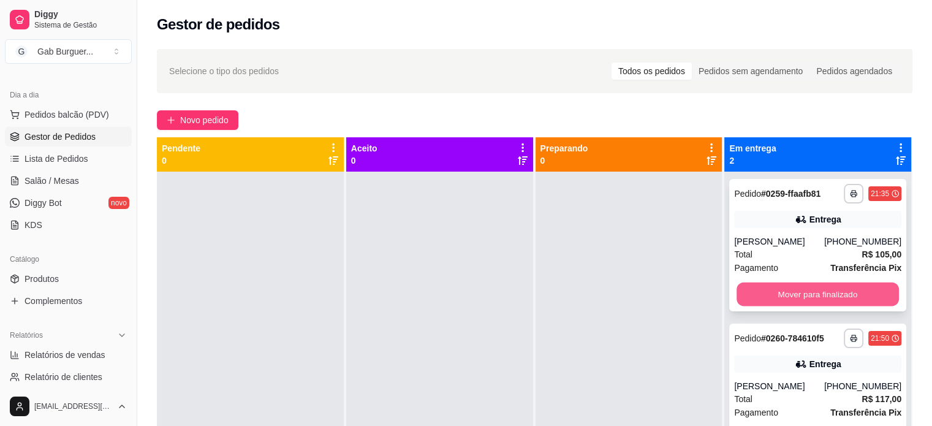
click at [816, 298] on button "Mover para finalizado" at bounding box center [817, 294] width 162 height 24
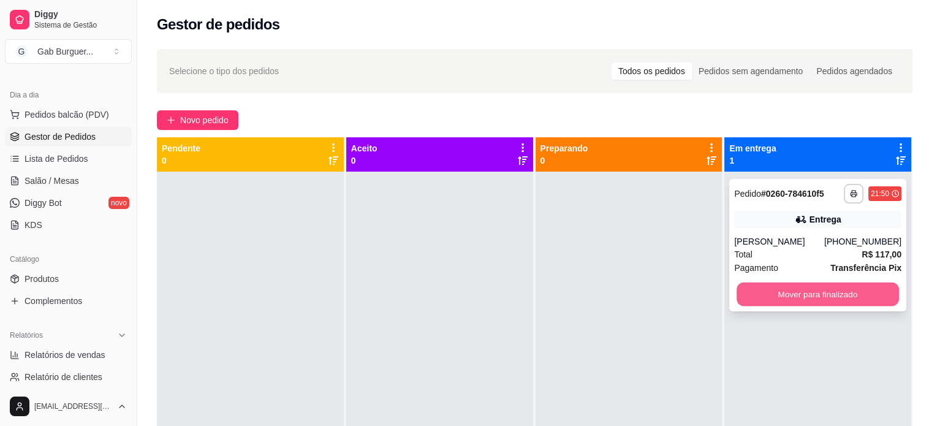
click at [806, 298] on button "Mover para finalizado" at bounding box center [817, 294] width 162 height 24
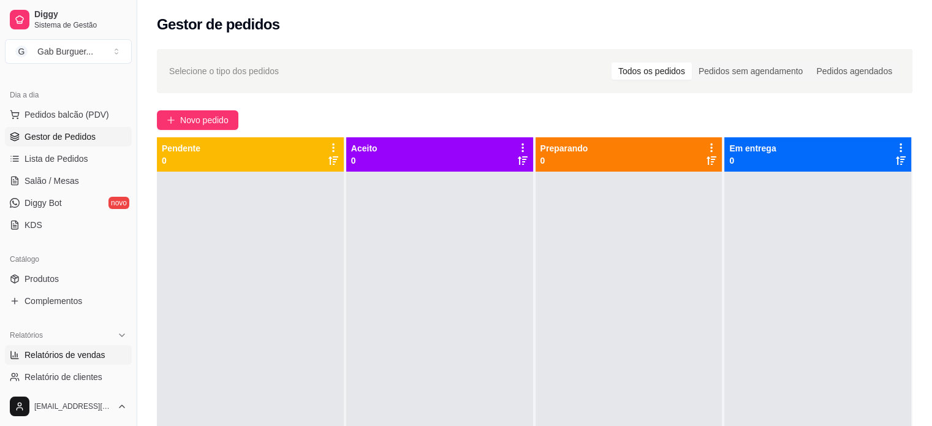
click at [85, 350] on span "Relatórios de vendas" at bounding box center [65, 355] width 81 height 12
select select "ALL"
select select "0"
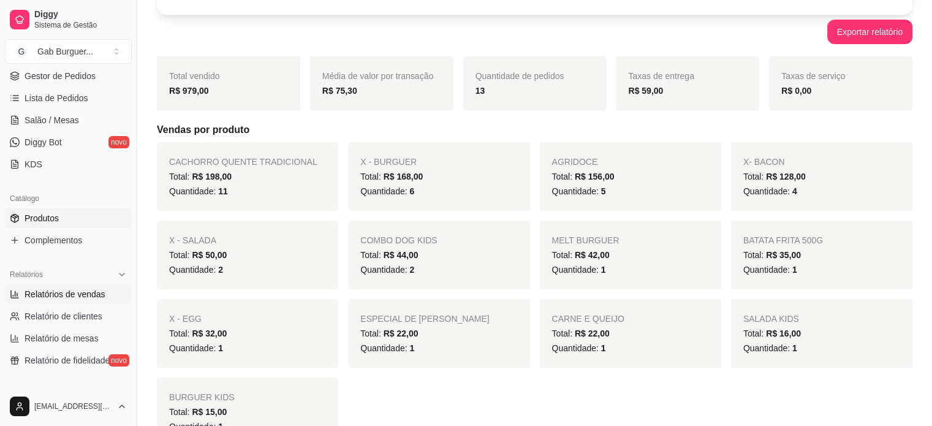
scroll to position [184, 0]
click at [49, 78] on span "Gestor de Pedidos" at bounding box center [60, 75] width 71 height 12
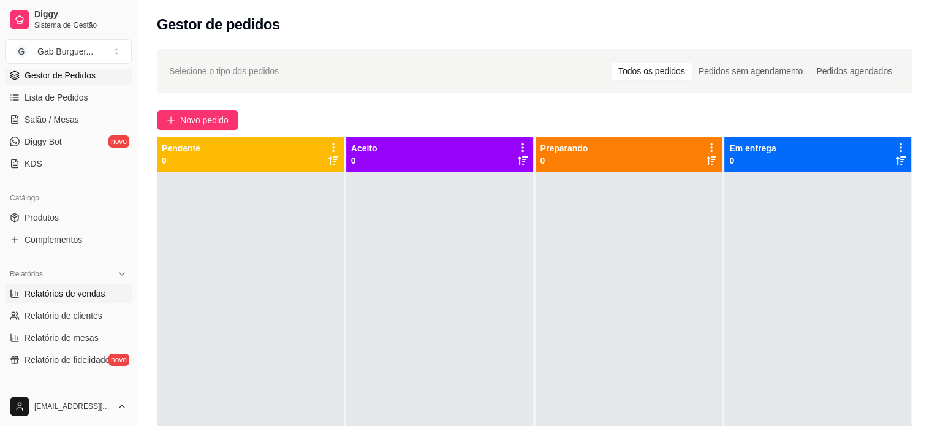
click at [89, 293] on span "Relatórios de vendas" at bounding box center [65, 293] width 81 height 12
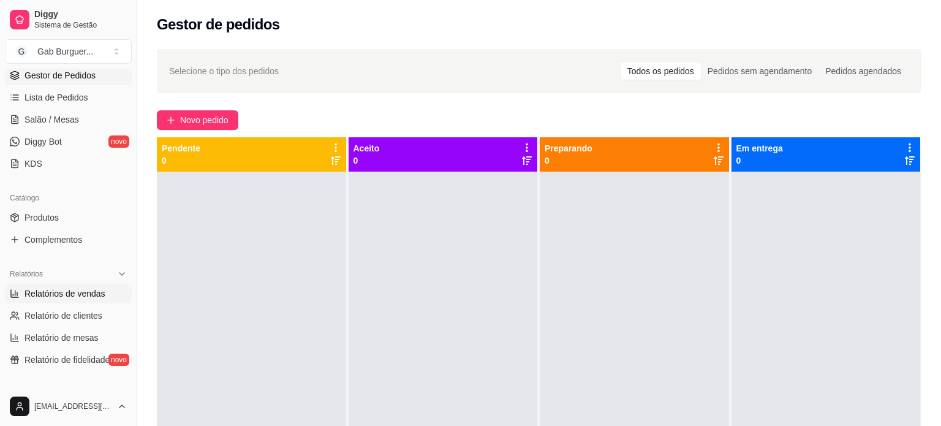
select select "ALL"
select select "0"
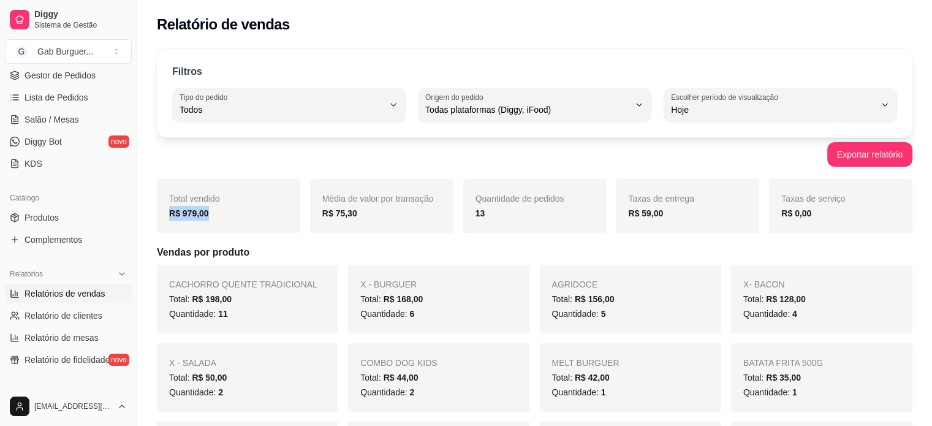
drag, startPoint x: 218, startPoint y: 214, endPoint x: 161, endPoint y: 206, distance: 57.5
click at [161, 206] on div "Total vendido R$ 979,00" at bounding box center [228, 206] width 143 height 54
click at [172, 211] on strong "R$ 979,00" at bounding box center [189, 213] width 40 height 10
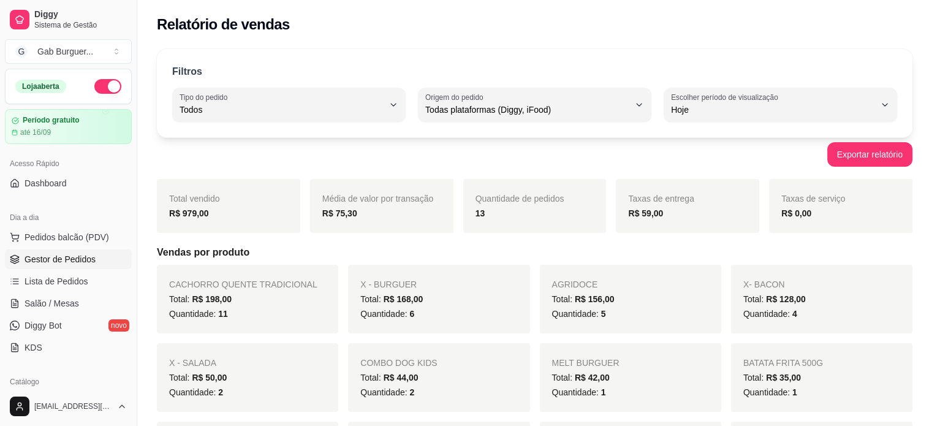
click at [63, 259] on span "Gestor de Pedidos" at bounding box center [60, 259] width 71 height 12
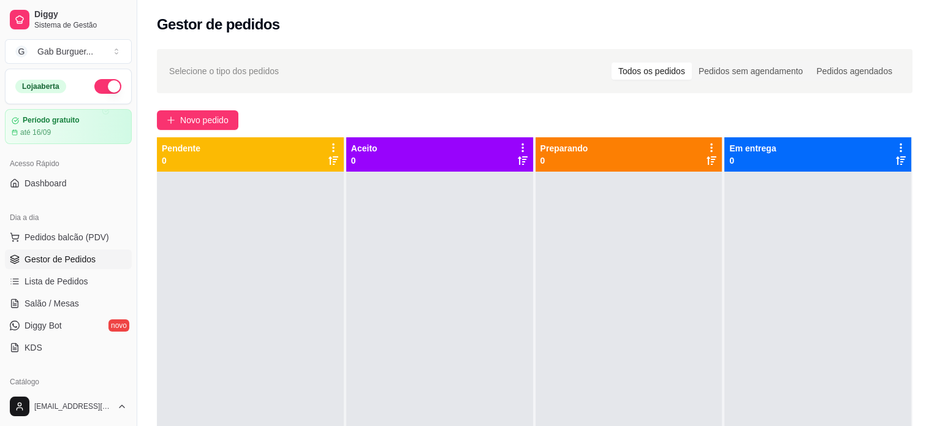
click at [273, 248] on div at bounding box center [250, 385] width 187 height 426
click at [276, 232] on div at bounding box center [250, 385] width 187 height 426
click at [97, 88] on button "button" at bounding box center [107, 86] width 27 height 15
